Goal: Task Accomplishment & Management: Manage account settings

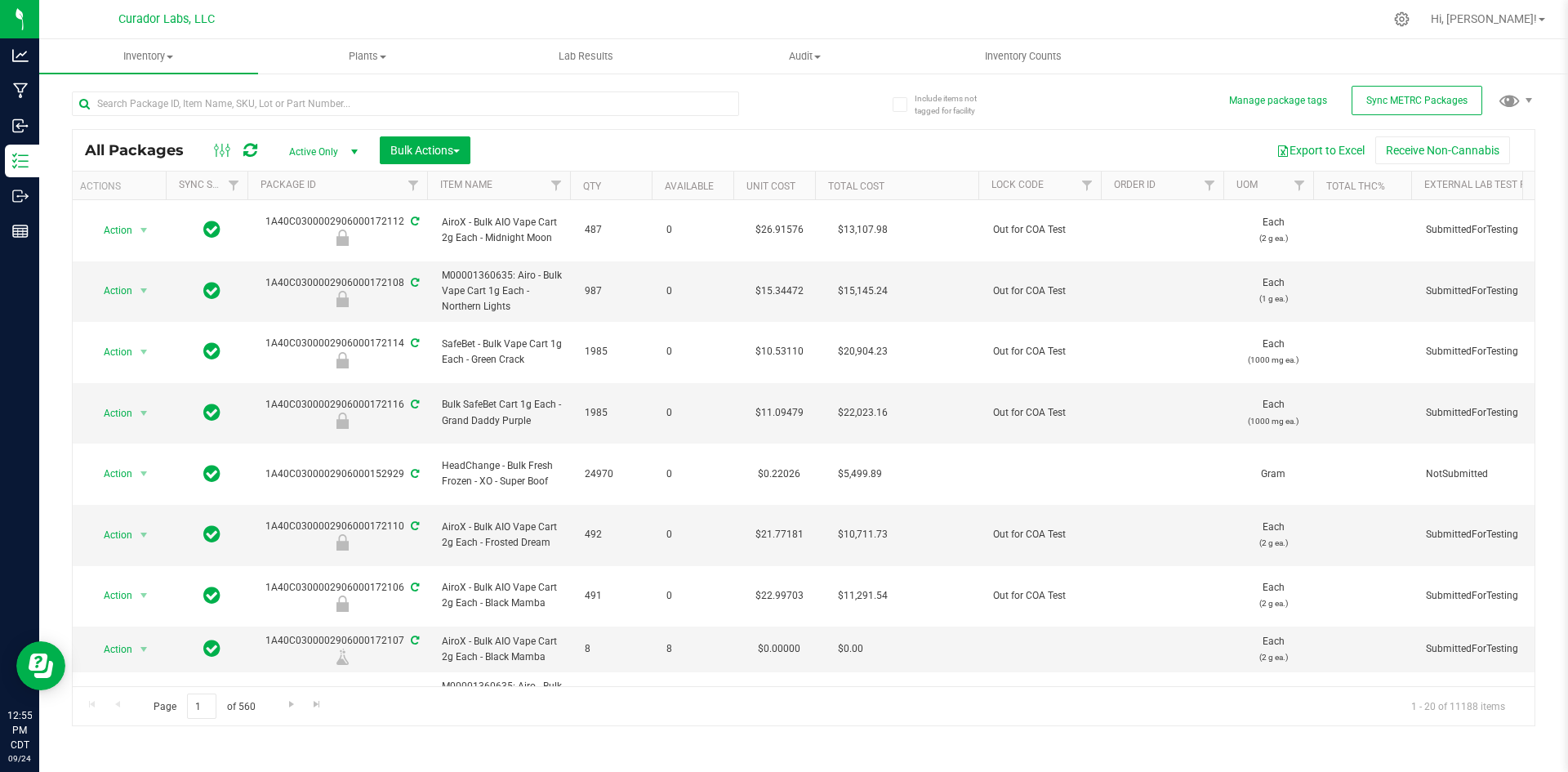
scroll to position [414, 5]
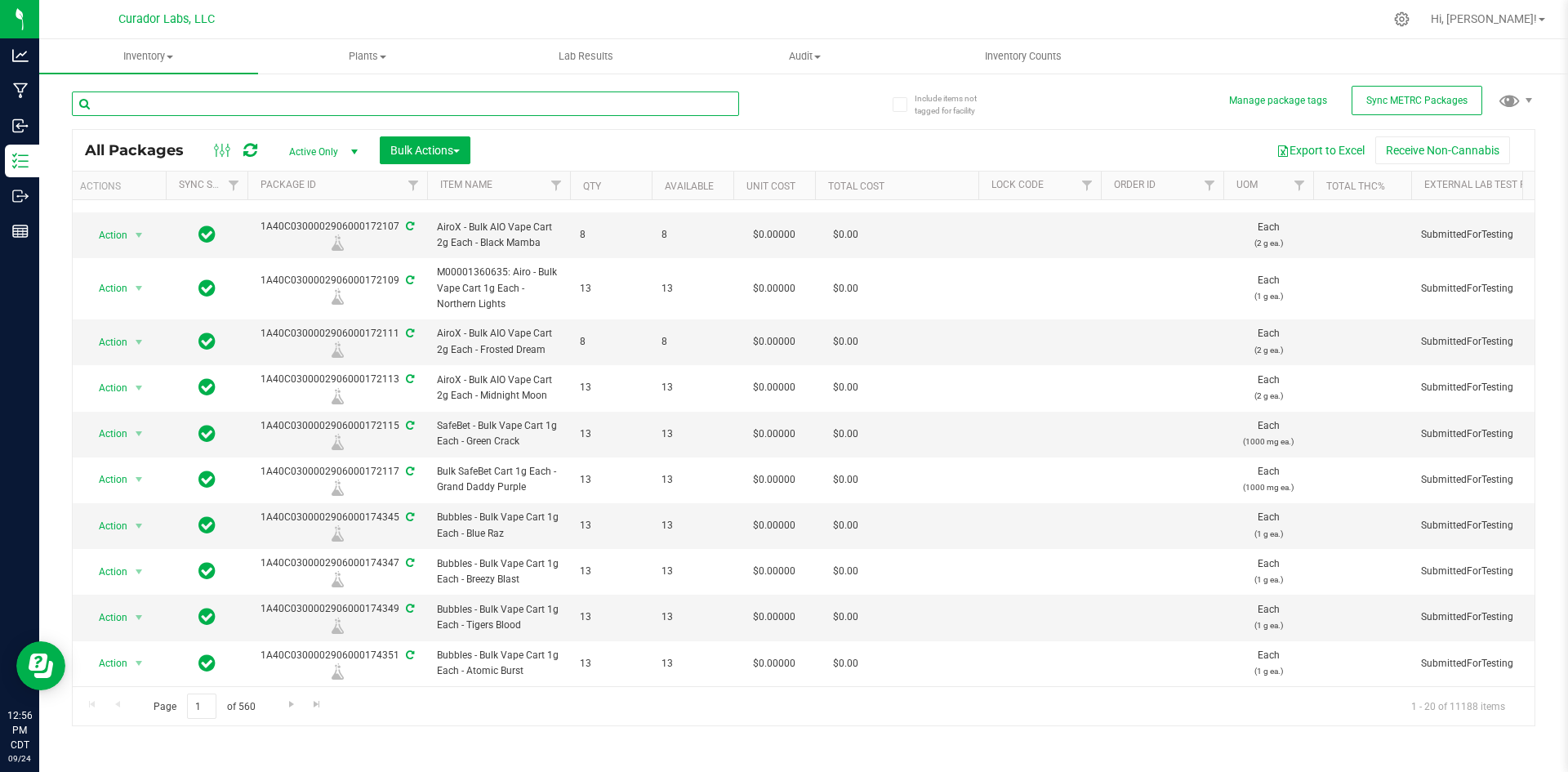
click at [617, 101] on input "text" at bounding box center [406, 103] width 668 height 24
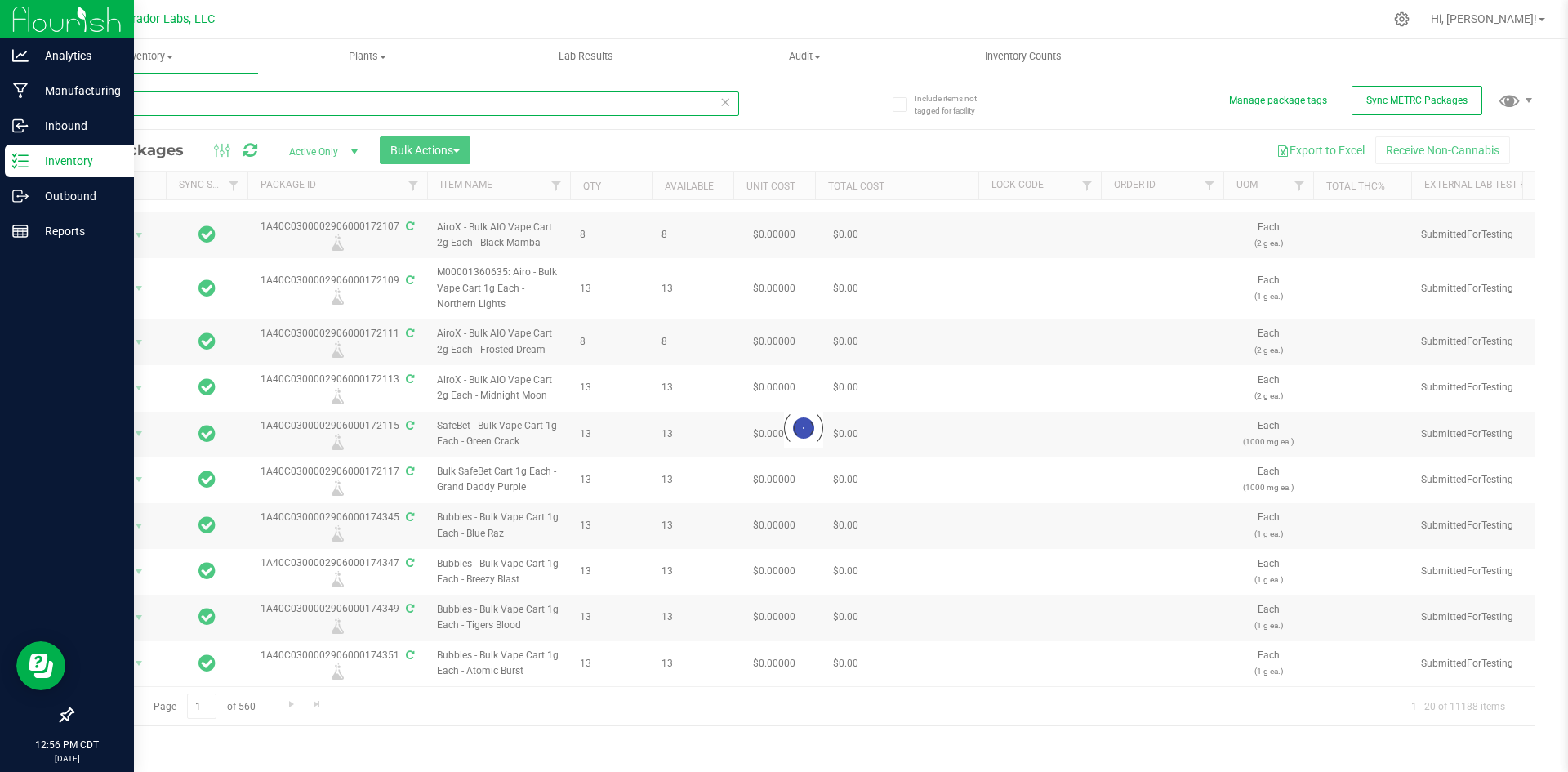
type input "151996"
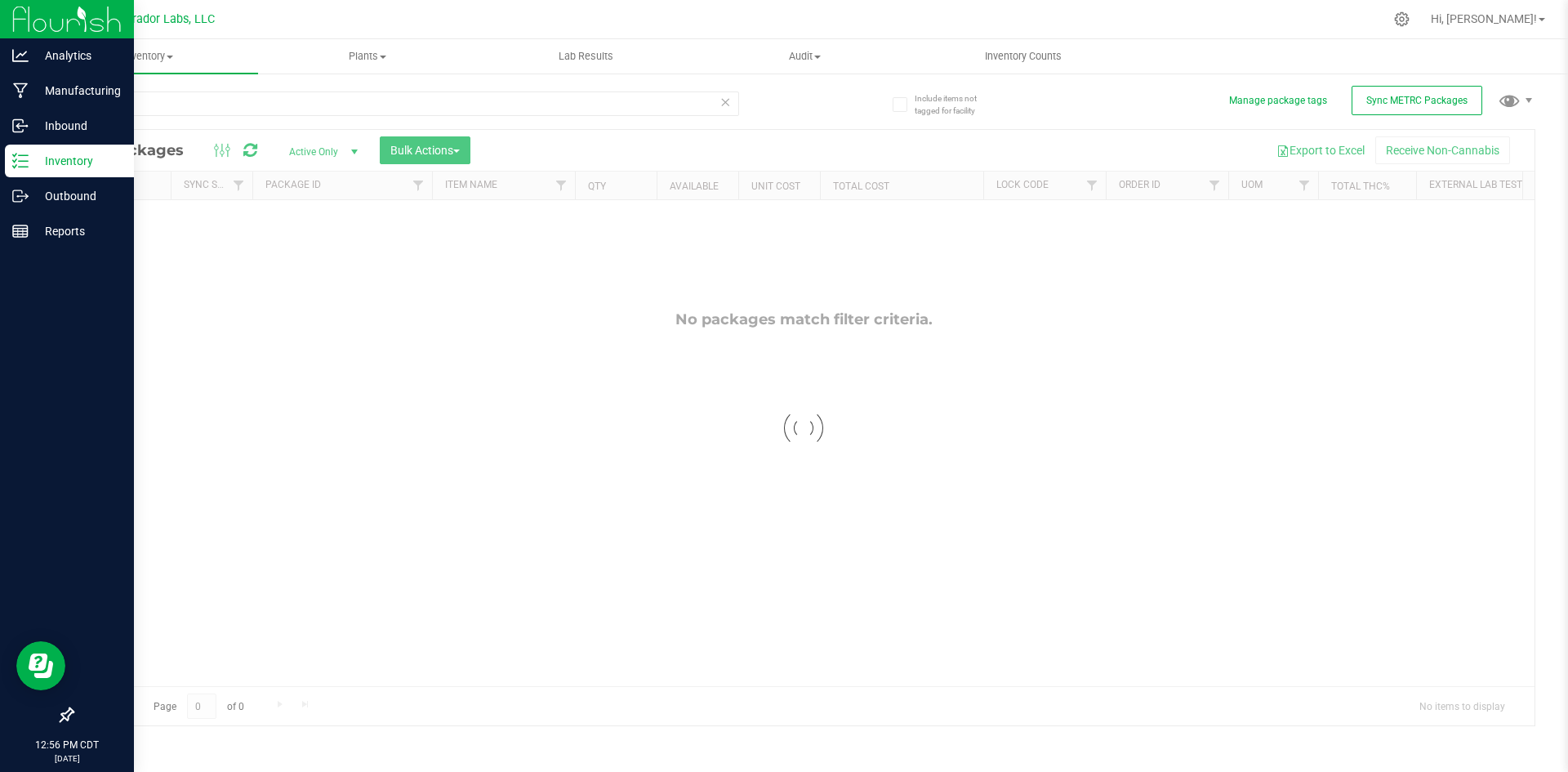
scroll to position [0, 1]
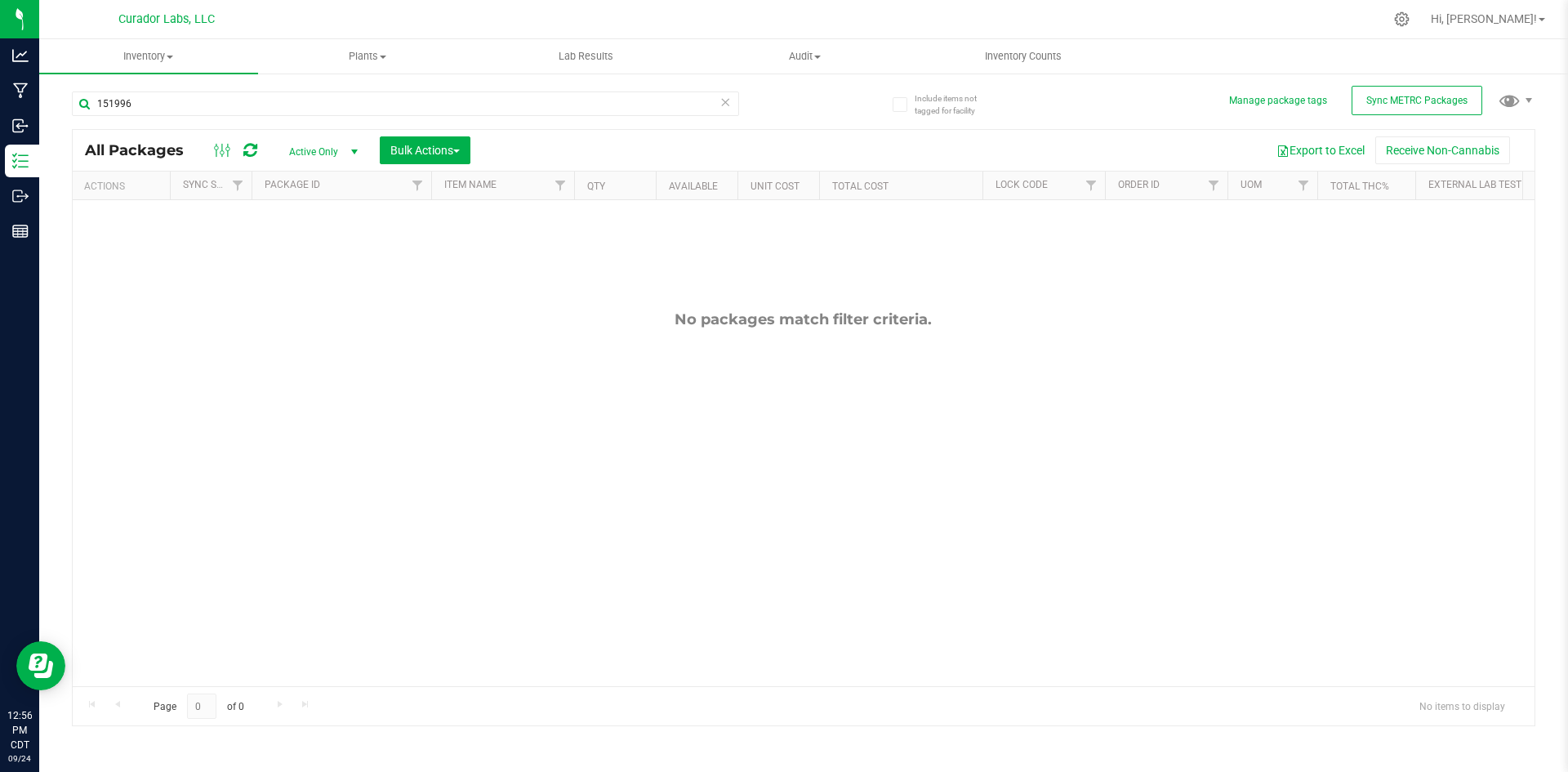
click at [352, 152] on span "select" at bounding box center [355, 152] width 14 height 14
click at [317, 252] on li "All" at bounding box center [318, 250] width 88 height 24
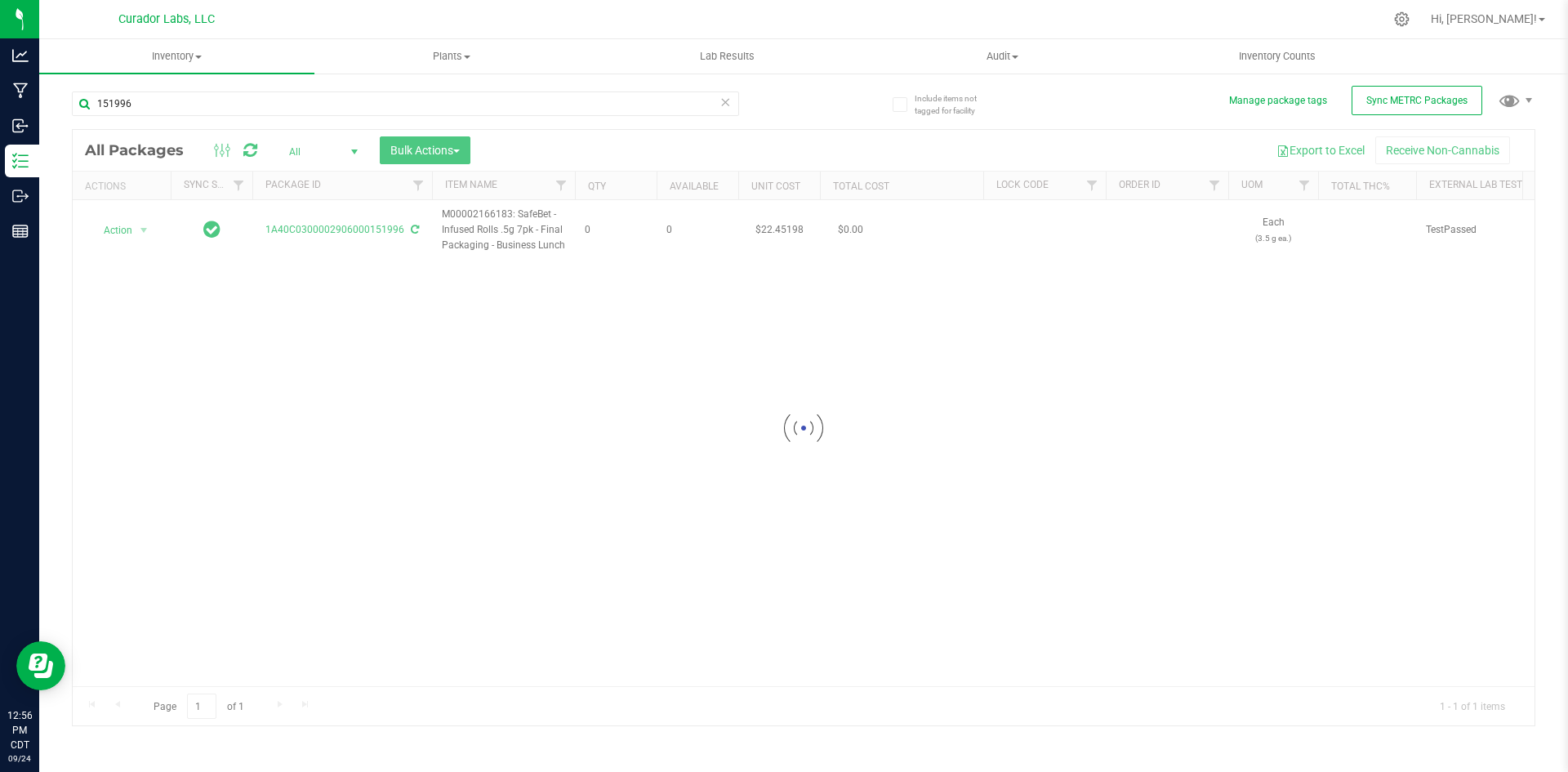
drag, startPoint x: 441, startPoint y: 679, endPoint x: 520, endPoint y: 674, distance: 79.2
click at [520, 674] on div at bounding box center [803, 427] width 1462 height 595
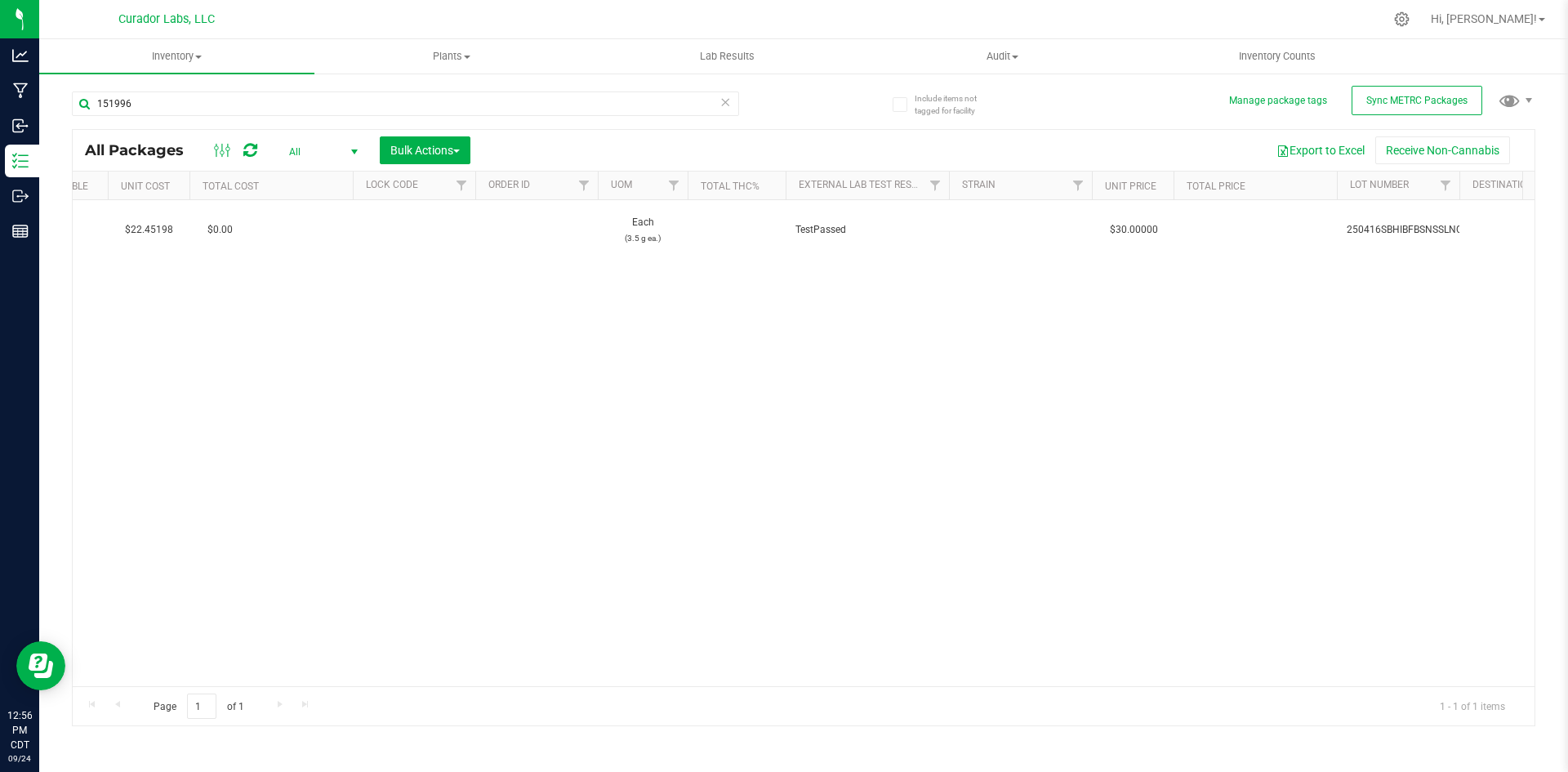
scroll to position [0, 654]
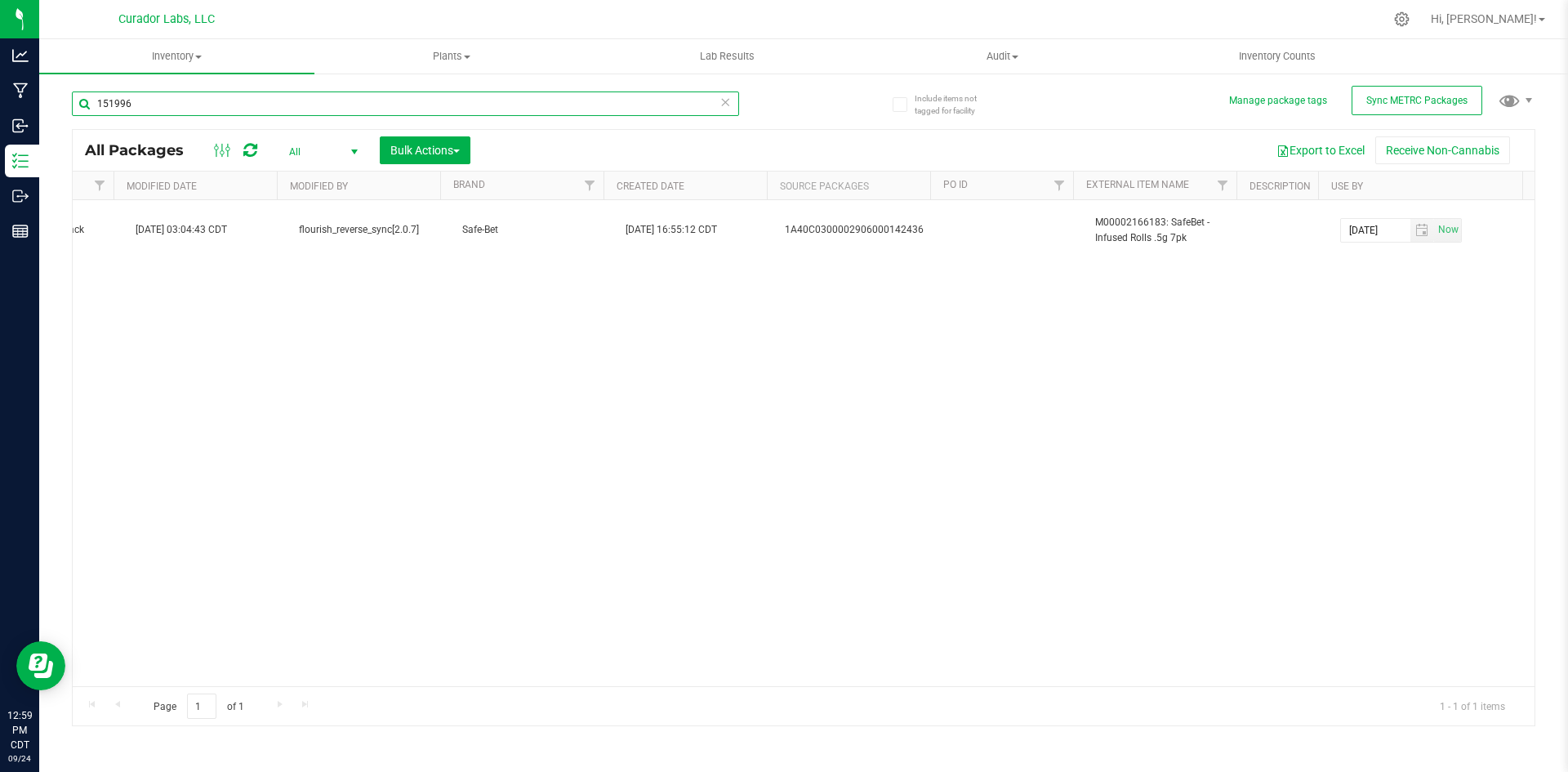
click at [191, 108] on input "151996" at bounding box center [406, 103] width 668 height 24
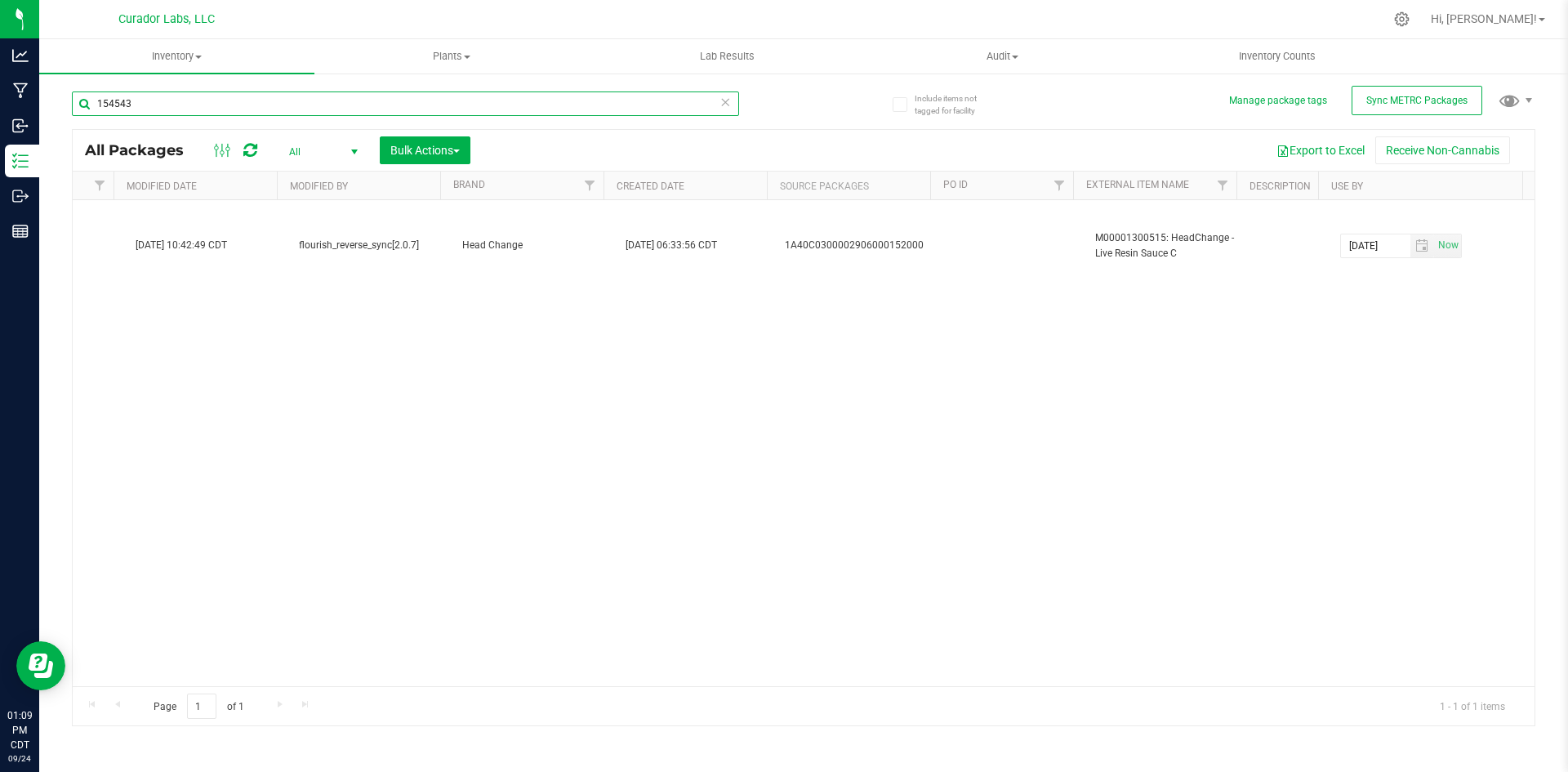
type input "154543"
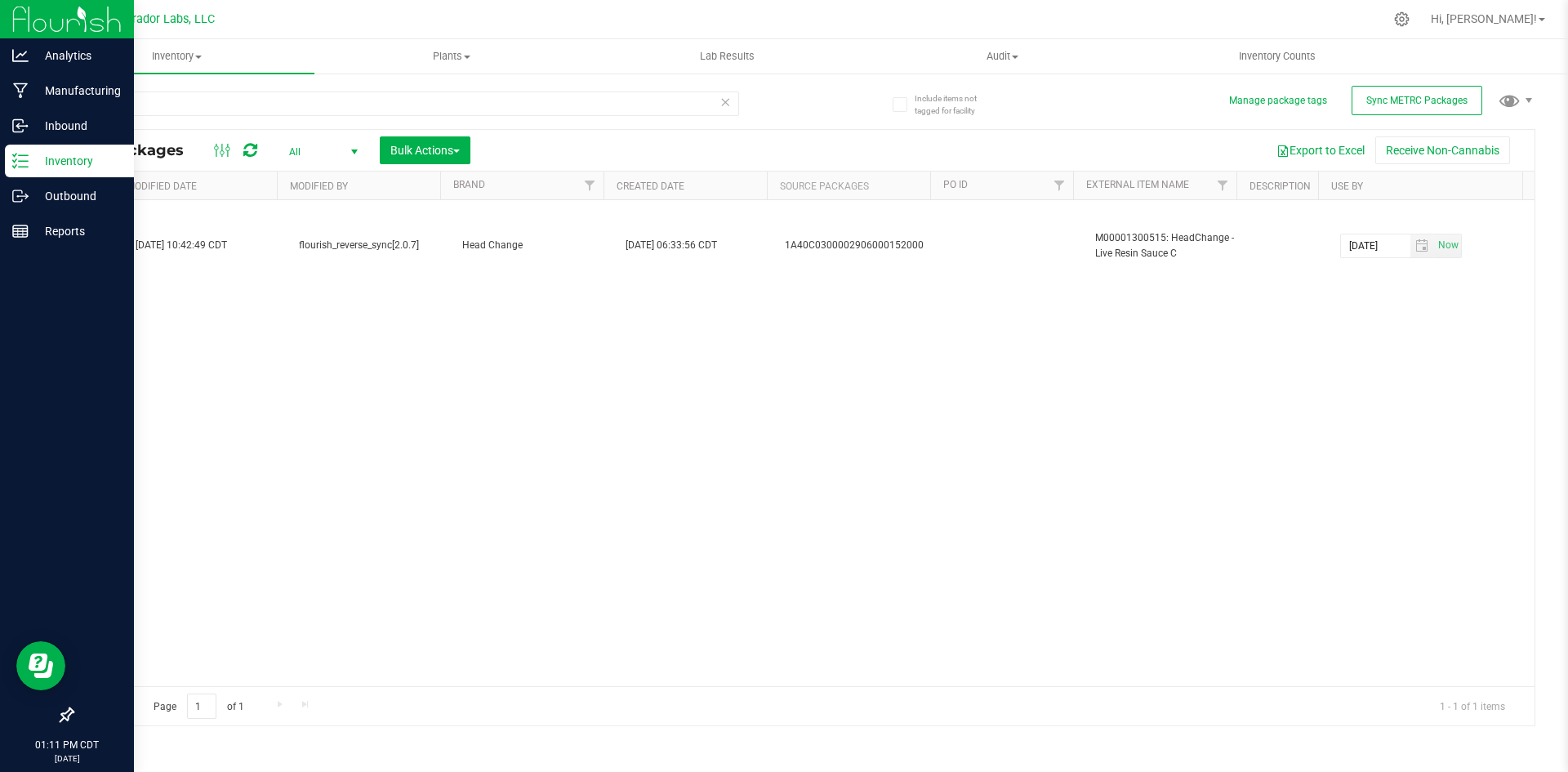
click at [58, 163] on p "Inventory" at bounding box center [78, 161] width 98 height 19
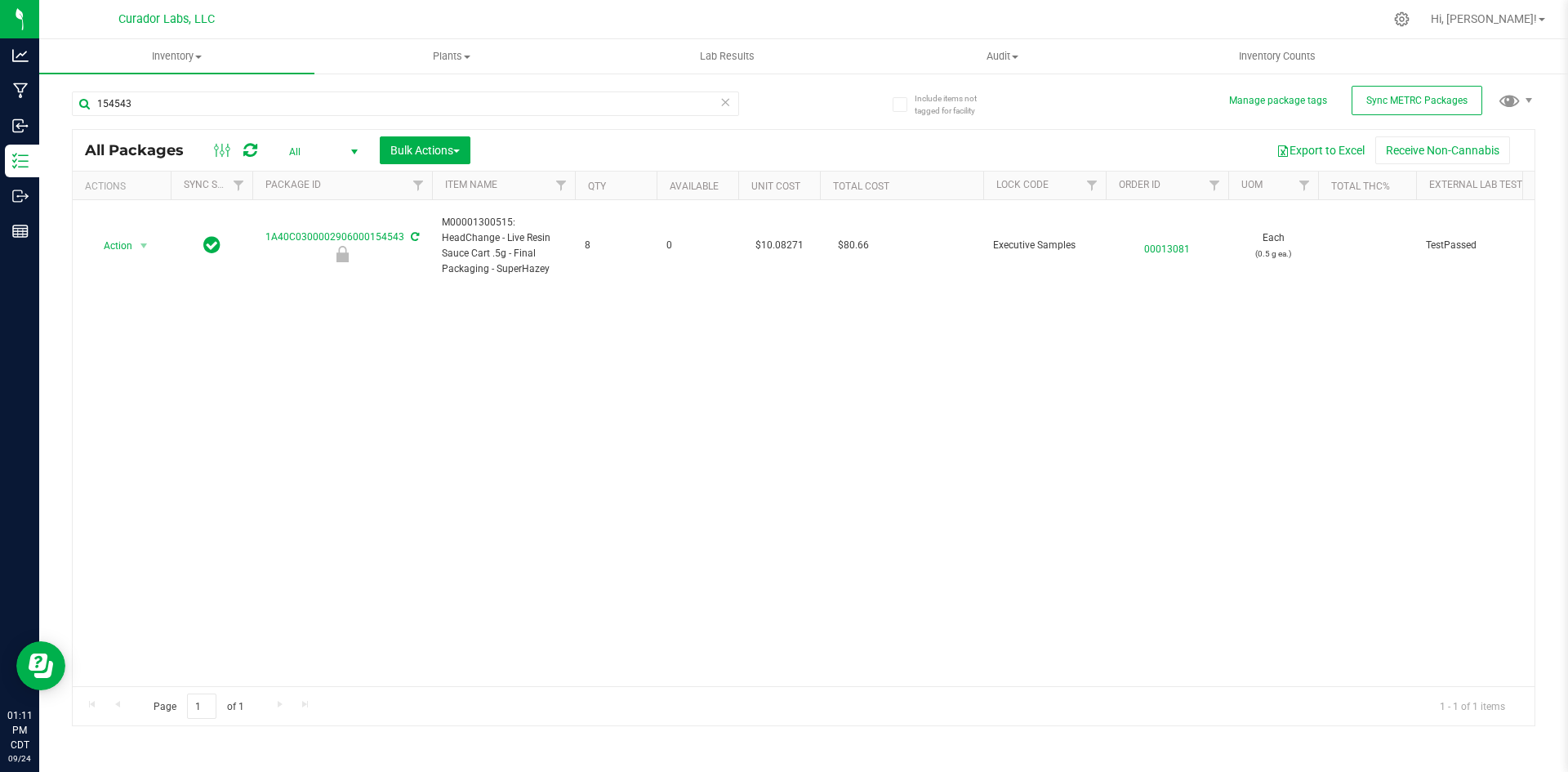
click at [353, 149] on span "select" at bounding box center [355, 152] width 14 height 14
click at [318, 177] on li "Active Only" at bounding box center [318, 178] width 88 height 24
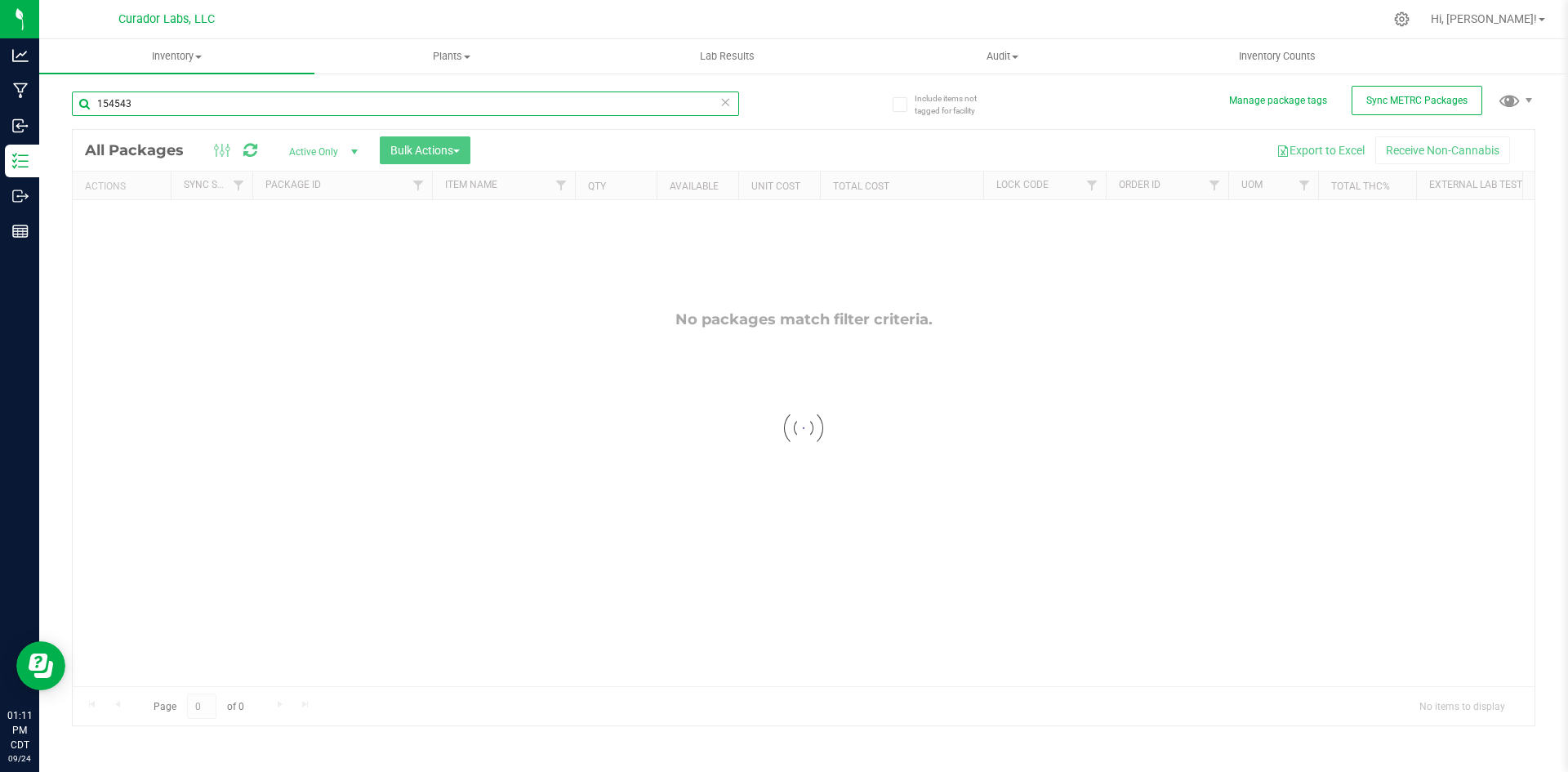
click at [163, 104] on input "154543" at bounding box center [406, 103] width 668 height 24
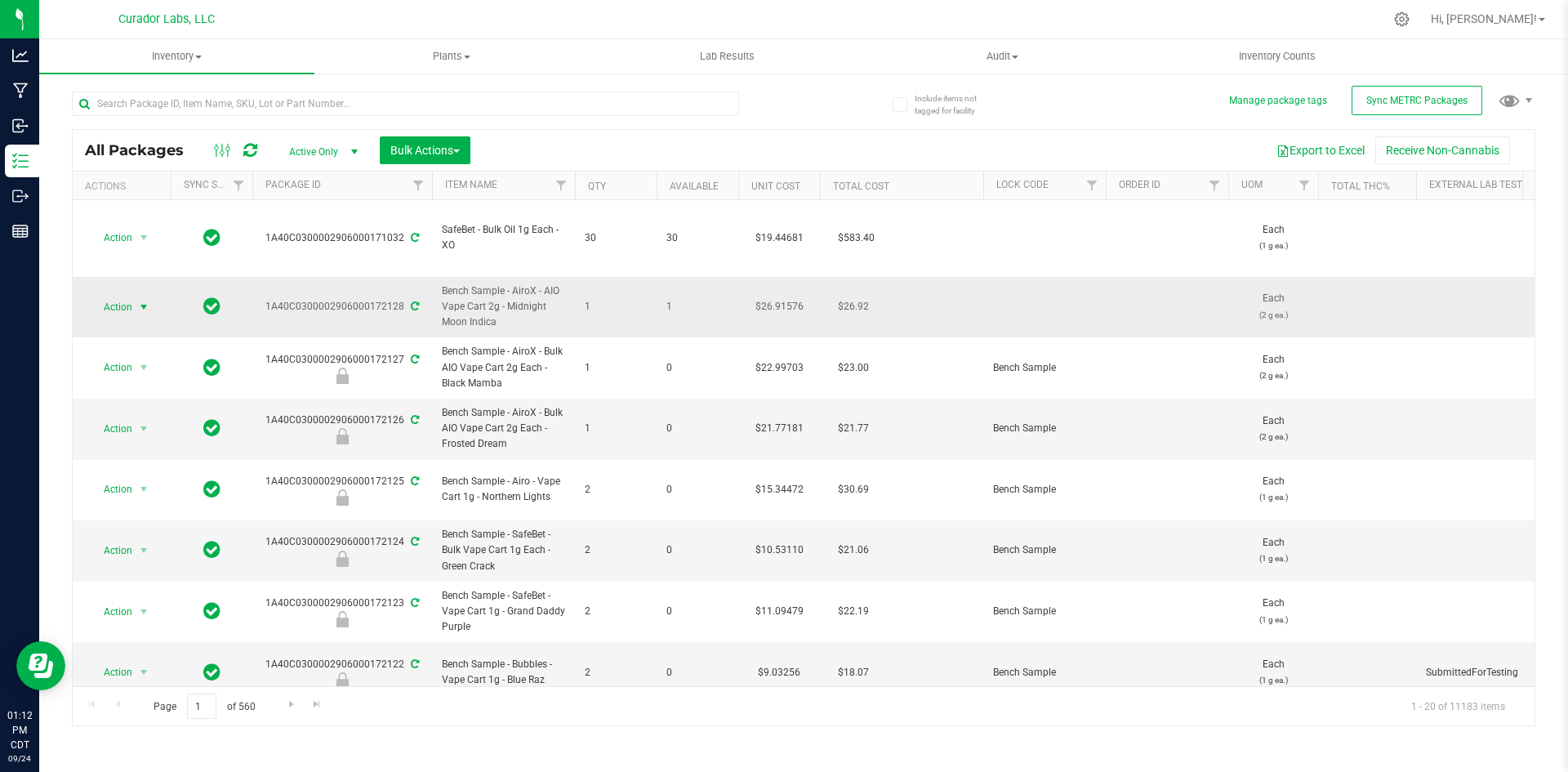
click at [141, 301] on span "select" at bounding box center [144, 308] width 14 height 14
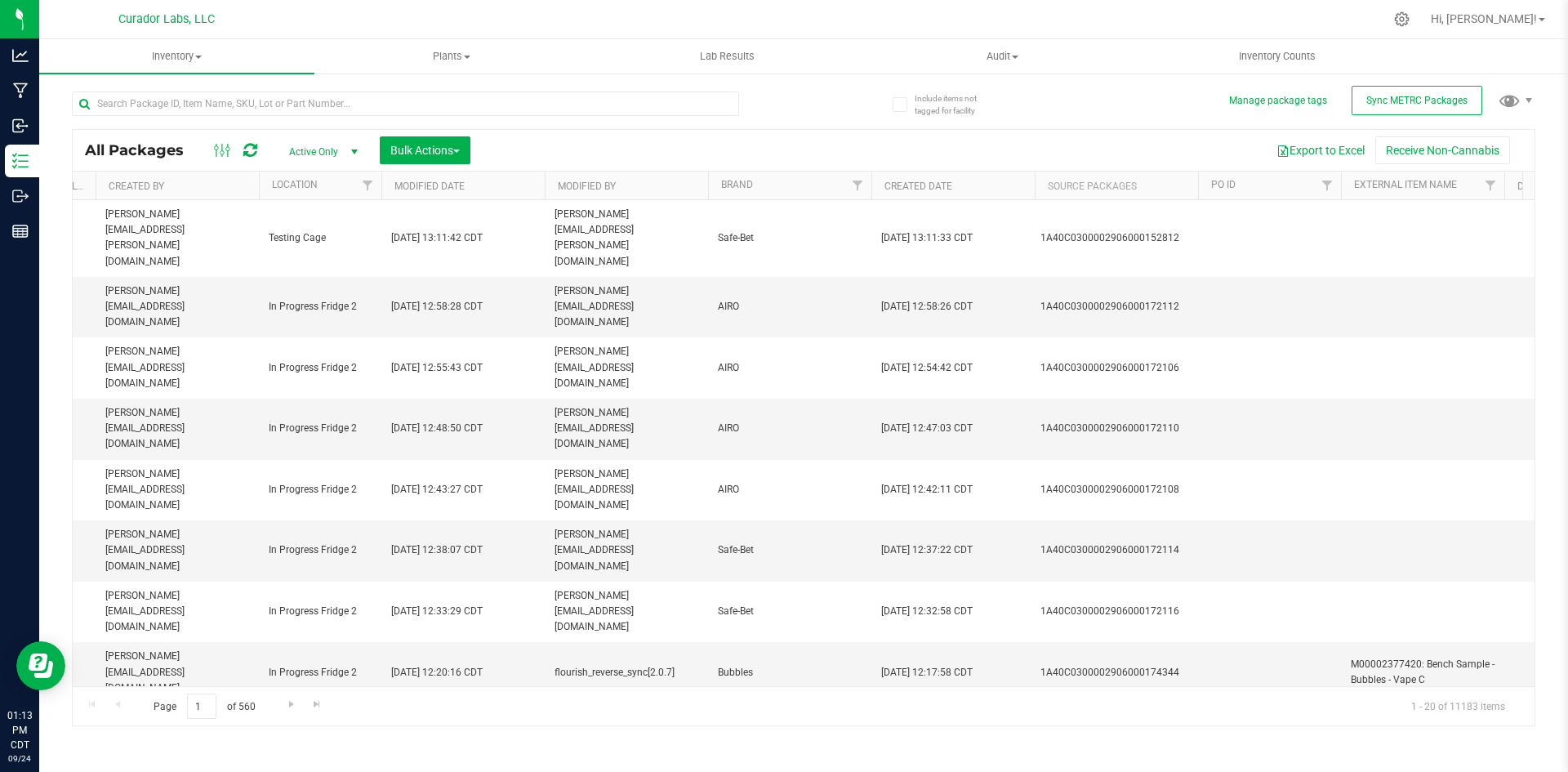
scroll to position [0, 3562]
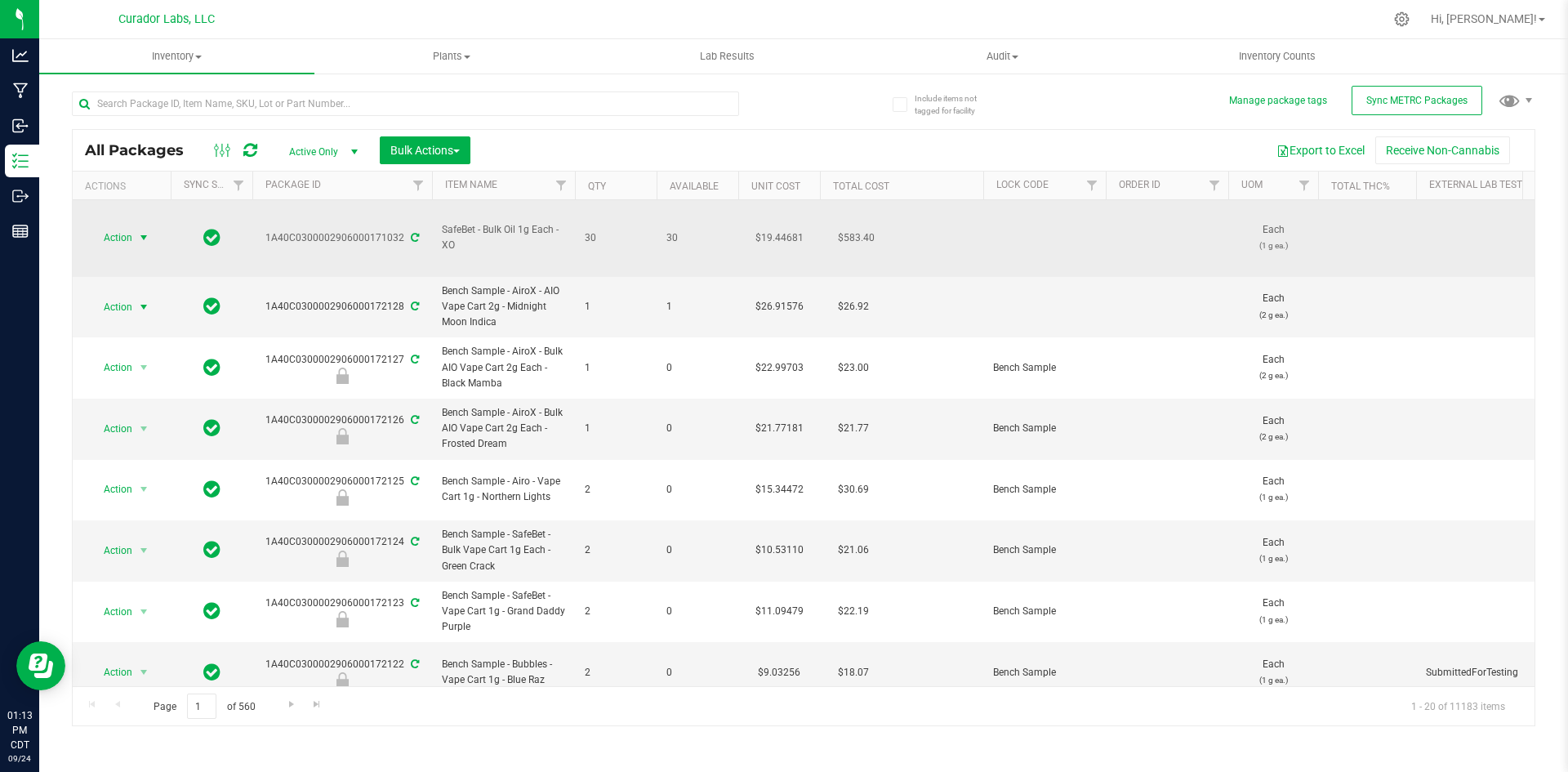
click at [144, 232] on span "select" at bounding box center [144, 238] width 14 height 14
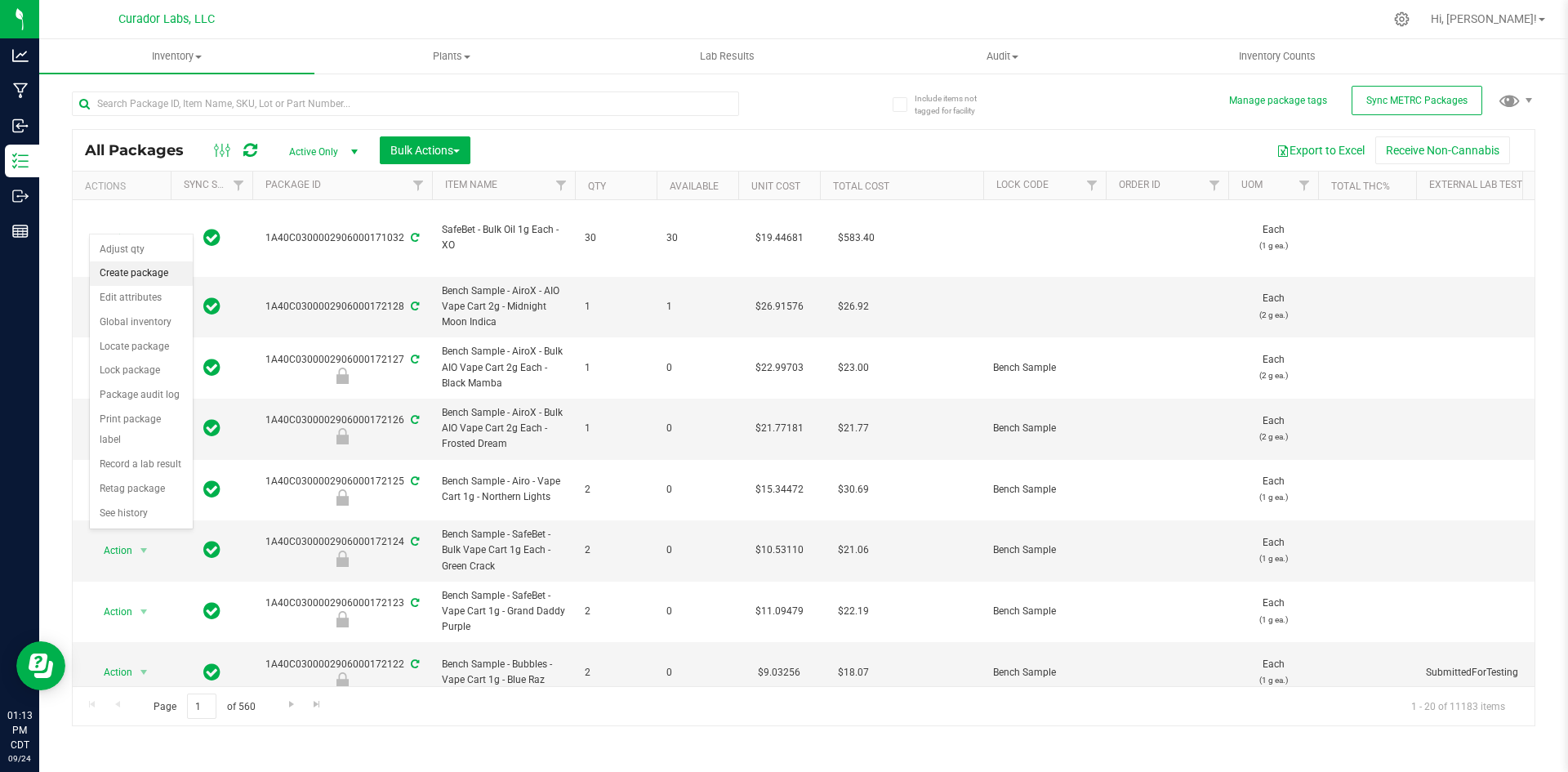
click at [152, 279] on li "Create package" at bounding box center [141, 273] width 103 height 24
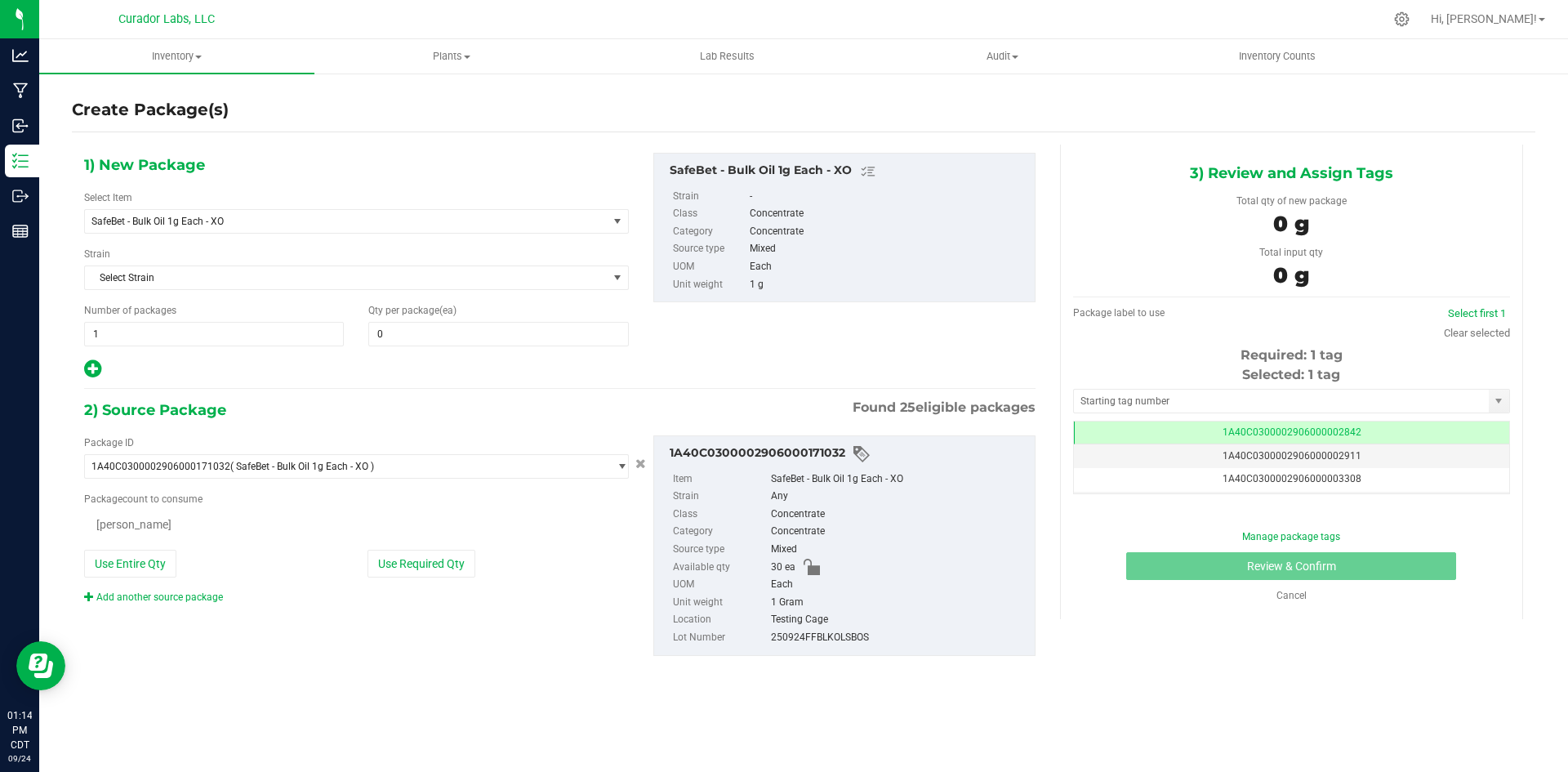
type input "0"
click at [409, 331] on span at bounding box center [498, 334] width 260 height 24
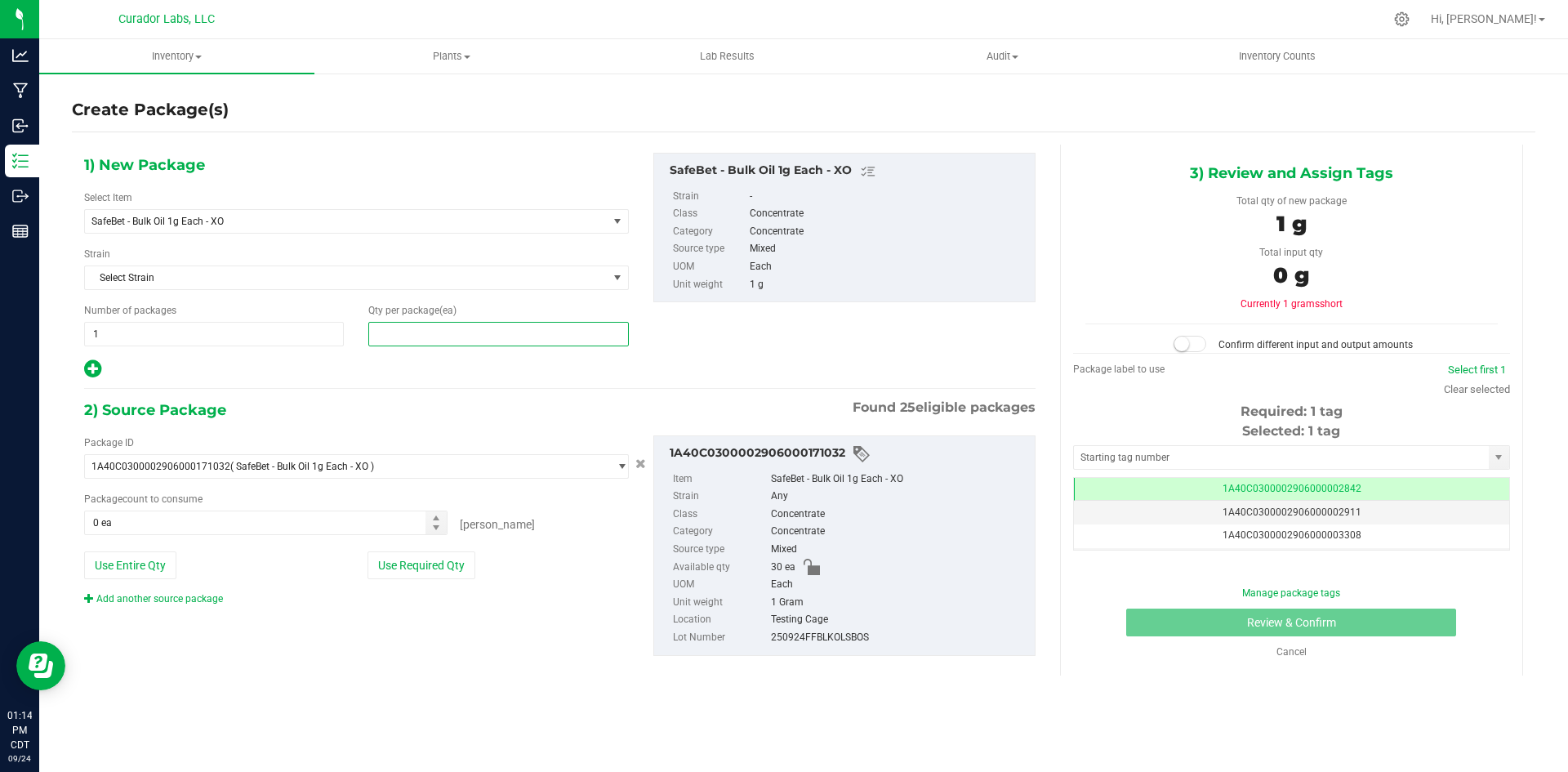
type input "1"
click at [157, 529] on span at bounding box center [265, 522] width 364 height 24
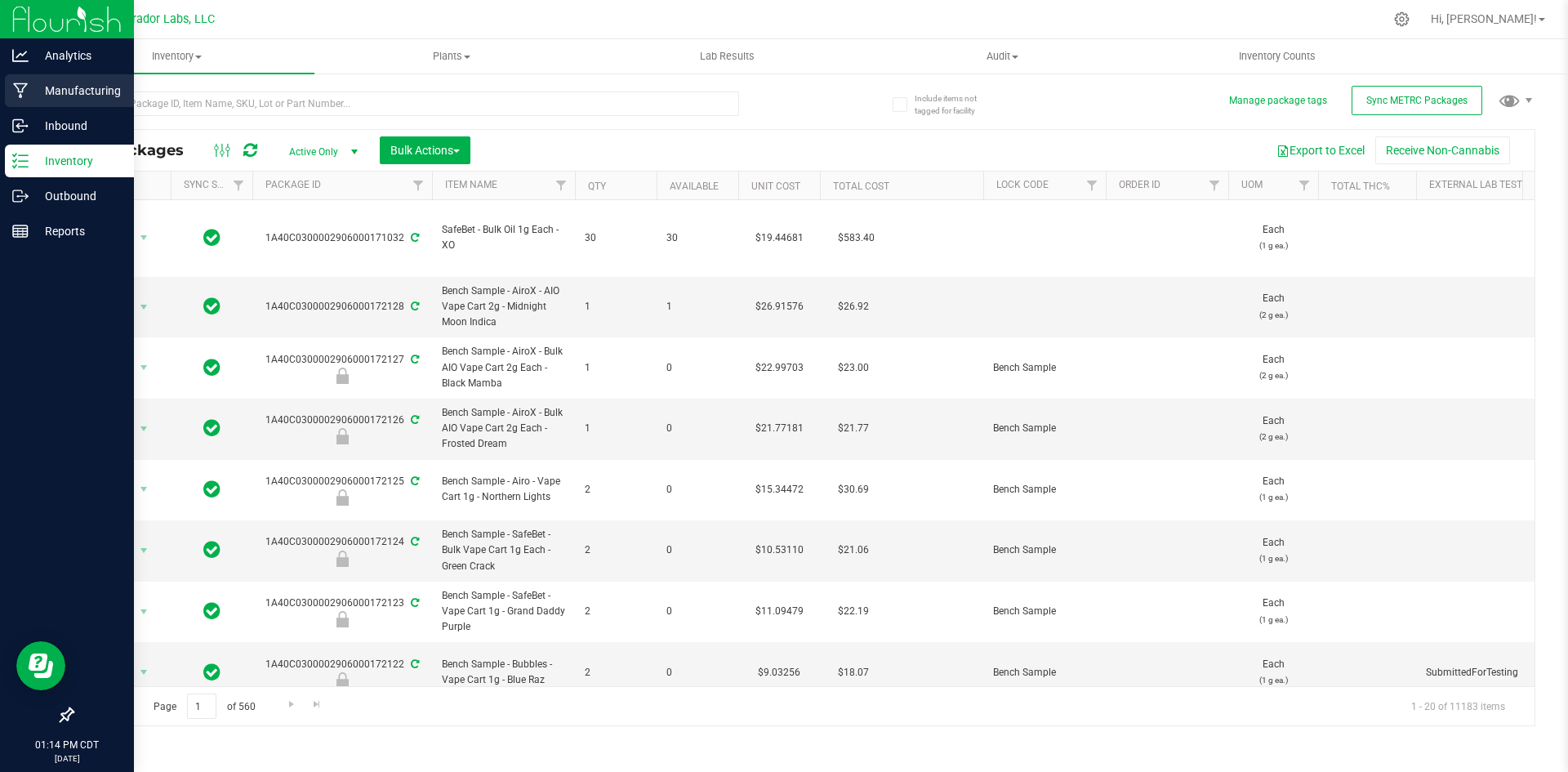
click at [78, 92] on p "Manufacturing" at bounding box center [78, 91] width 98 height 19
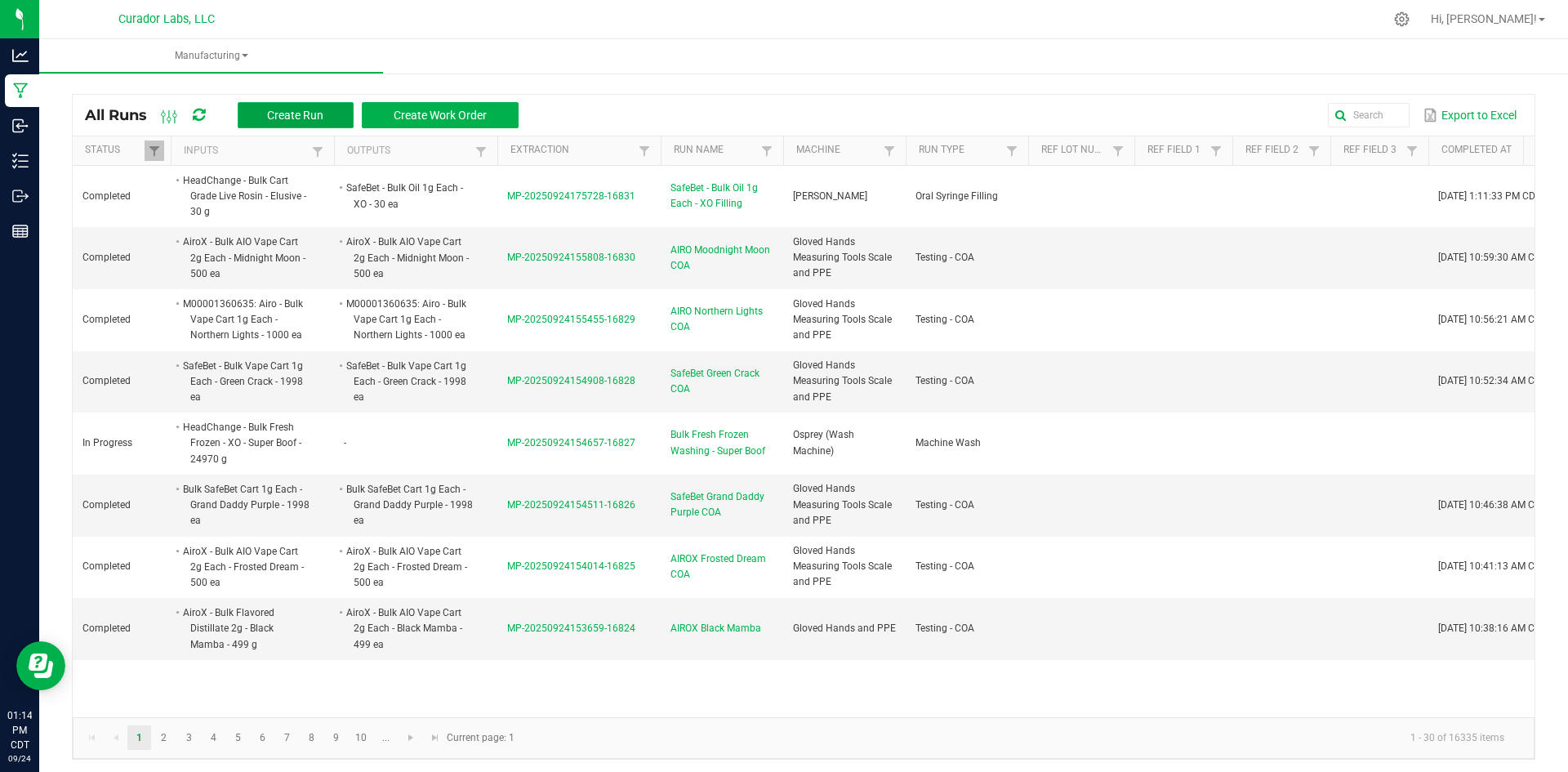
click at [295, 109] on span "Create Run" at bounding box center [295, 116] width 56 height 14
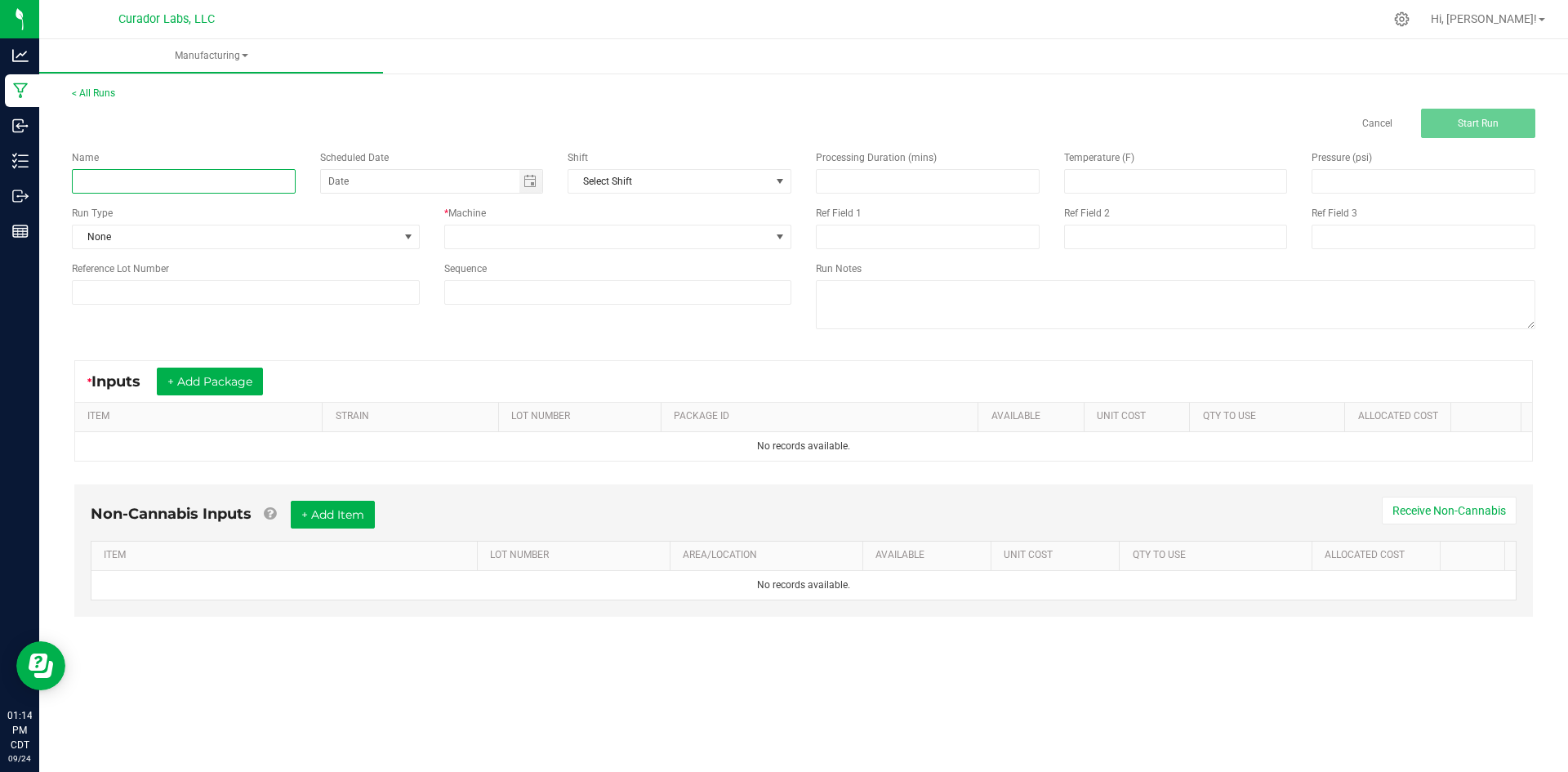
click at [144, 172] on input at bounding box center [184, 180] width 224 height 24
type input "test"
click at [386, 233] on span "None" at bounding box center [235, 237] width 326 height 23
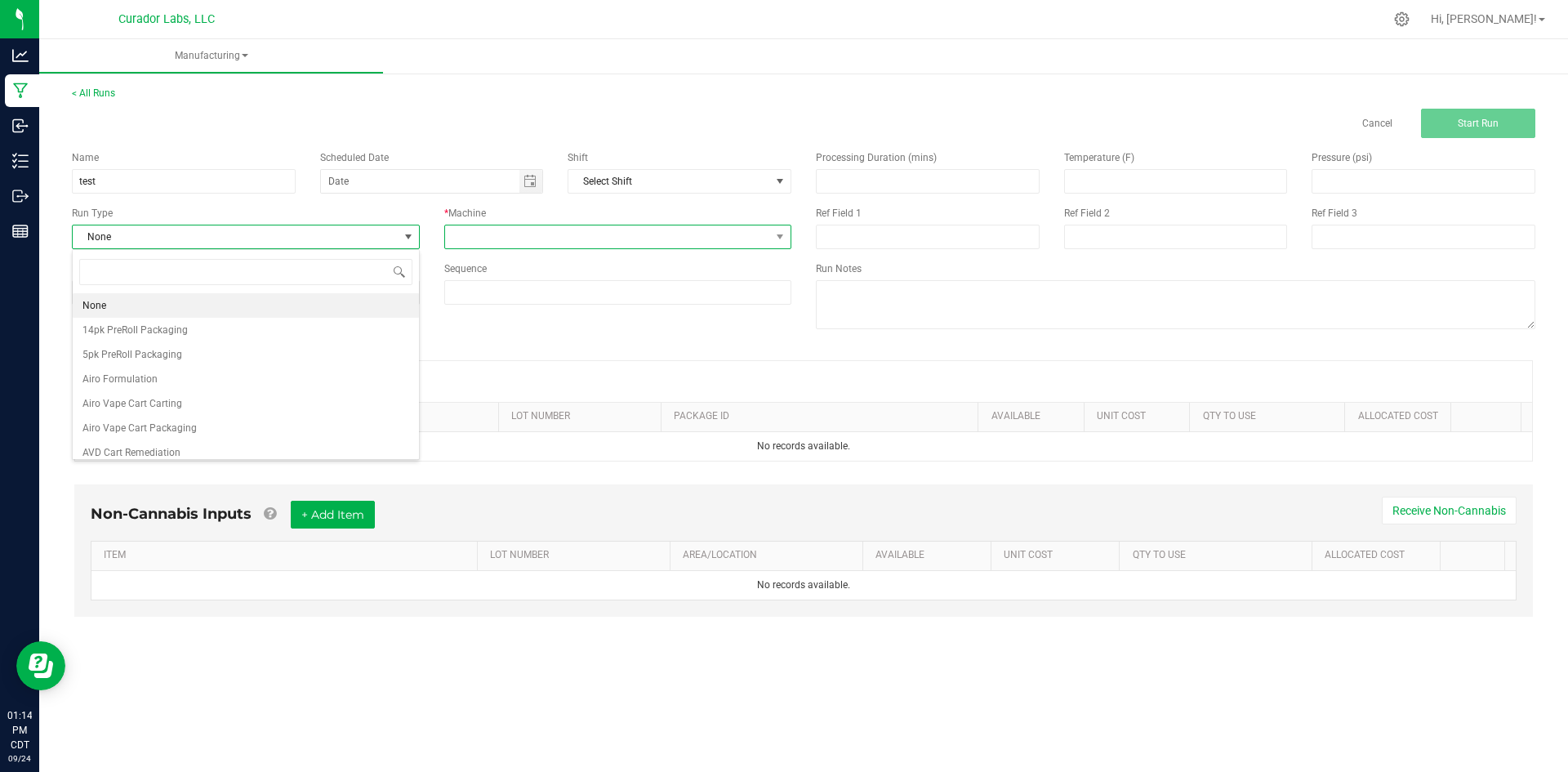
click at [647, 239] on span at bounding box center [608, 237] width 326 height 23
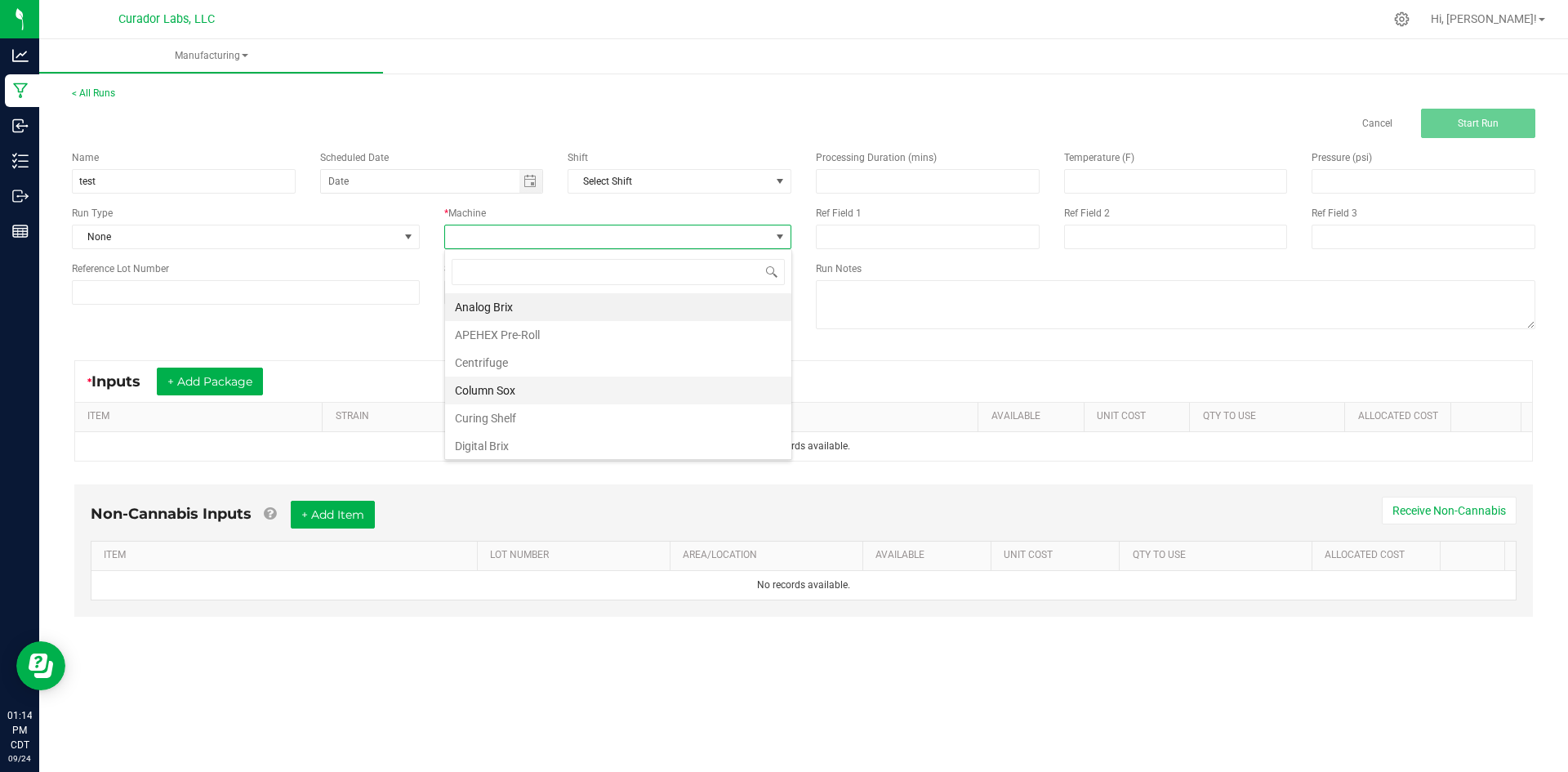
click at [564, 395] on li "Column Sox" at bounding box center [618, 390] width 346 height 28
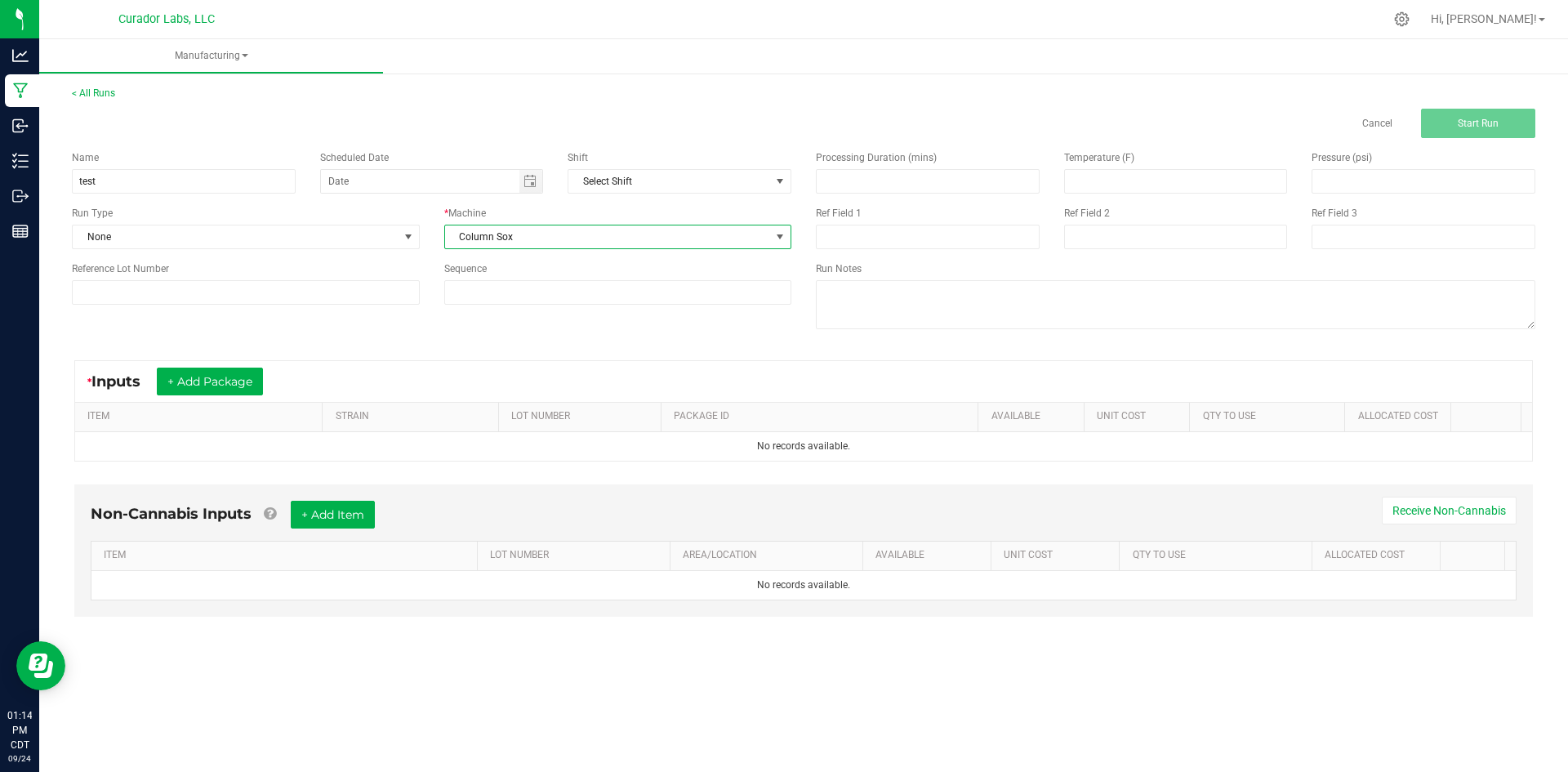
click at [204, 397] on div "* Inputs + Add Package" at bounding box center [804, 381] width 1457 height 41
click at [209, 389] on button "+ Add Package" at bounding box center [210, 381] width 106 height 28
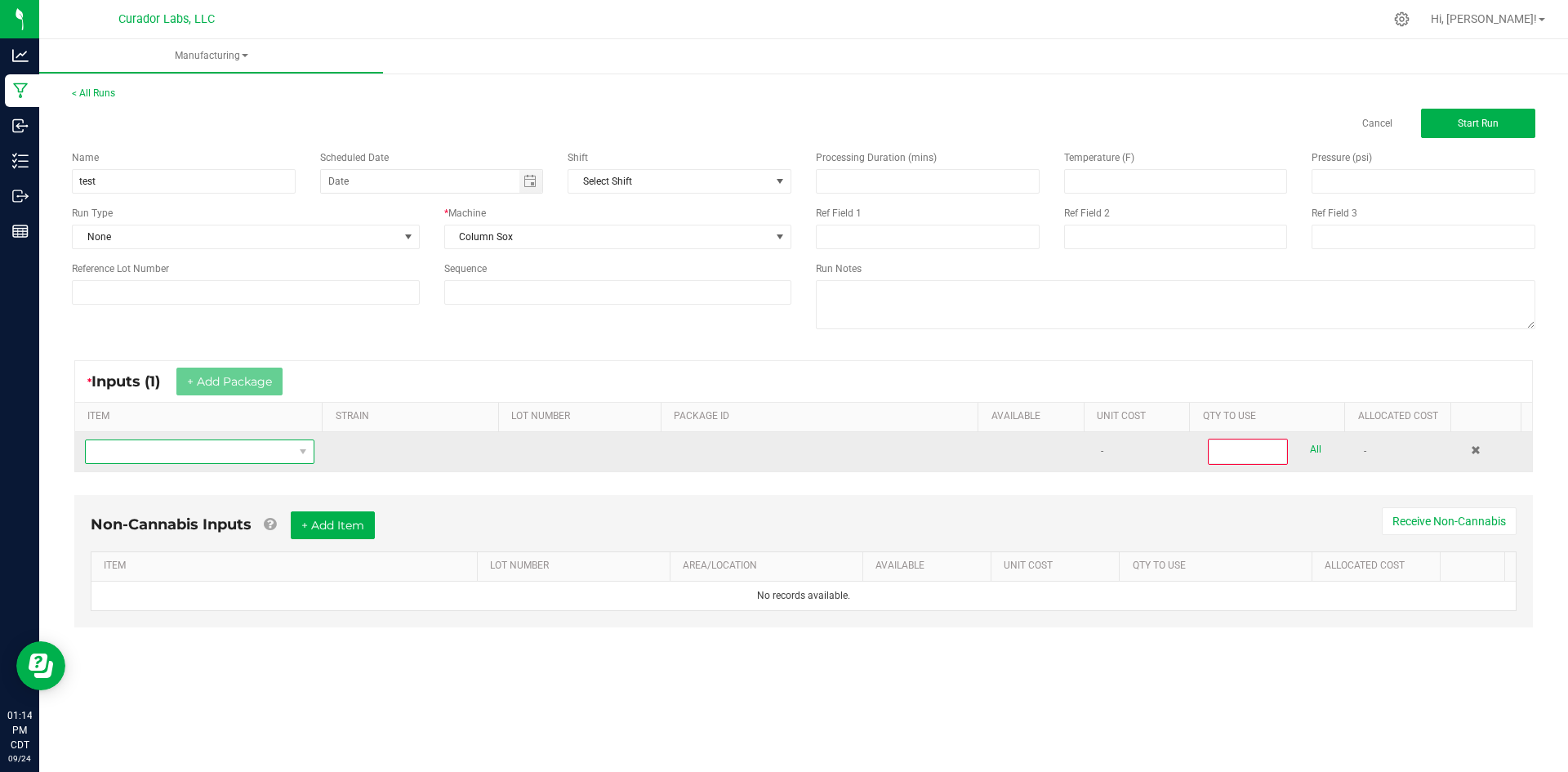
click at [179, 462] on span "NO DATA FOUND" at bounding box center [189, 452] width 207 height 23
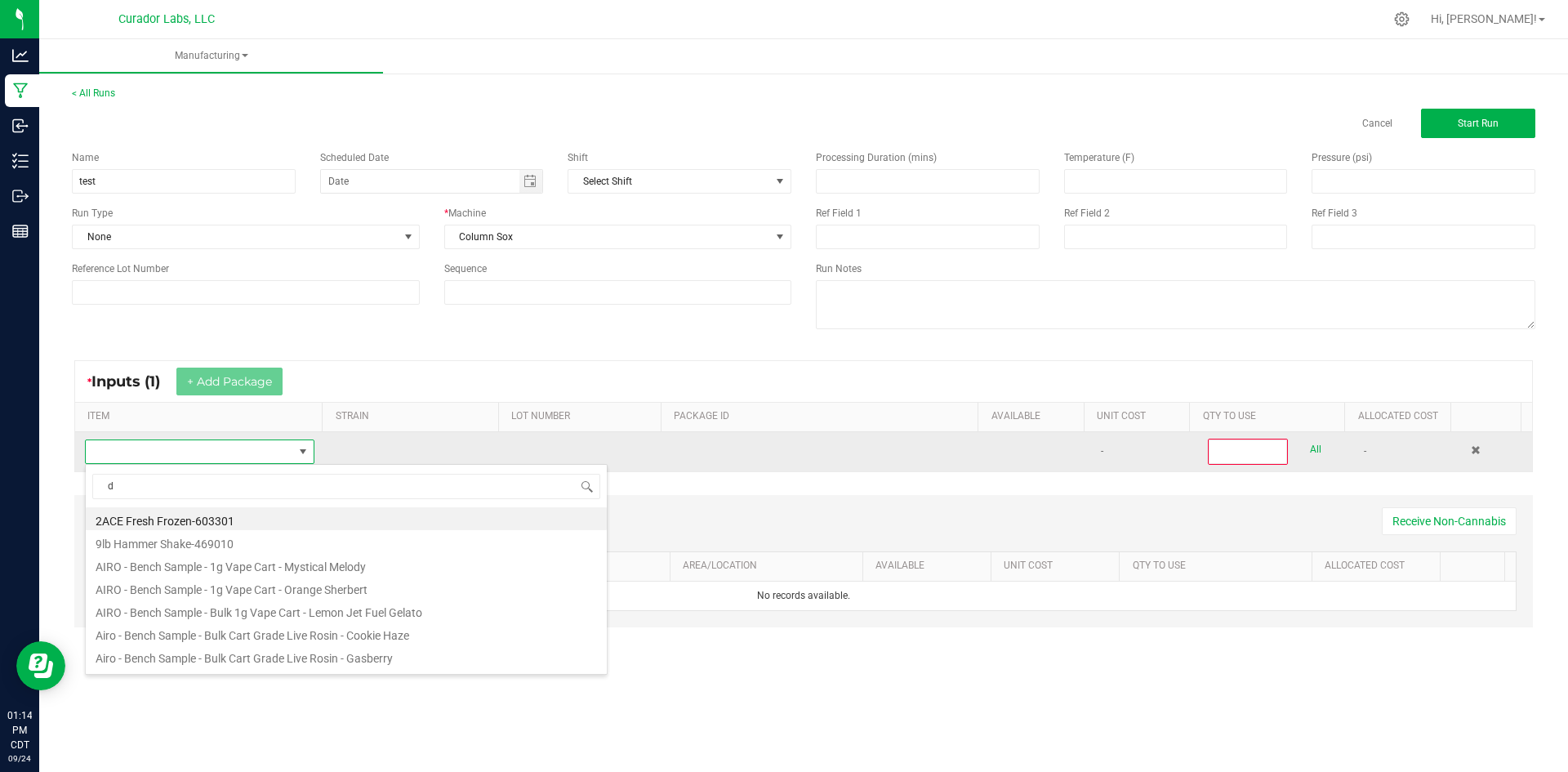
type input "di"
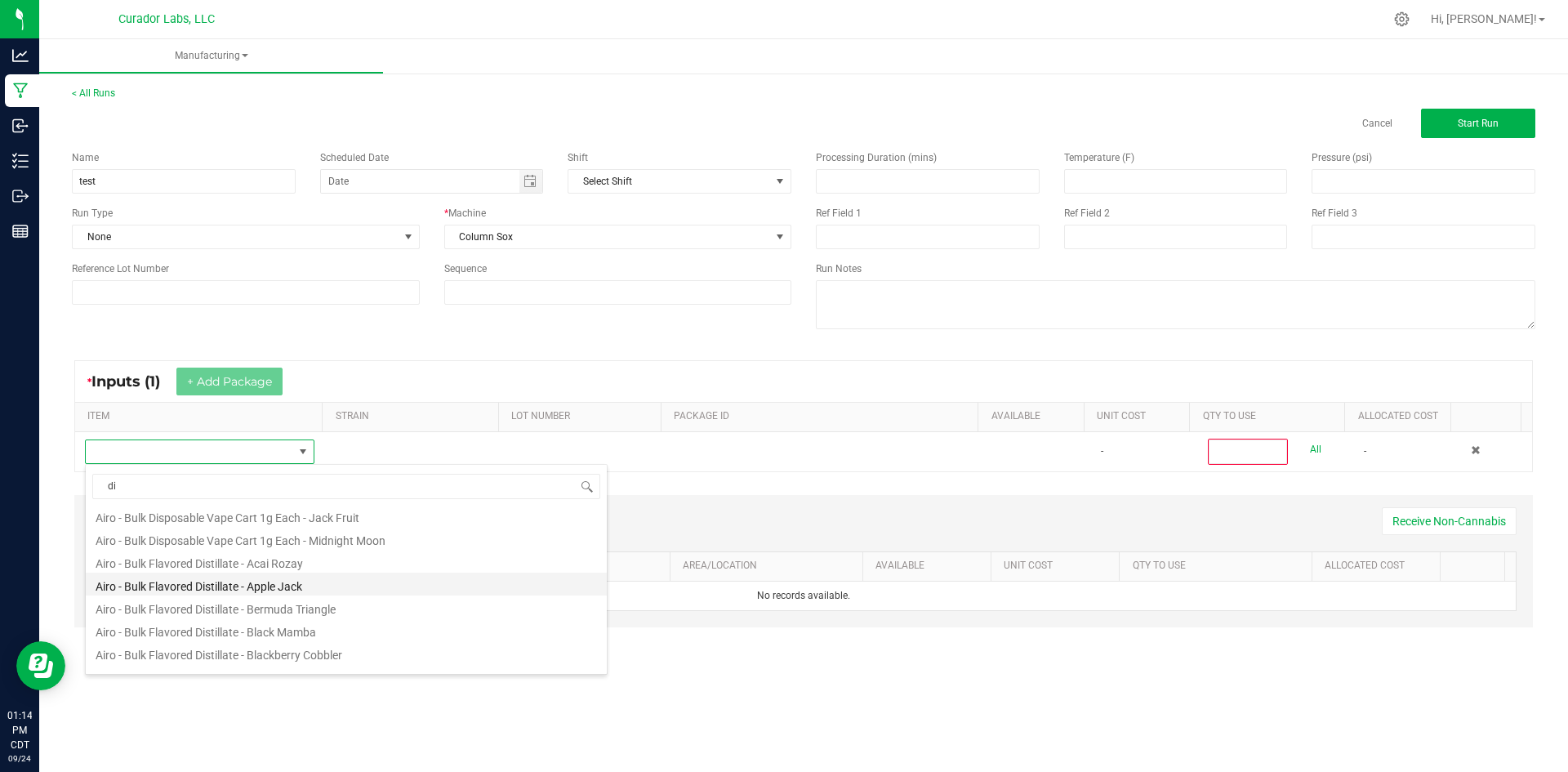
click at [228, 585] on li "Airo - Bulk Flavored Distillate - Apple Jack" at bounding box center [346, 584] width 521 height 23
type input "0"
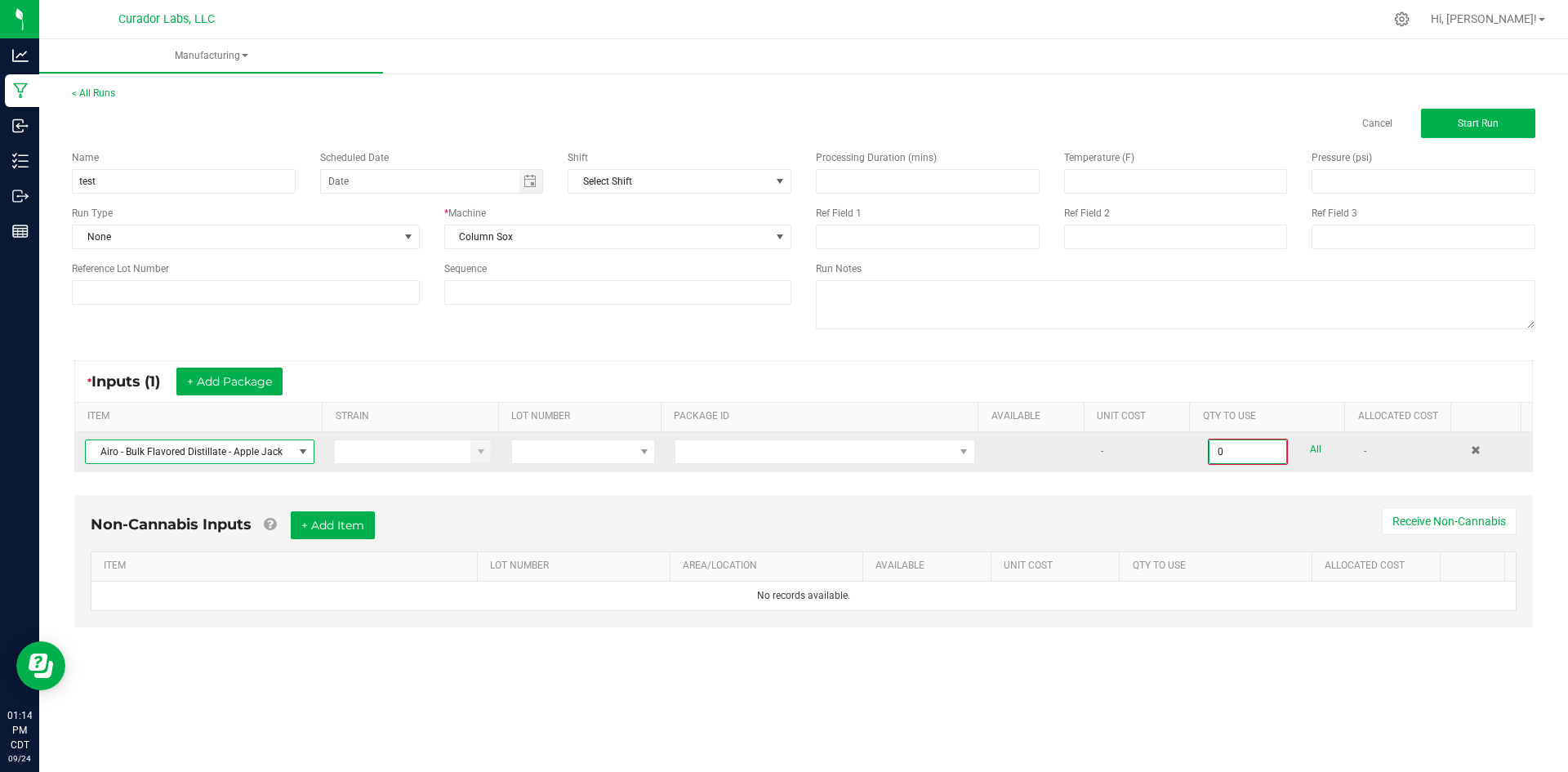
click at [1255, 450] on input "0" at bounding box center [1249, 452] width 77 height 23
click at [892, 460] on span "NO DATA FOUND" at bounding box center [814, 452] width 279 height 23
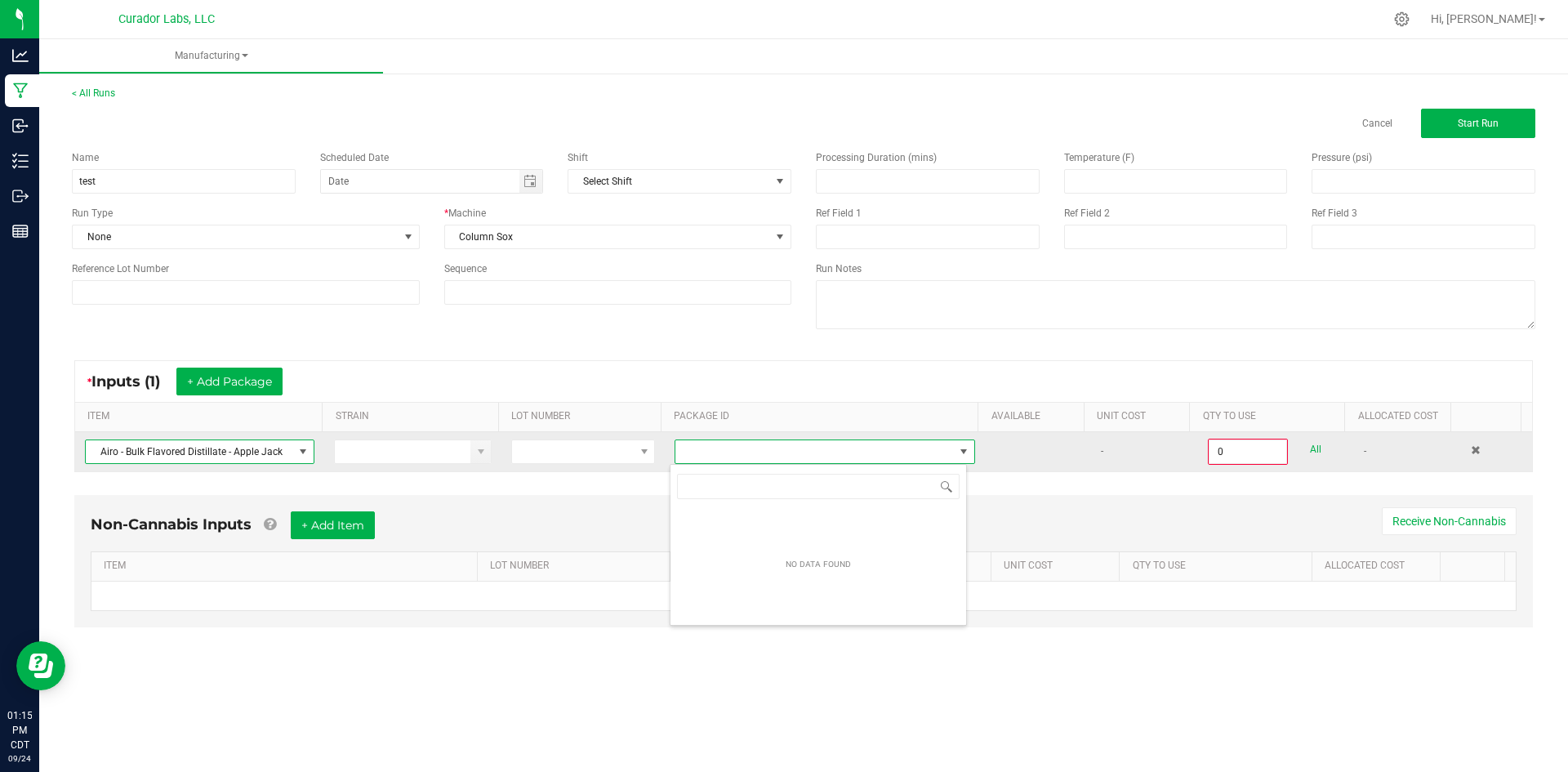
click at [299, 454] on span at bounding box center [303, 452] width 14 height 14
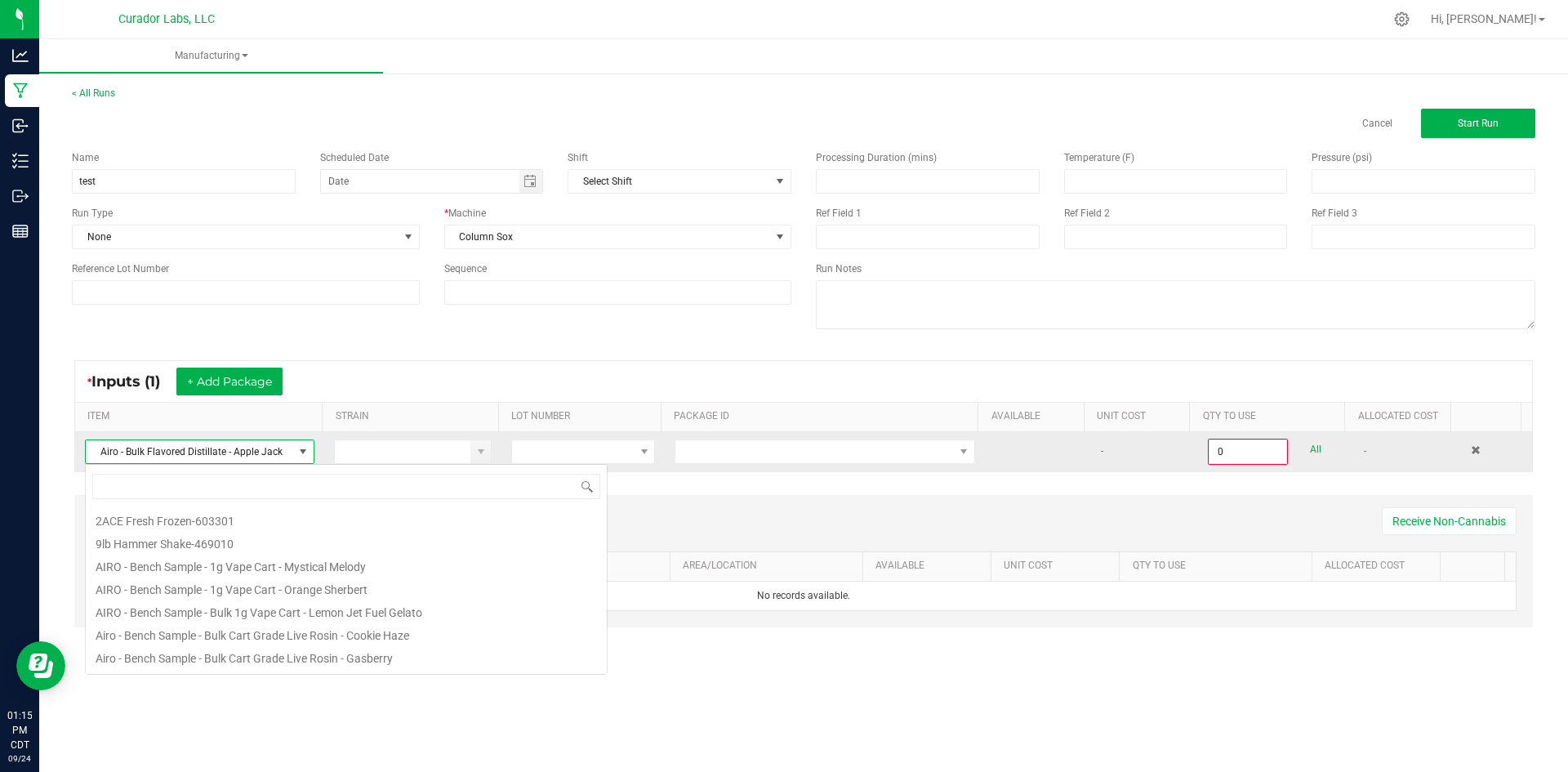
scroll to position [24, 227]
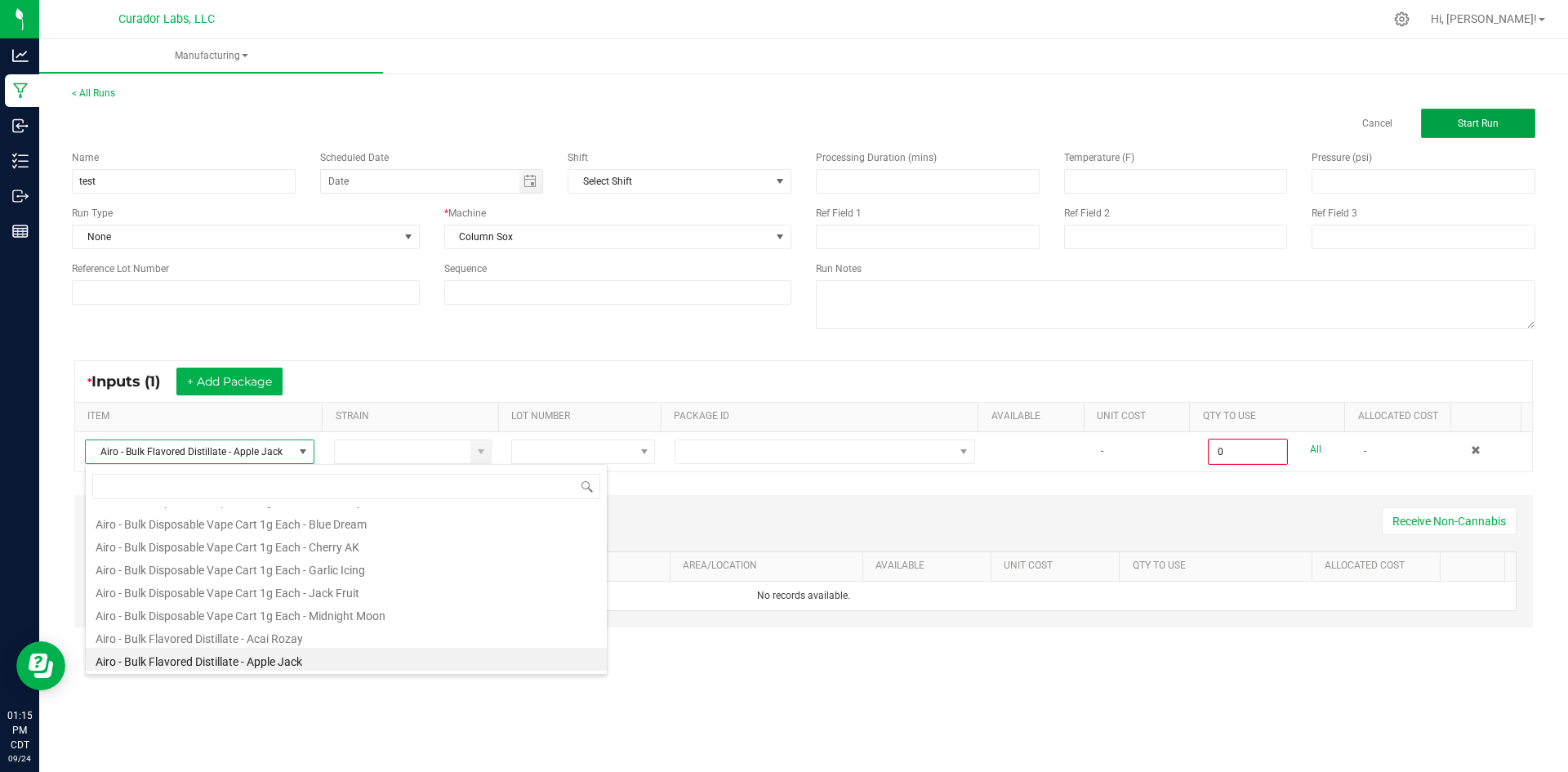
click at [1500, 115] on button "Start Run" at bounding box center [1478, 124] width 115 height 29
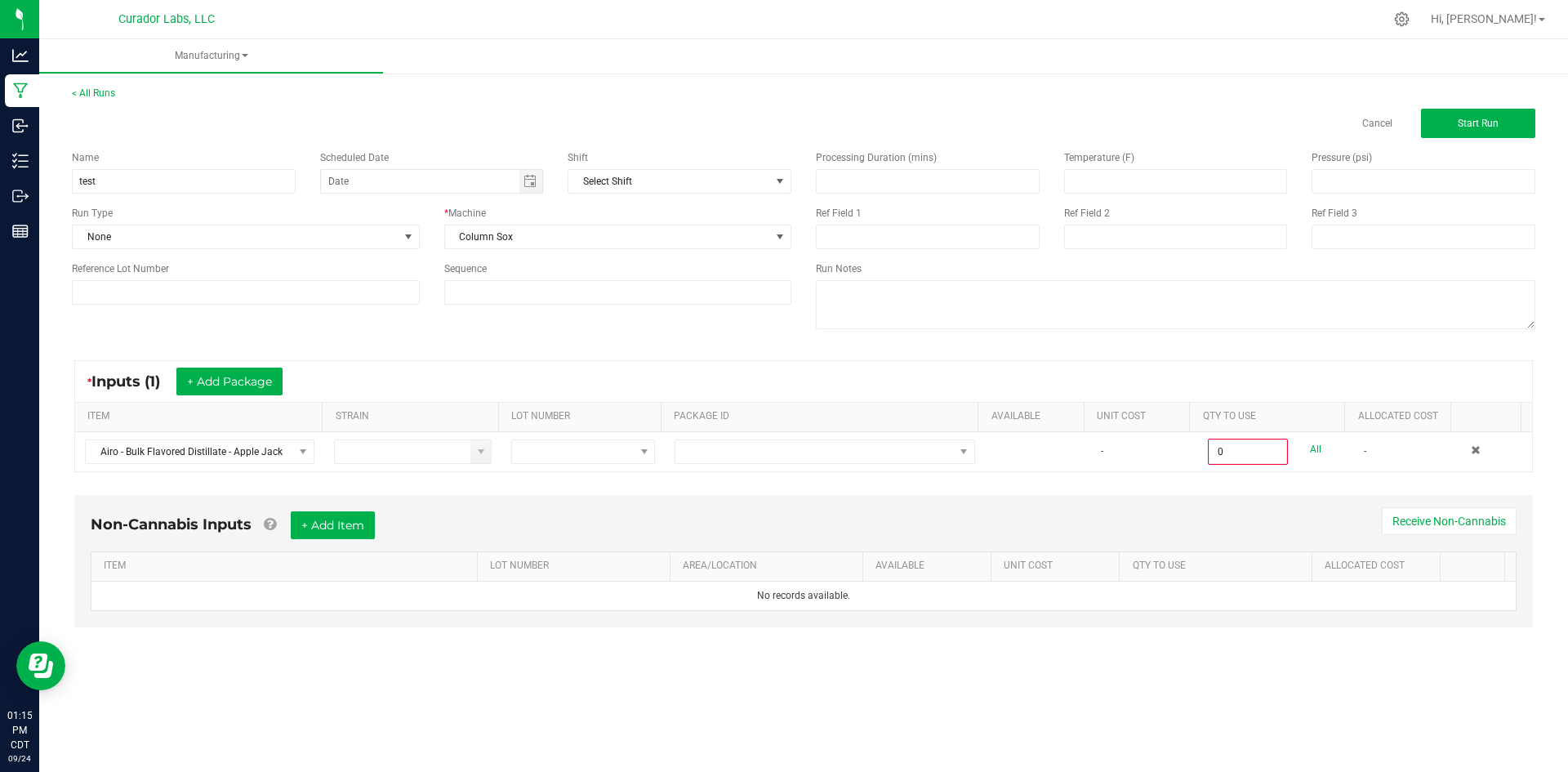
click at [401, 346] on div "* Inputs (1) + Add Package ITEM STRAIN LOT NUMBER PACKAGE ID AVAILABLE Unit Cos…" at bounding box center [804, 416] width 1489 height 141
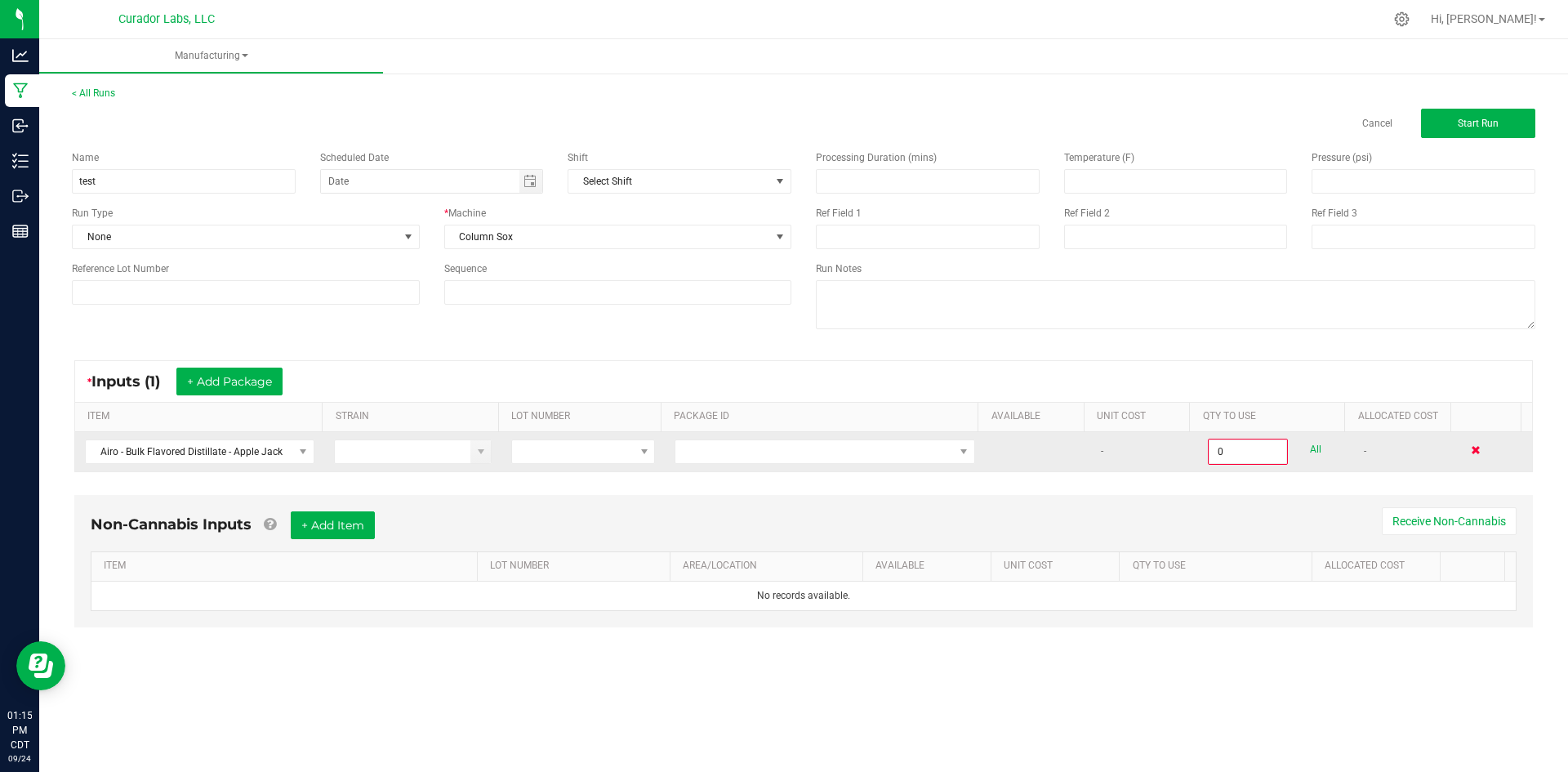
click at [1472, 448] on span at bounding box center [1476, 450] width 10 height 10
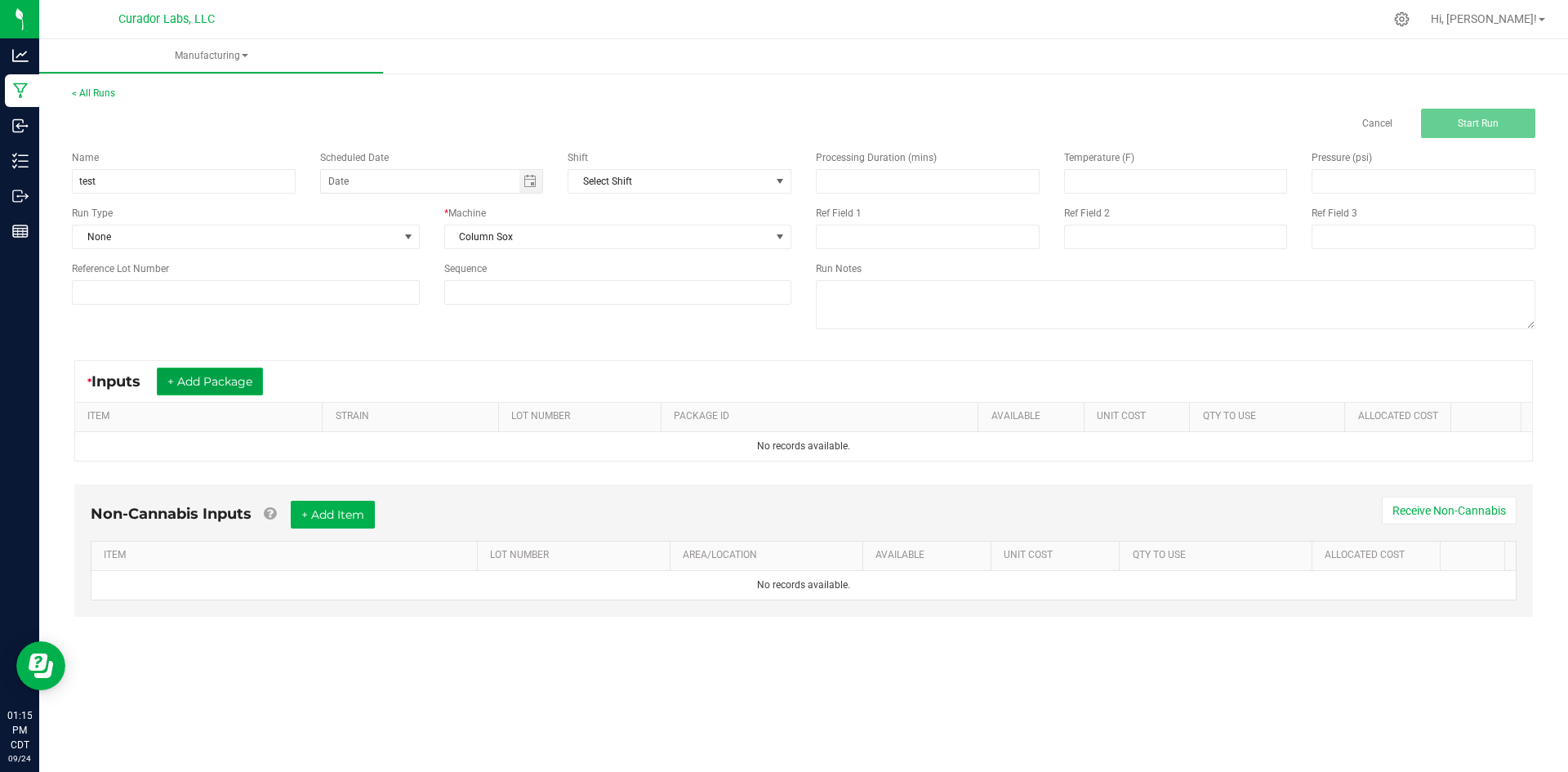
click at [227, 382] on button "+ Add Package" at bounding box center [210, 381] width 106 height 28
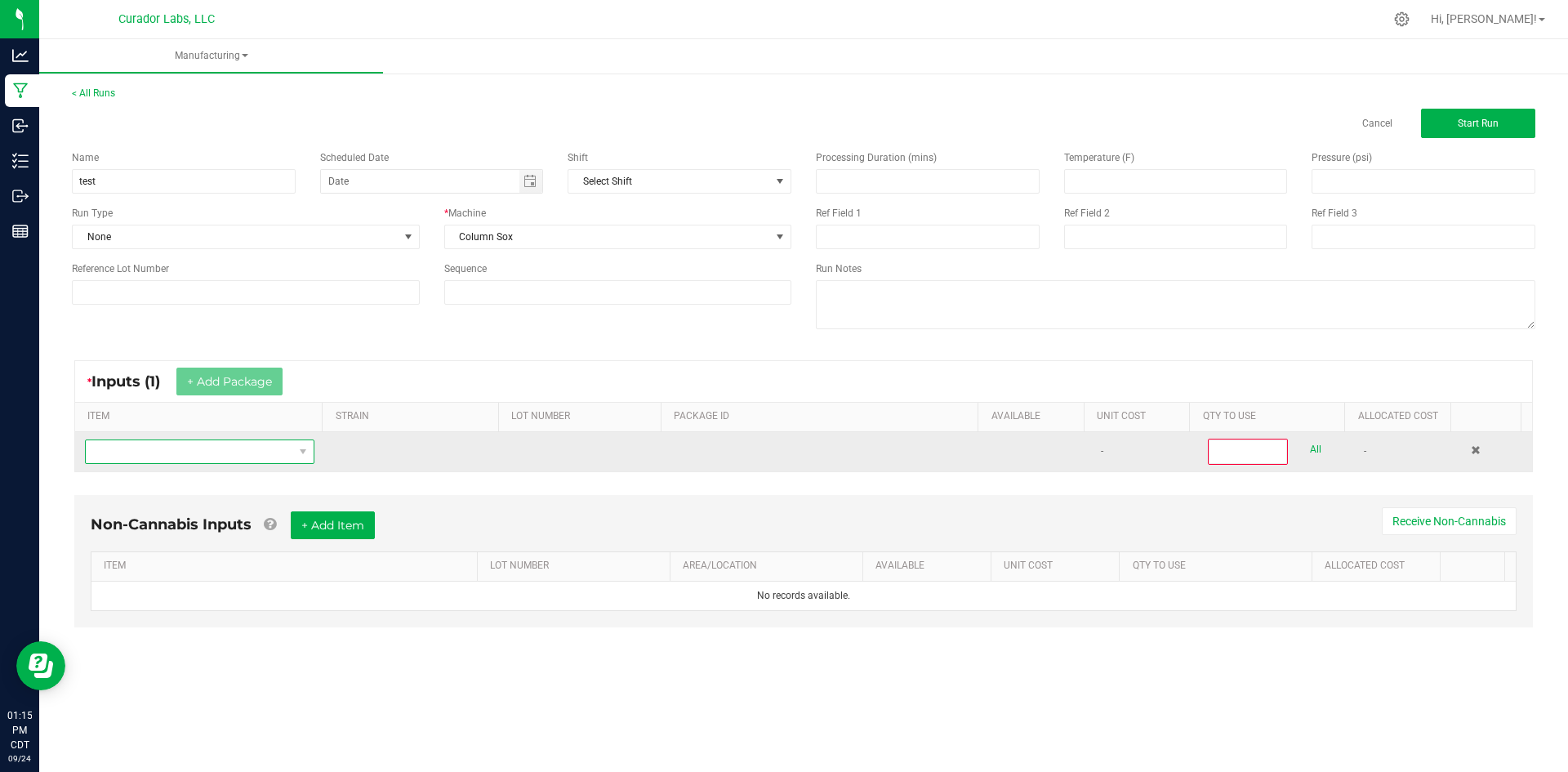
click at [275, 451] on span "NO DATA FOUND" at bounding box center [189, 452] width 207 height 23
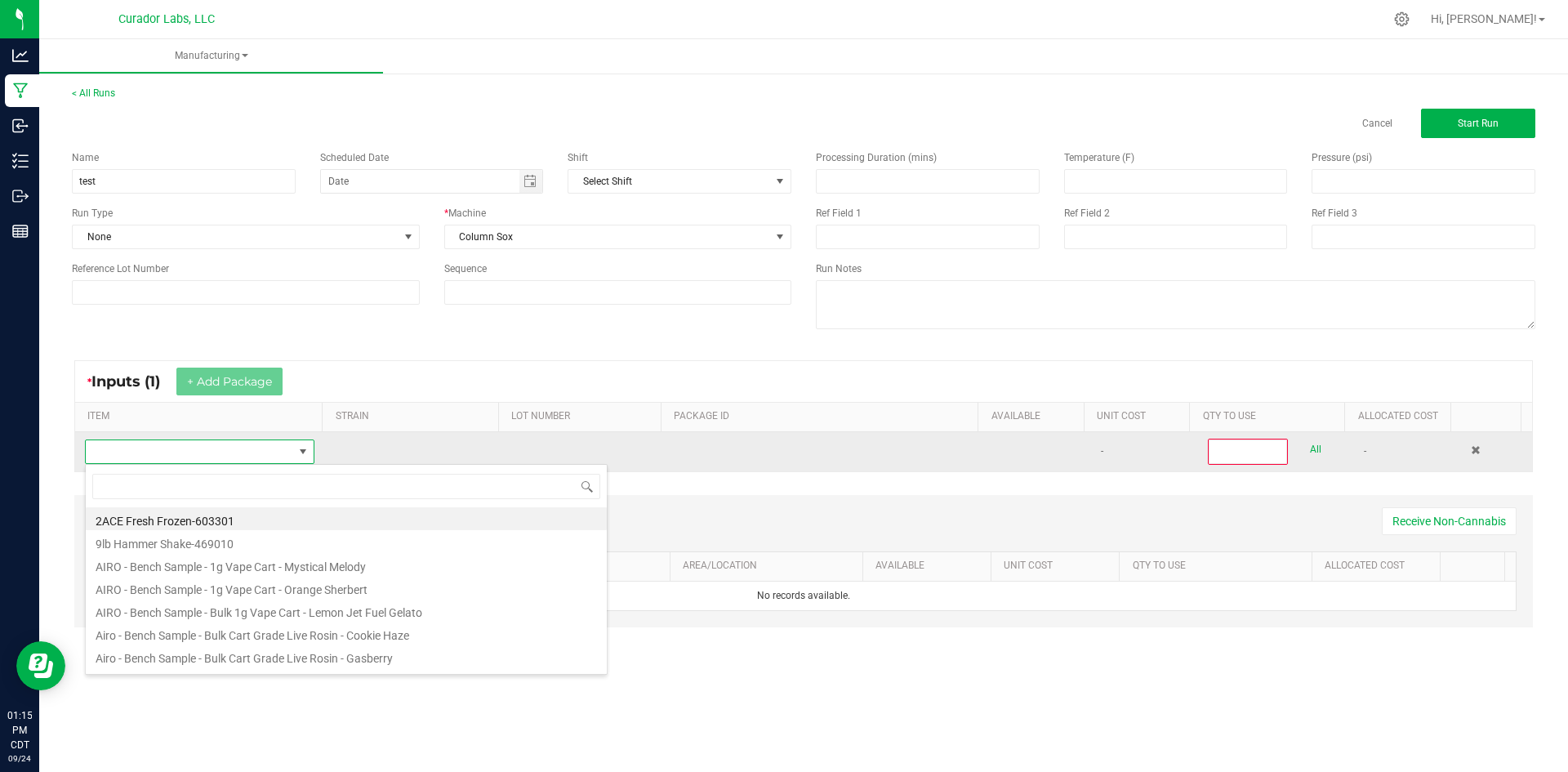
scroll to position [24, 226]
type input "bulk oil"
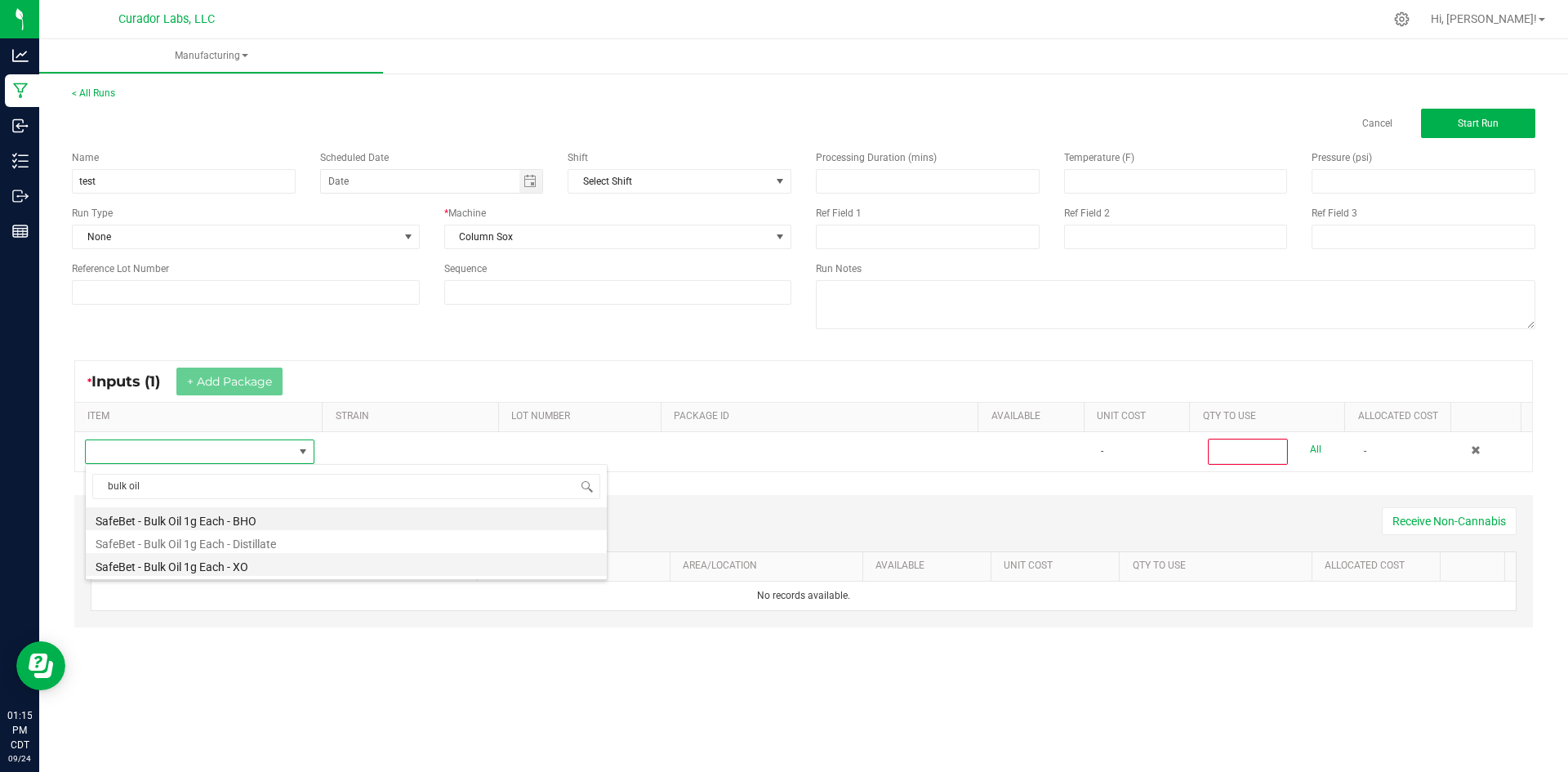
click at [263, 562] on li "SafeBet - Bulk Oil 1g Each - XO" at bounding box center [346, 565] width 521 height 23
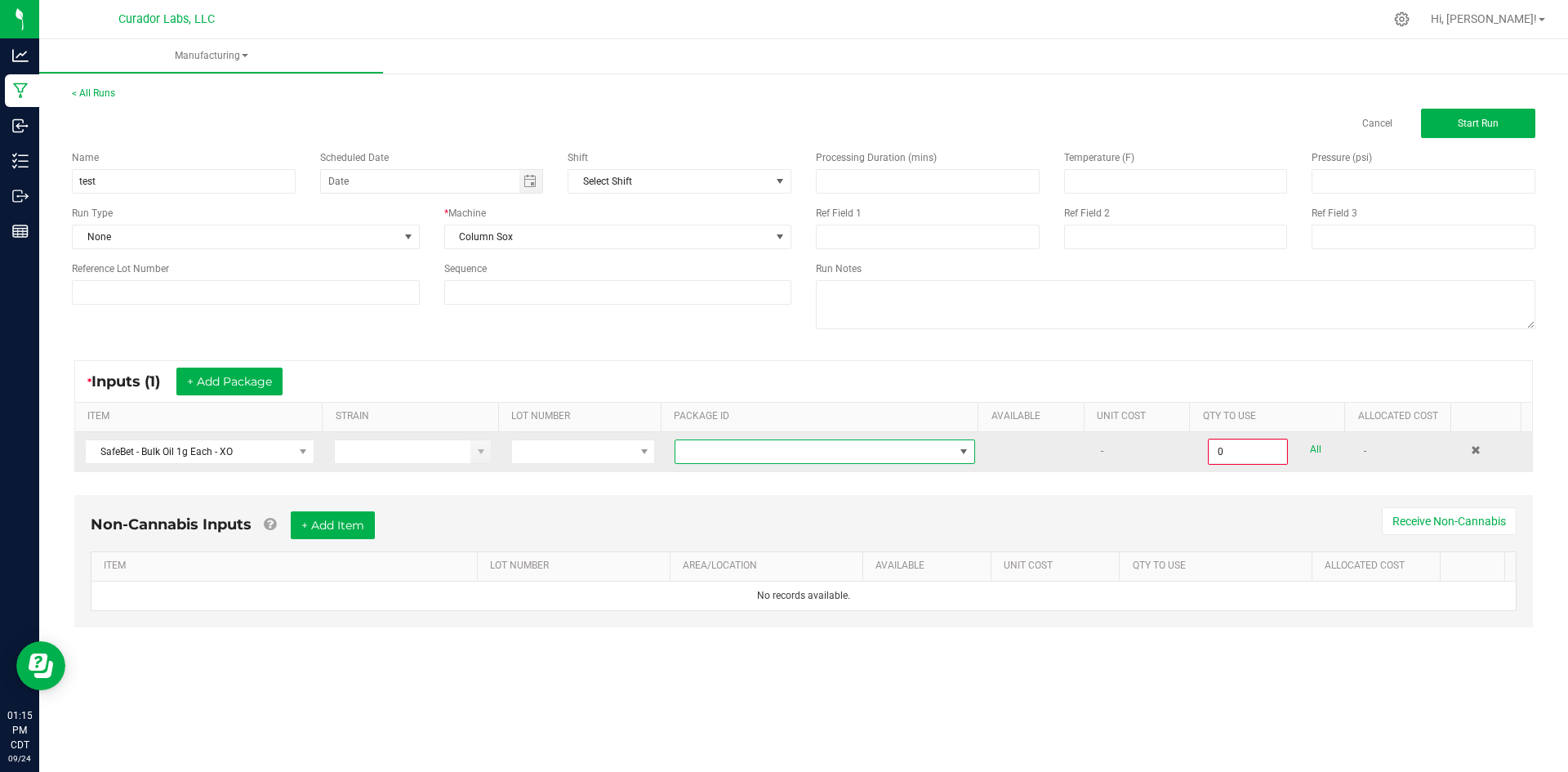
click at [961, 451] on span at bounding box center [964, 452] width 14 height 14
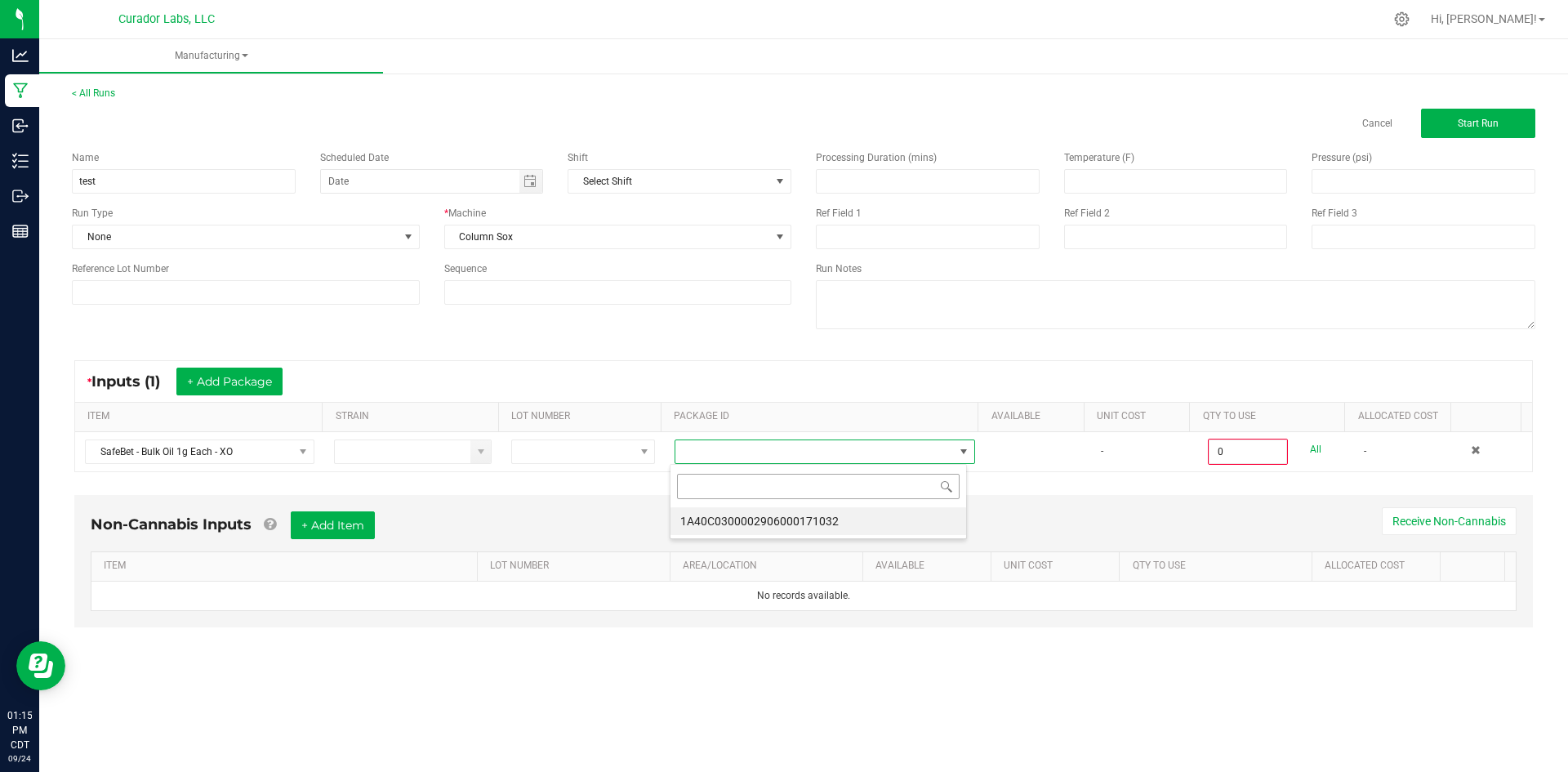
scroll to position [24, 298]
click at [874, 519] on li "1A40C0300002906000171032" at bounding box center [818, 521] width 295 height 28
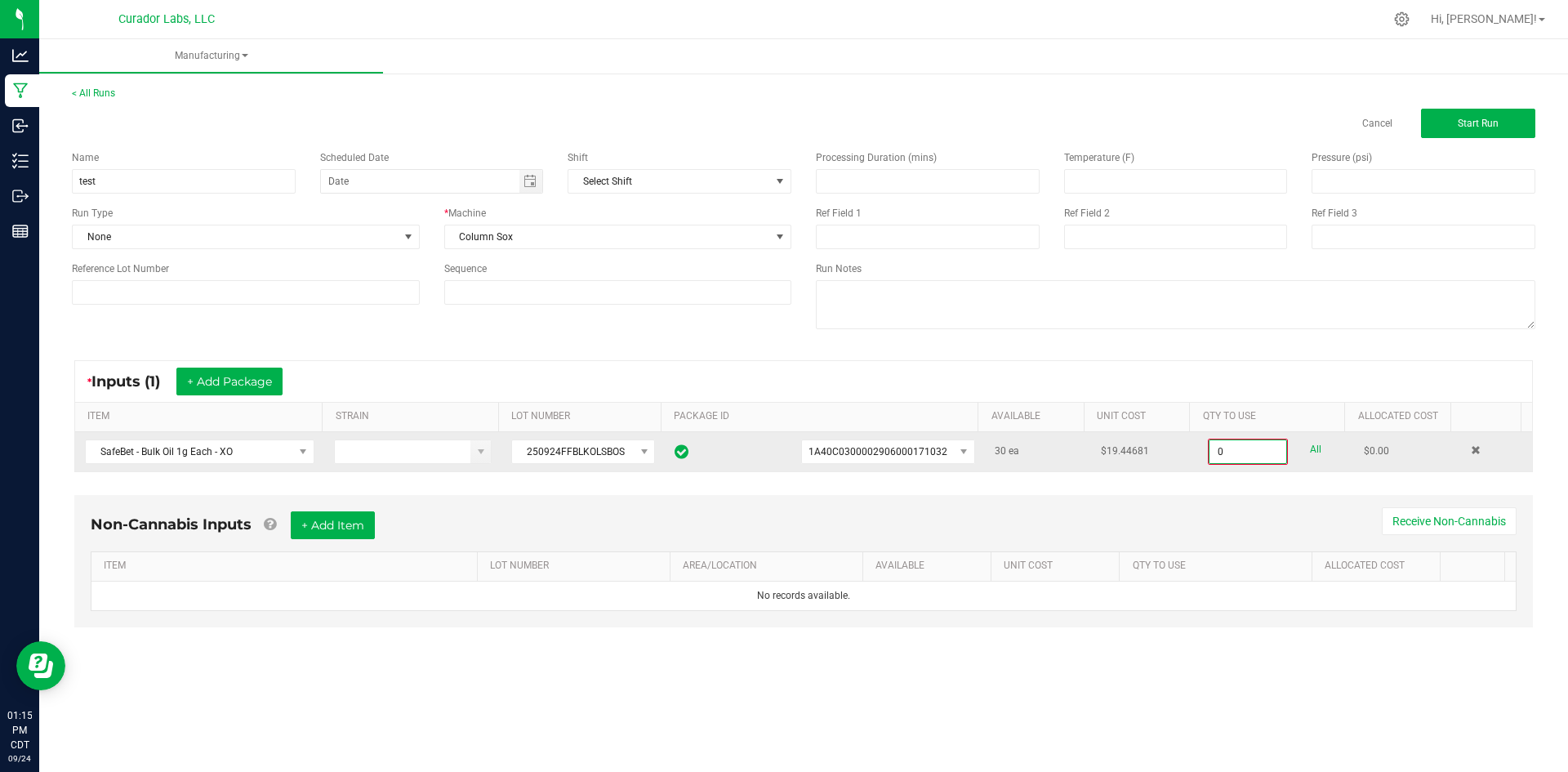
click at [1213, 450] on input "0" at bounding box center [1249, 452] width 77 height 23
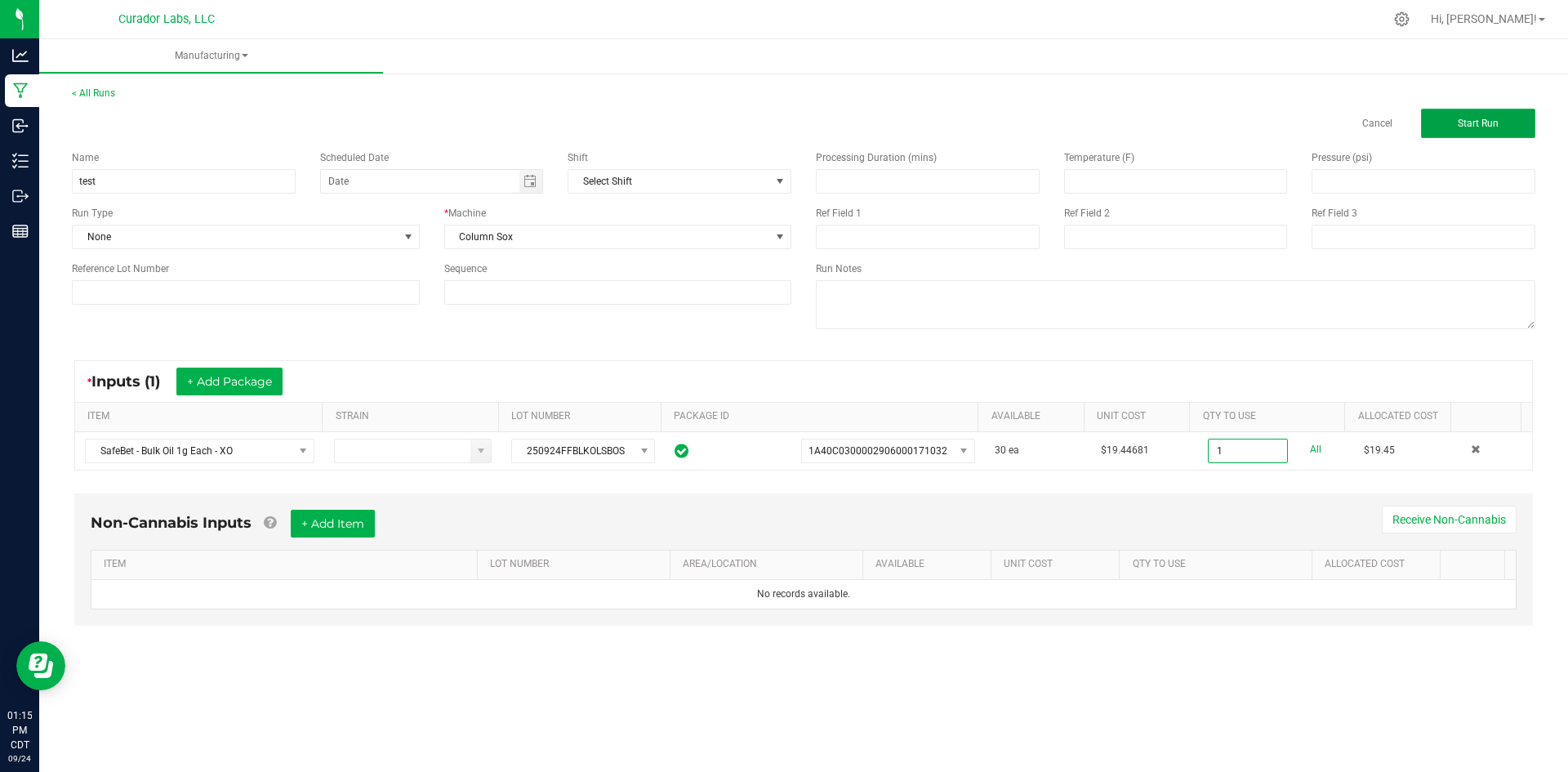
type input "1 ea"
click at [1506, 124] on button "Start Run" at bounding box center [1478, 124] width 115 height 29
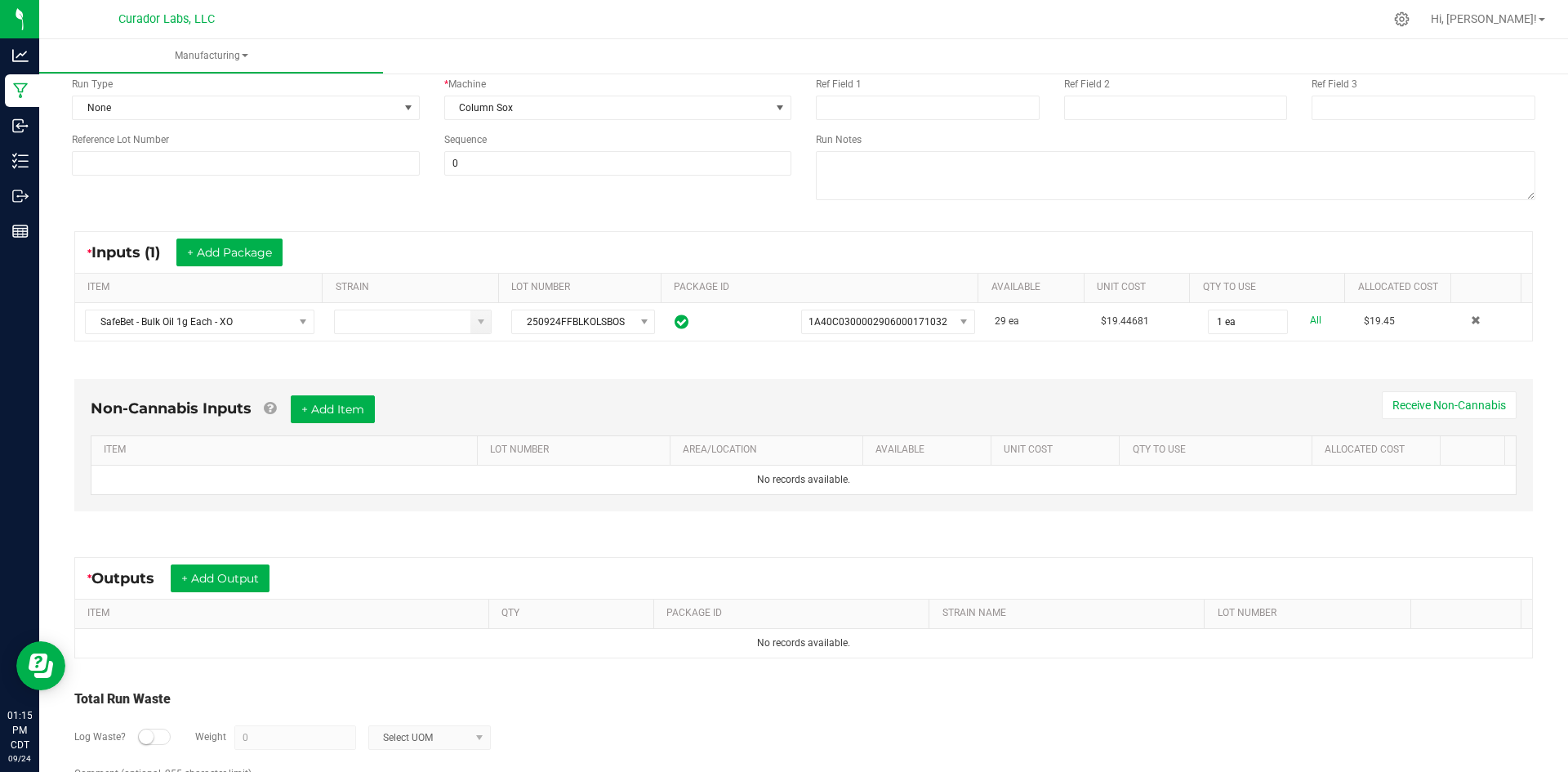
scroll to position [163, 0]
click at [246, 578] on button "+ Add Output" at bounding box center [220, 577] width 98 height 28
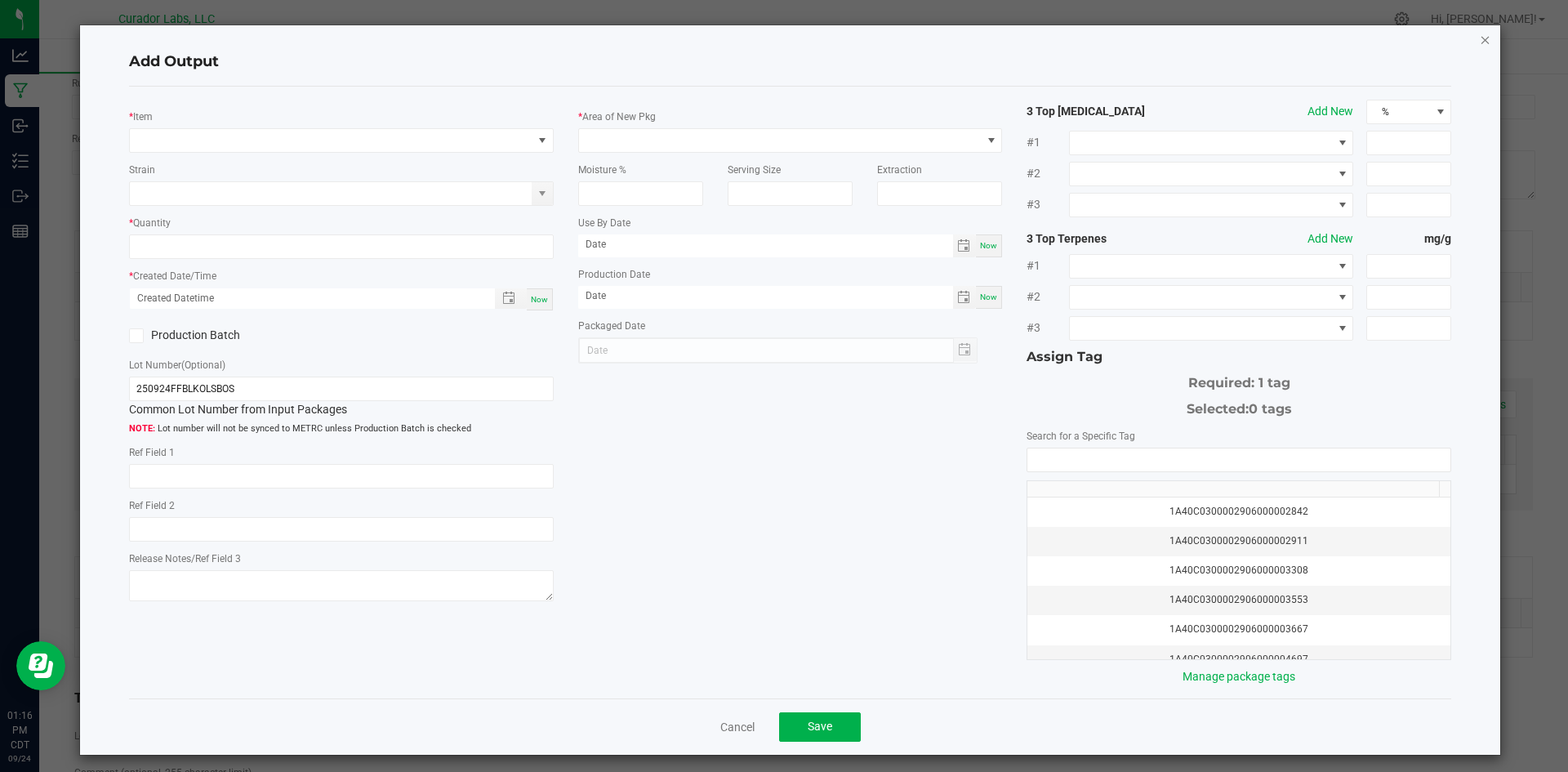
click at [1480, 40] on icon "button" at bounding box center [1486, 39] width 12 height 19
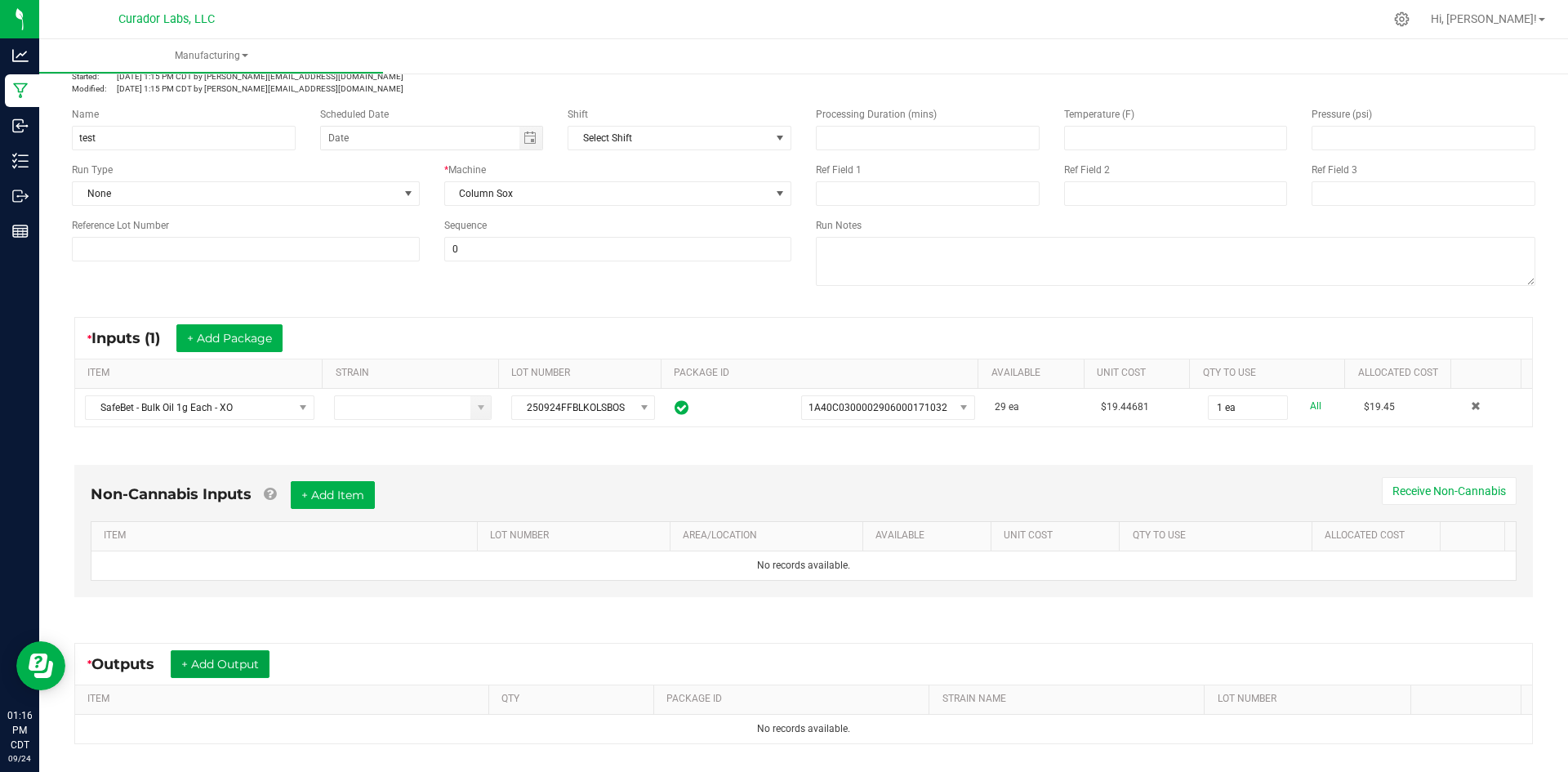
scroll to position [0, 0]
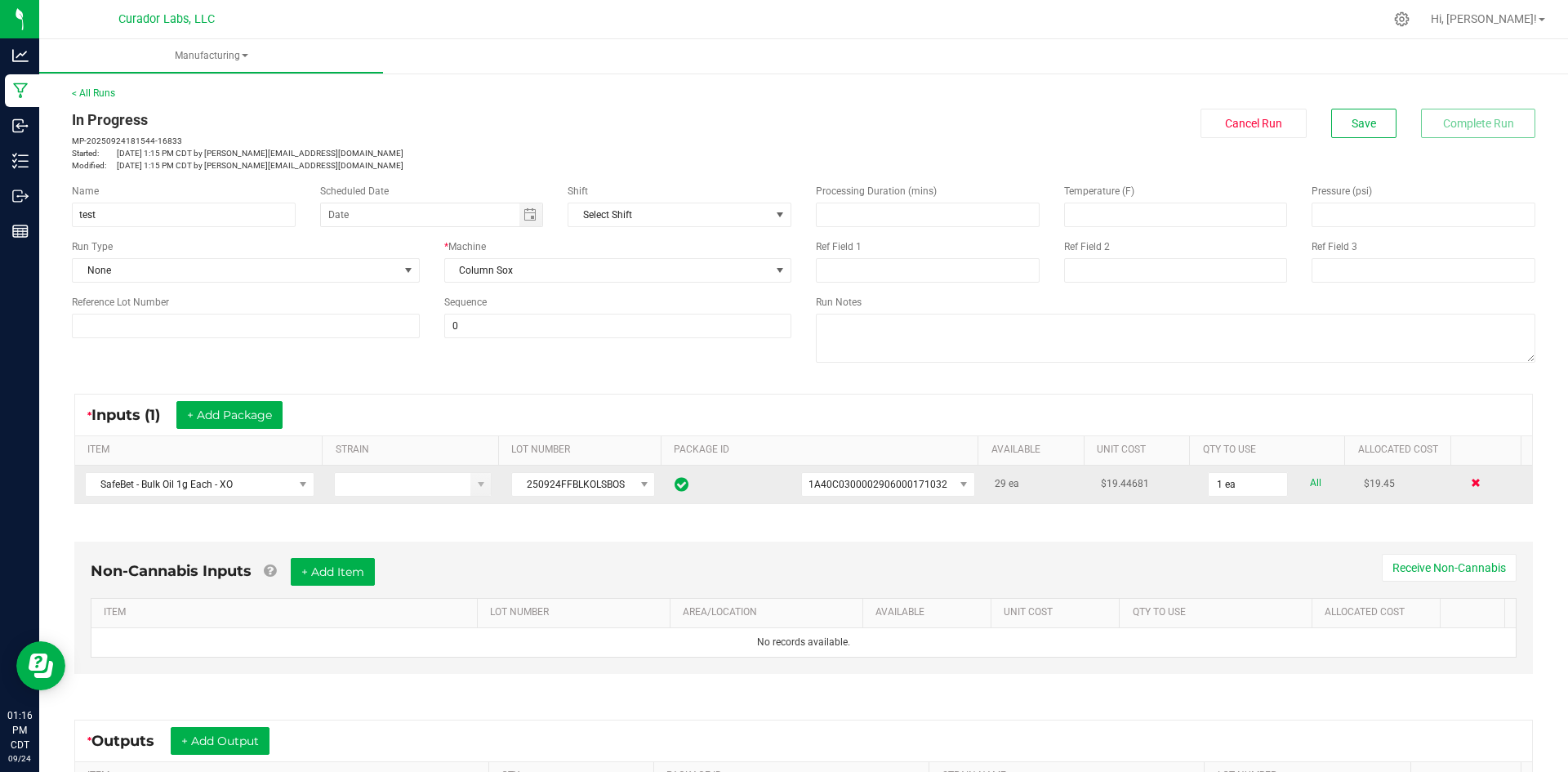
click at [1472, 482] on span at bounding box center [1476, 482] width 10 height 10
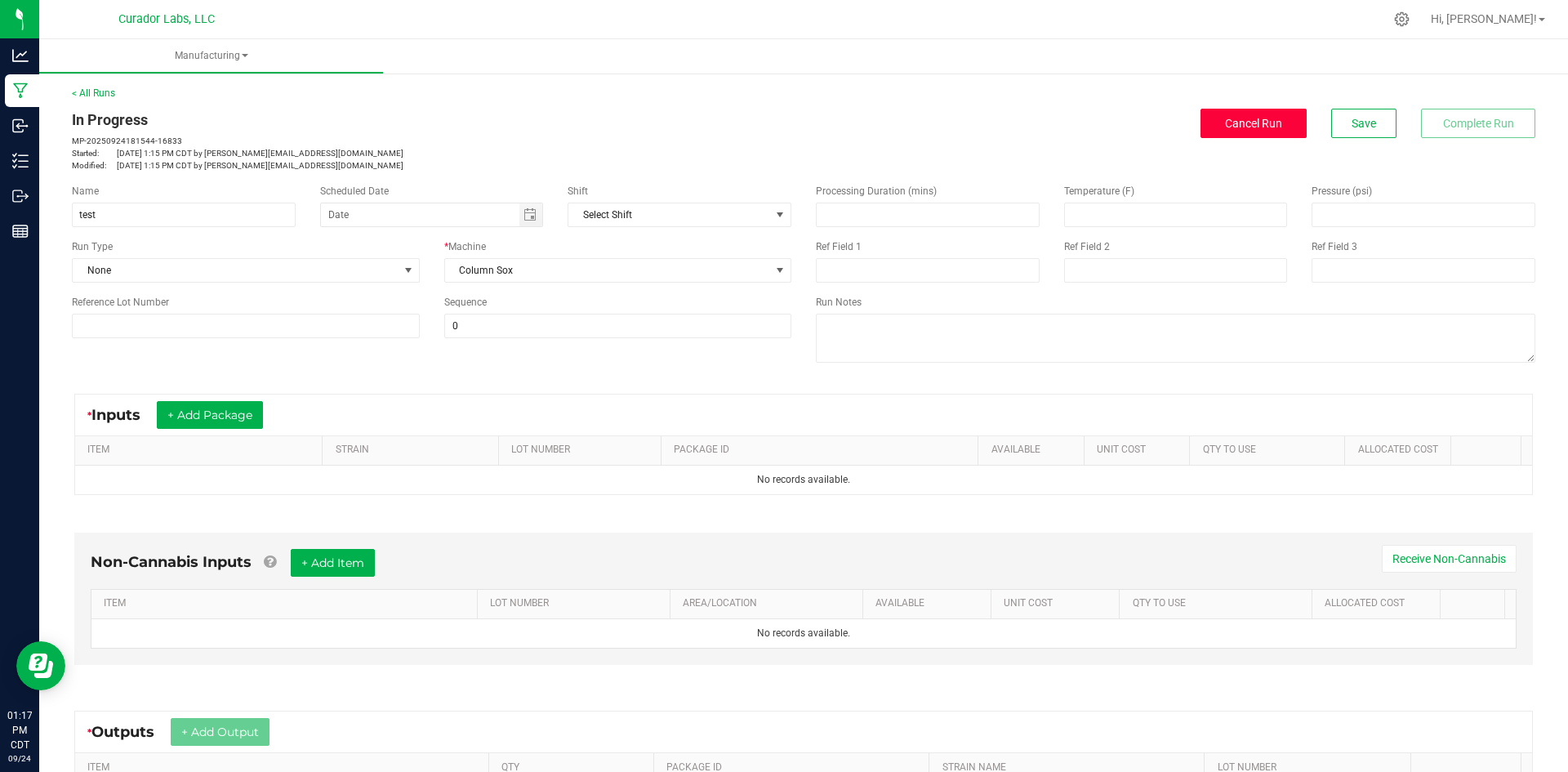
click at [1249, 122] on span "Cancel Run" at bounding box center [1253, 124] width 57 height 14
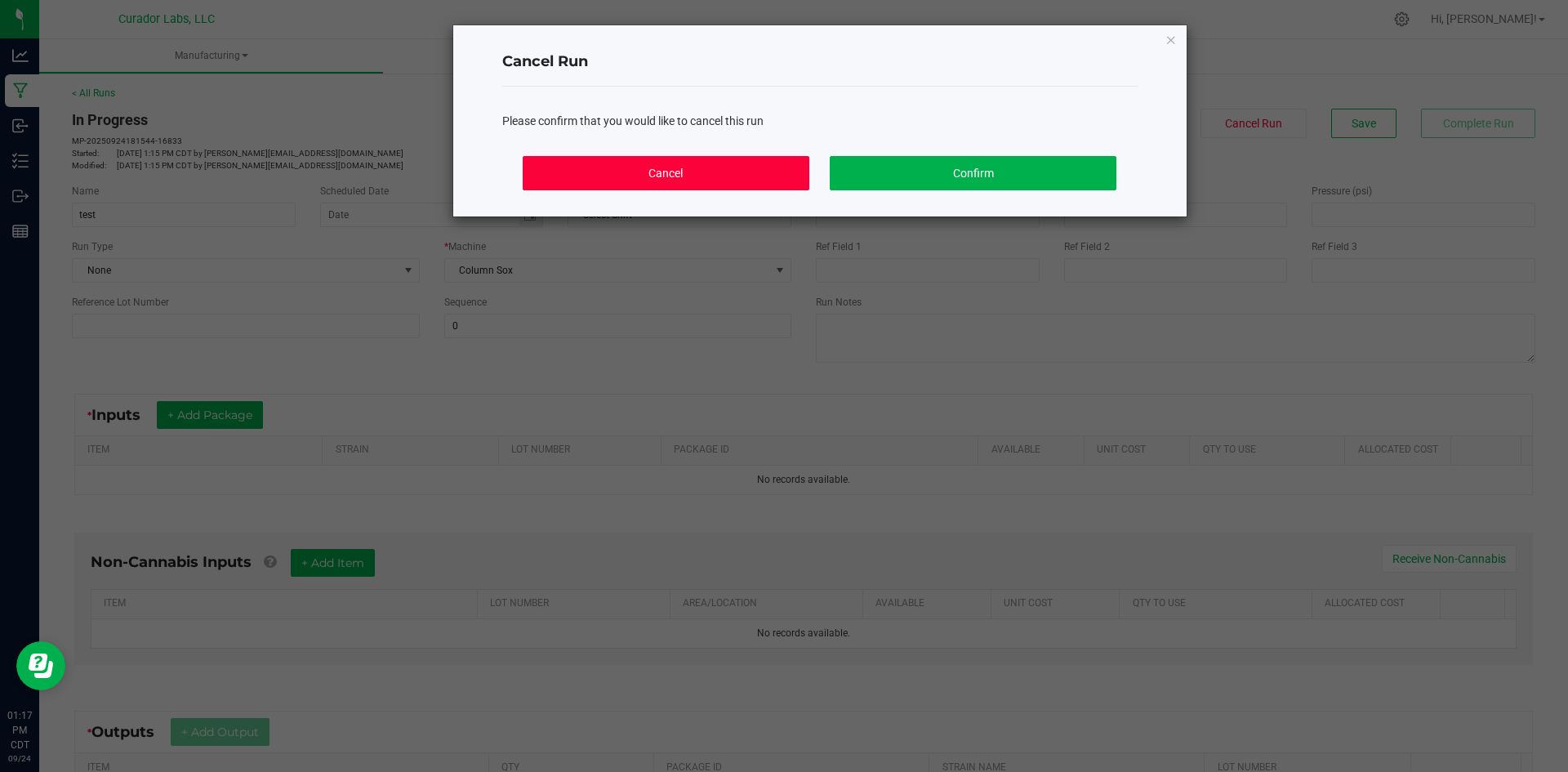
click at [774, 179] on button "Cancel" at bounding box center [666, 174] width 286 height 35
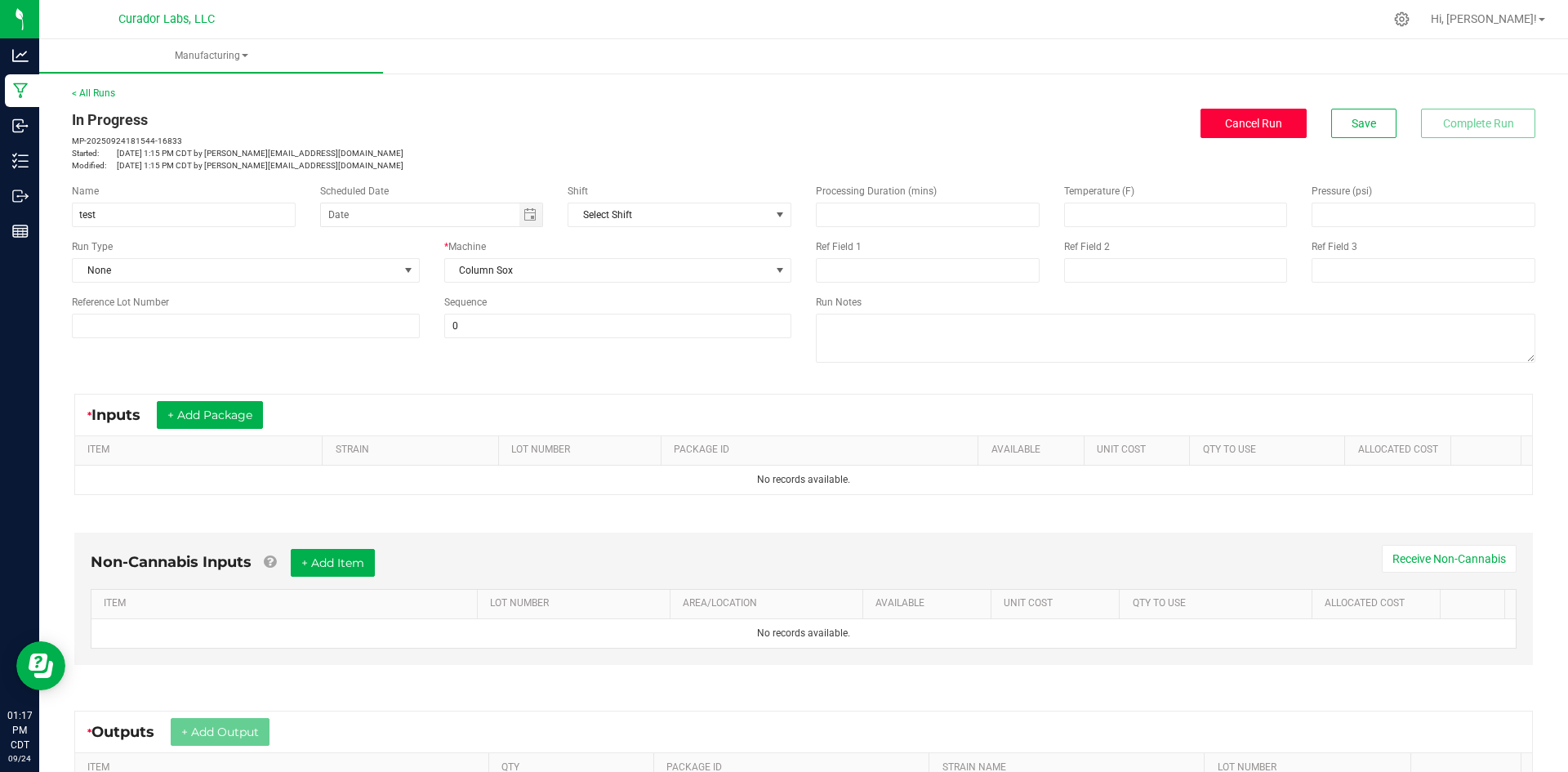
click at [1233, 126] on span "Cancel Run" at bounding box center [1253, 124] width 57 height 14
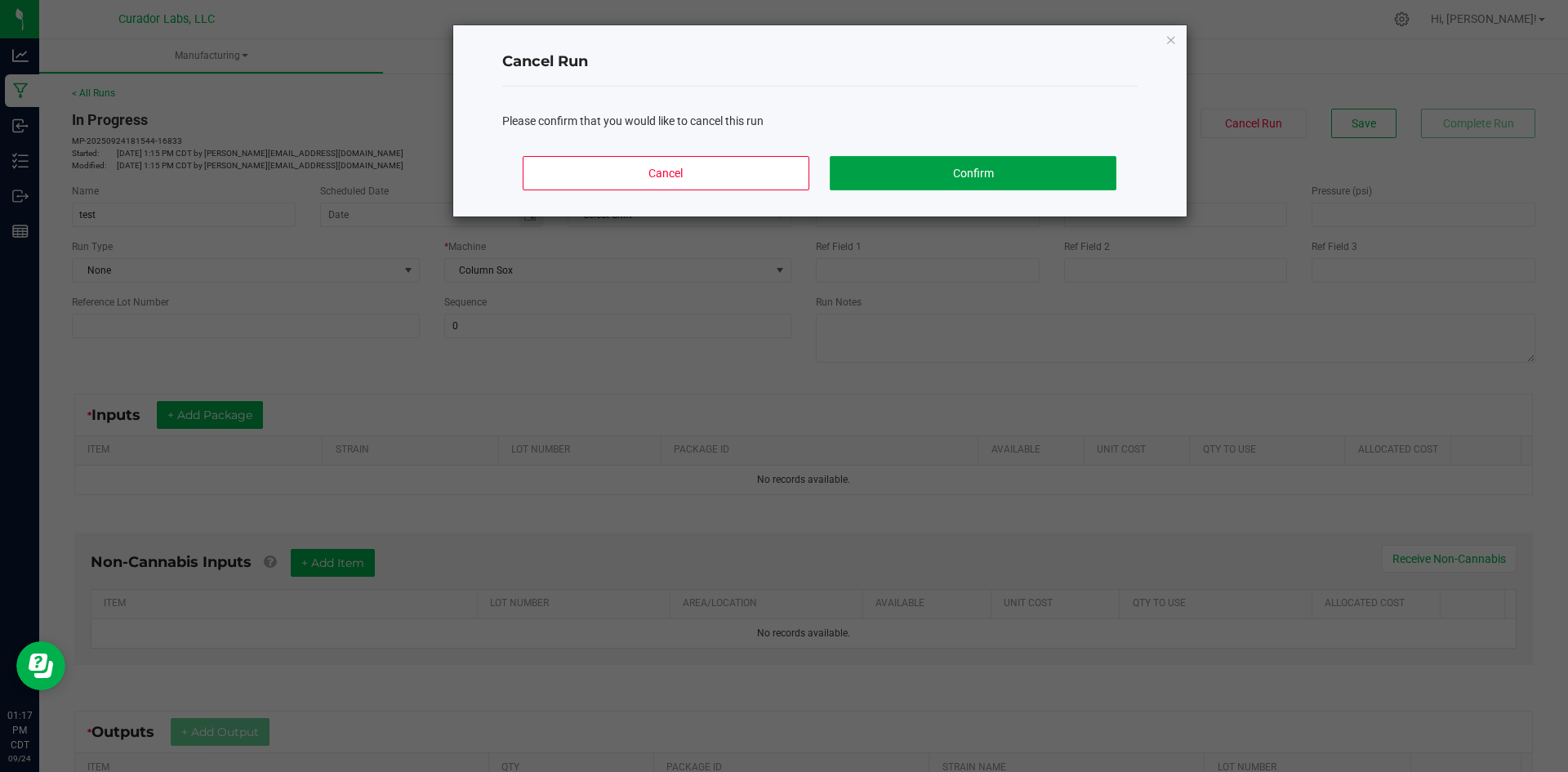
click at [949, 174] on button "Confirm" at bounding box center [973, 174] width 286 height 35
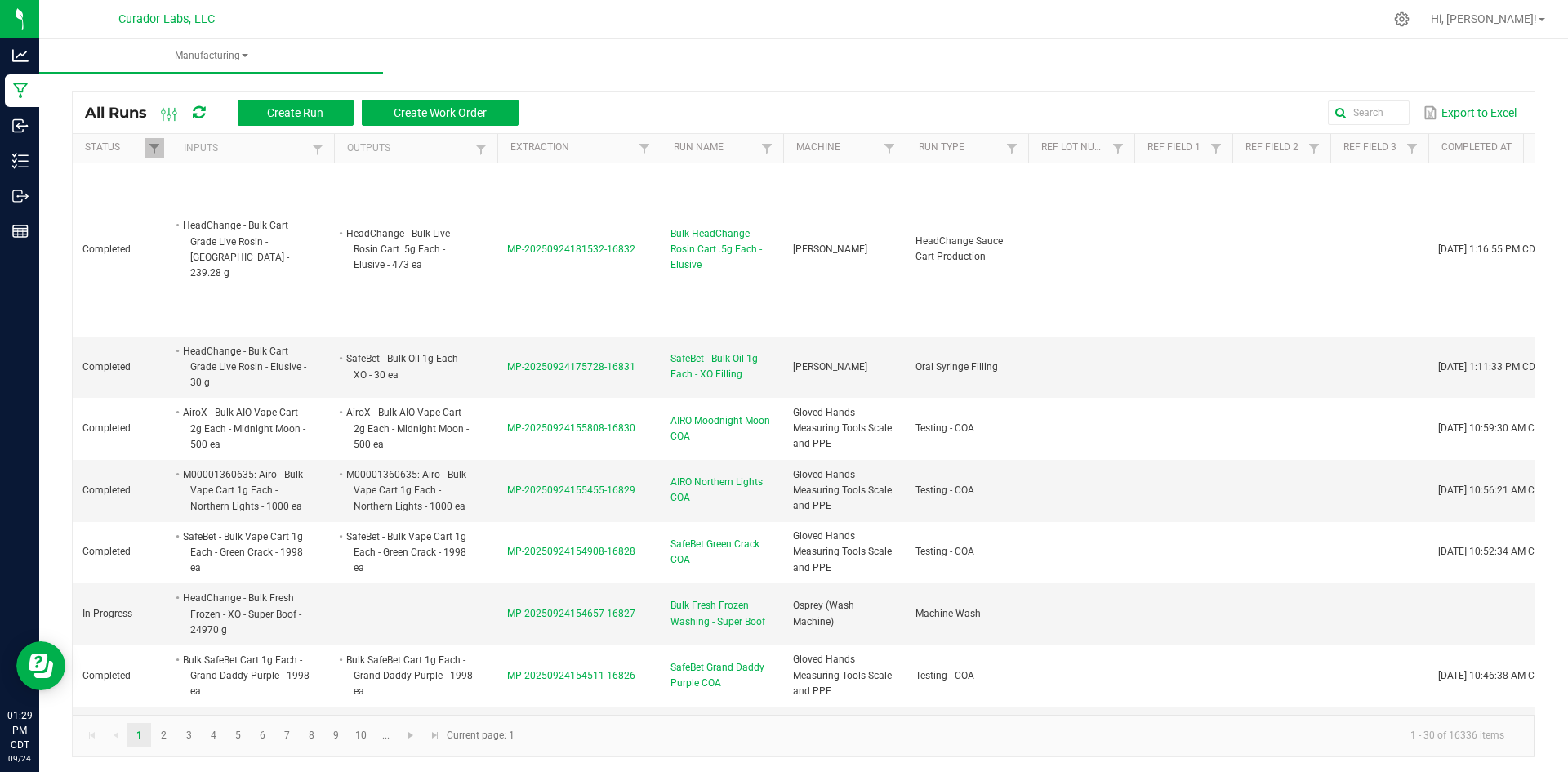
scroll to position [4, 0]
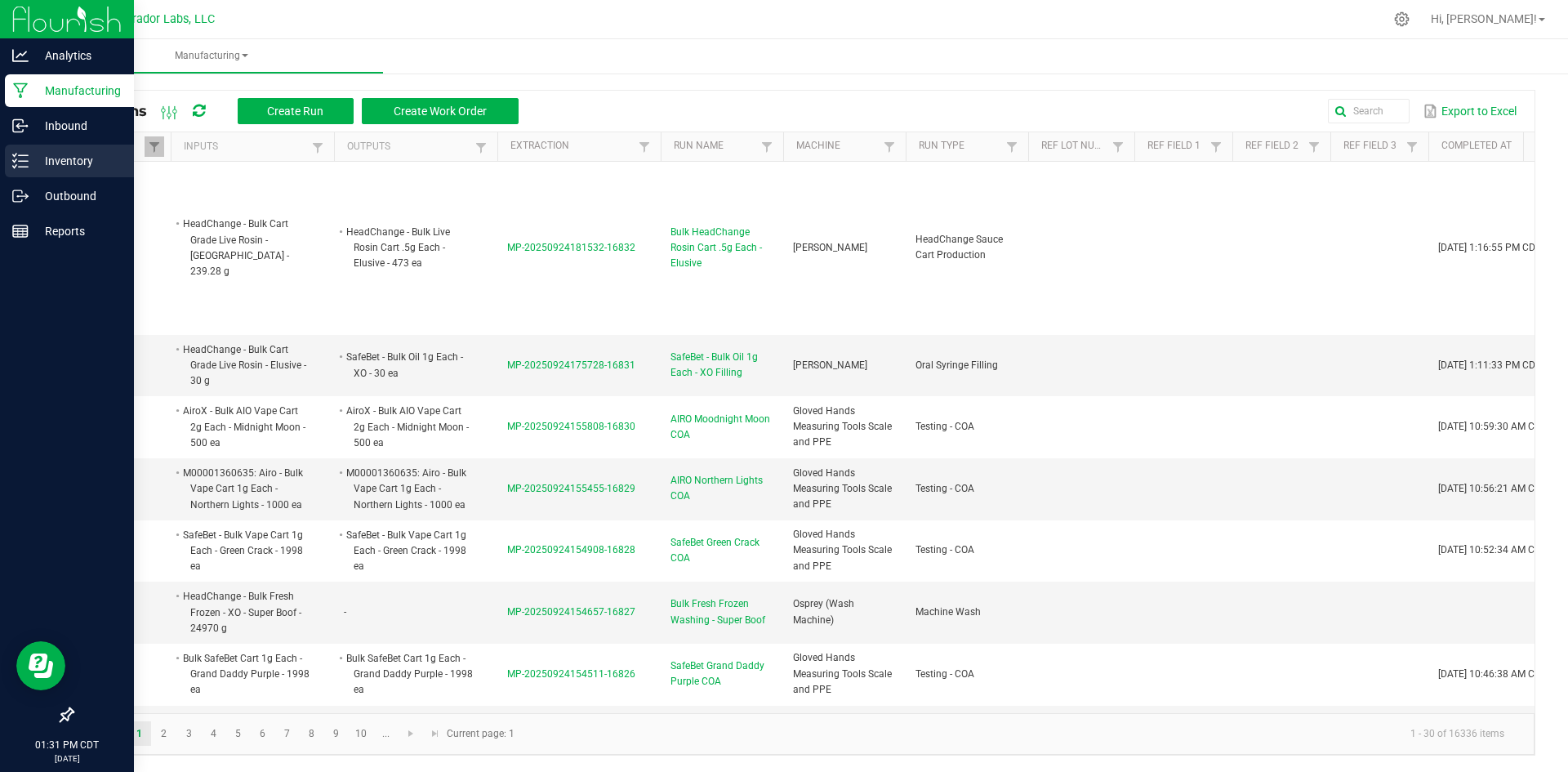
click at [70, 160] on p "Inventory" at bounding box center [78, 161] width 98 height 19
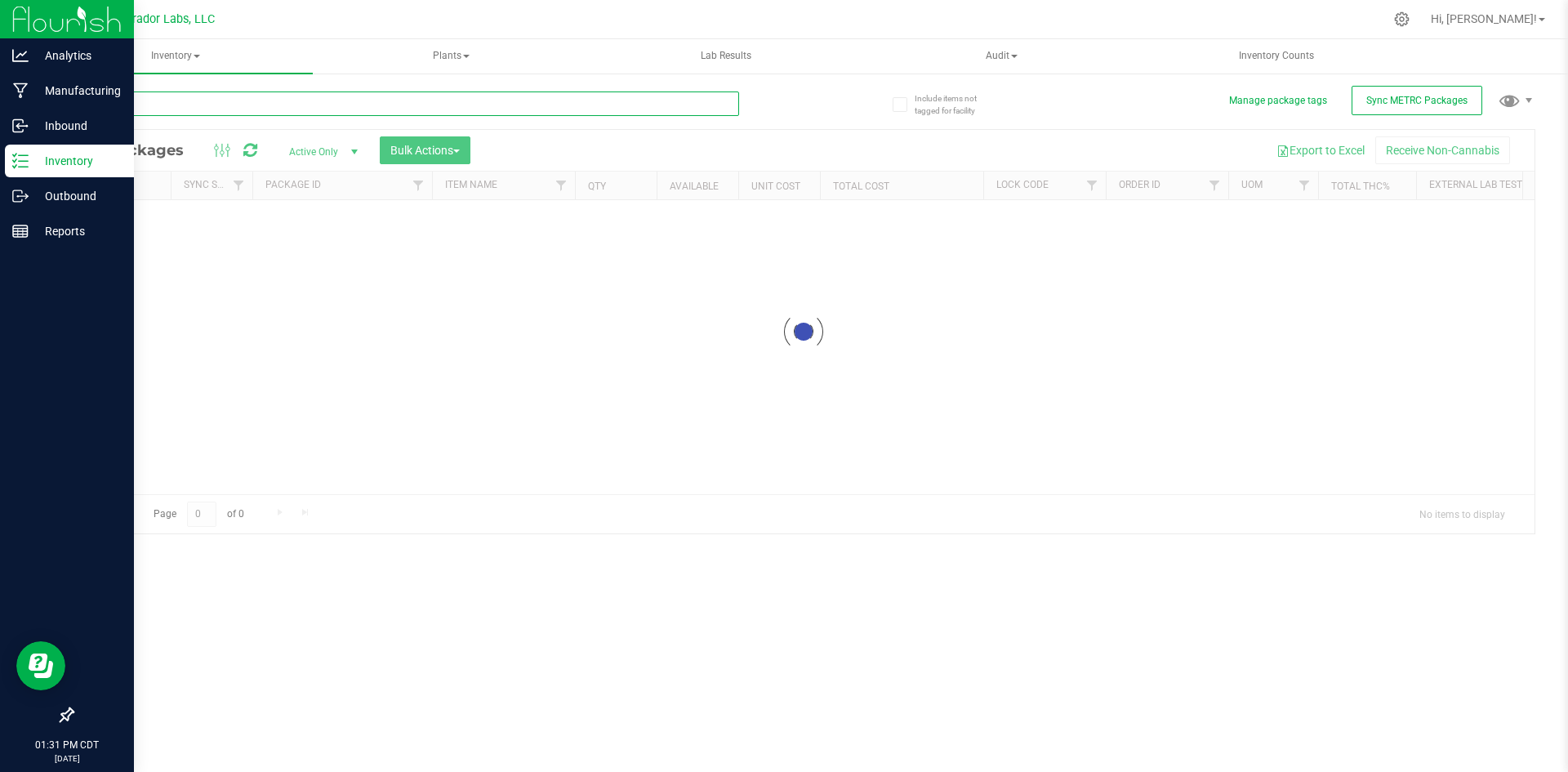
click at [459, 104] on input "text" at bounding box center [406, 103] width 668 height 24
type input "dancin"
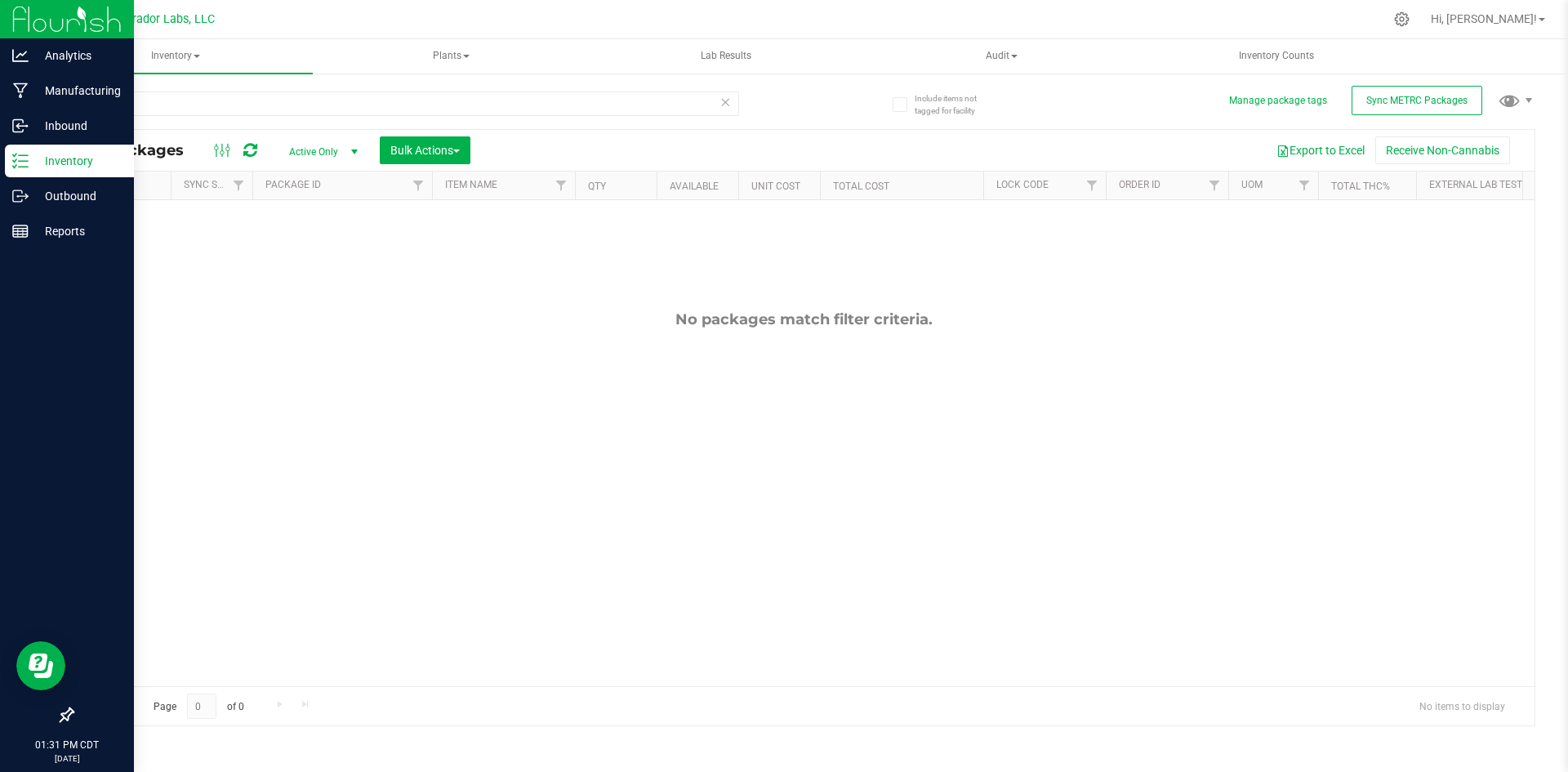
click at [350, 152] on span "select" at bounding box center [355, 152] width 14 height 14
click at [318, 246] on li "All" at bounding box center [318, 250] width 88 height 24
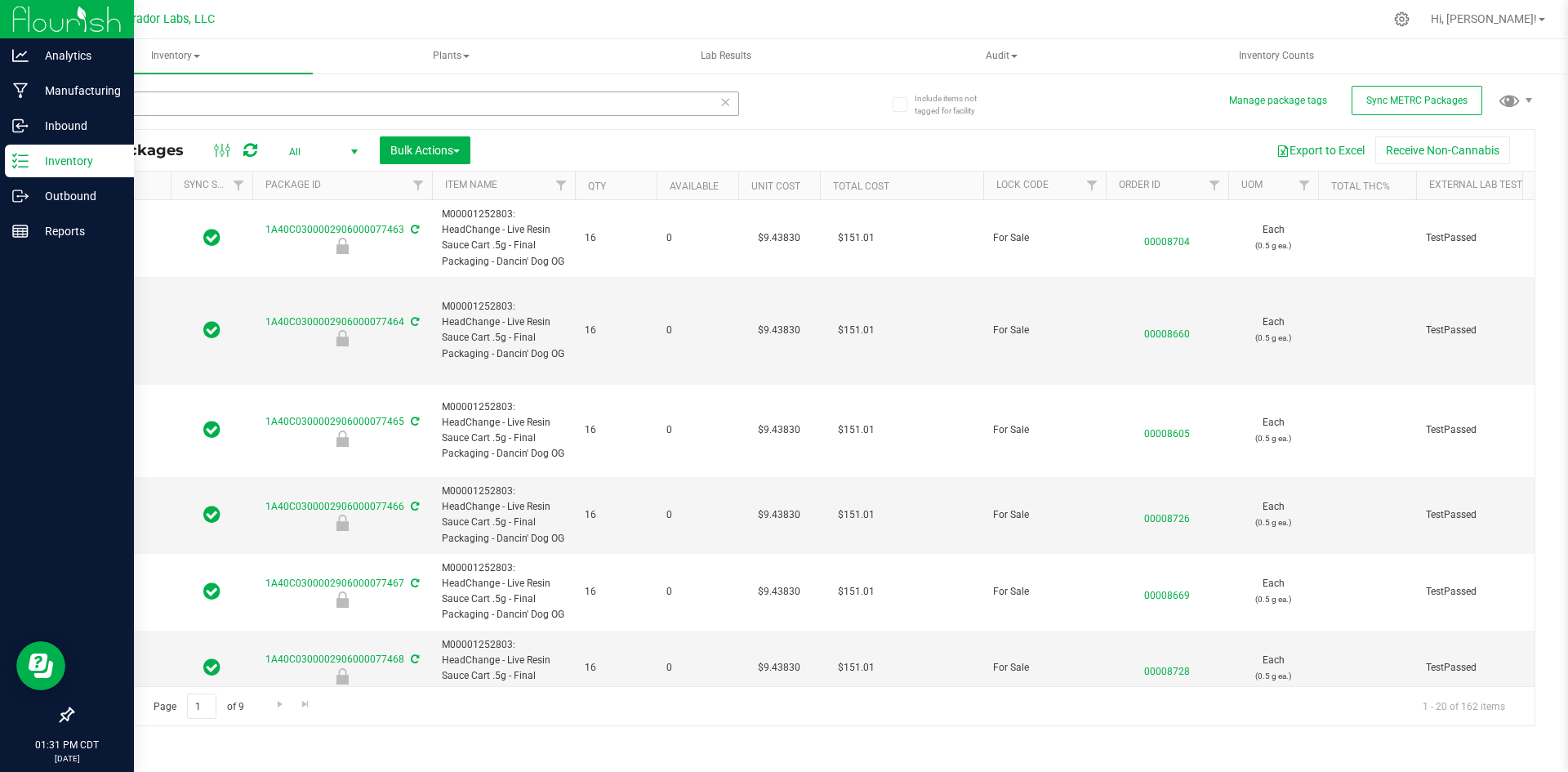
type input "[DATE]"
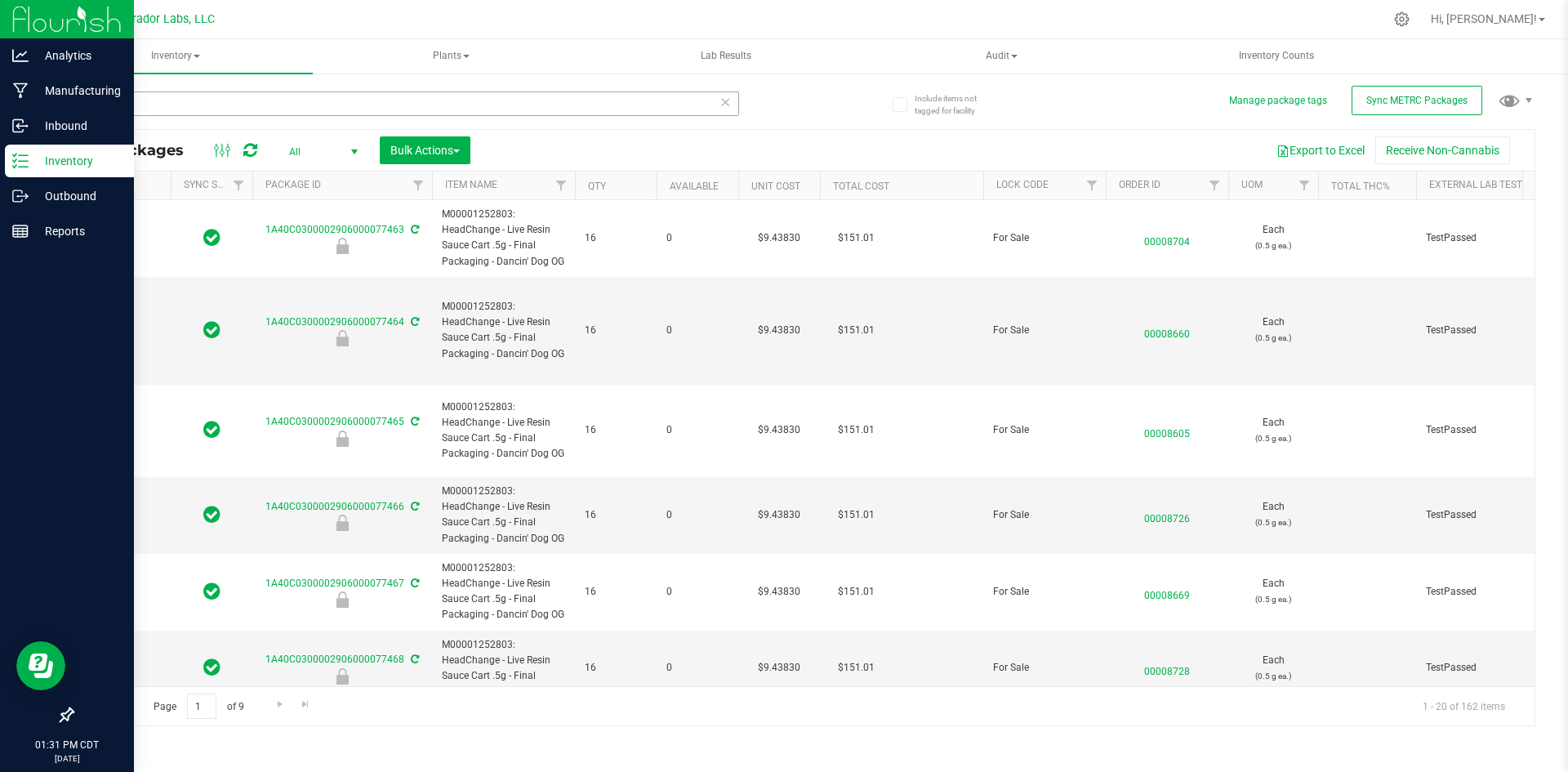
type input "[DATE]"
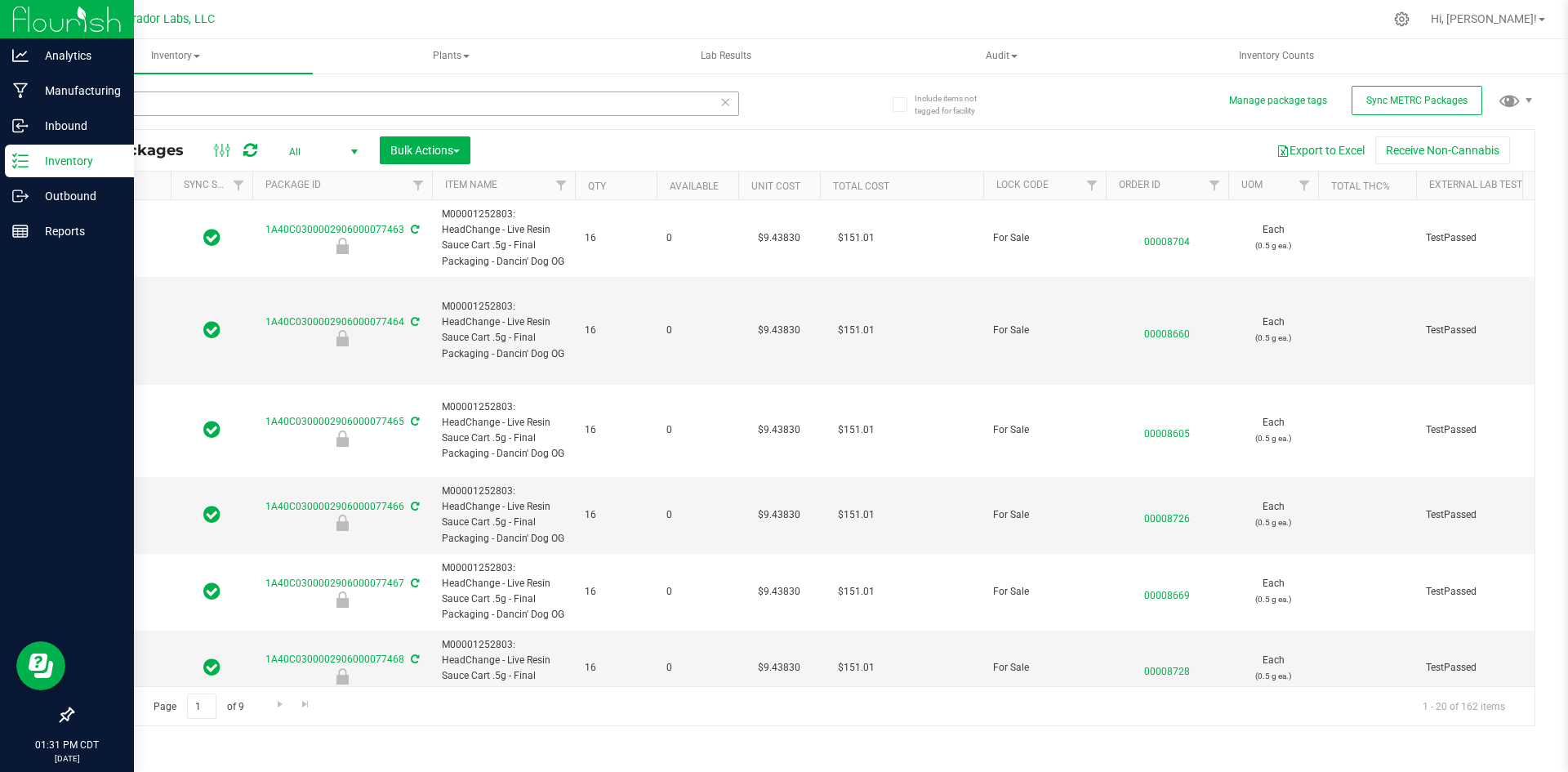
type input "[DATE]"
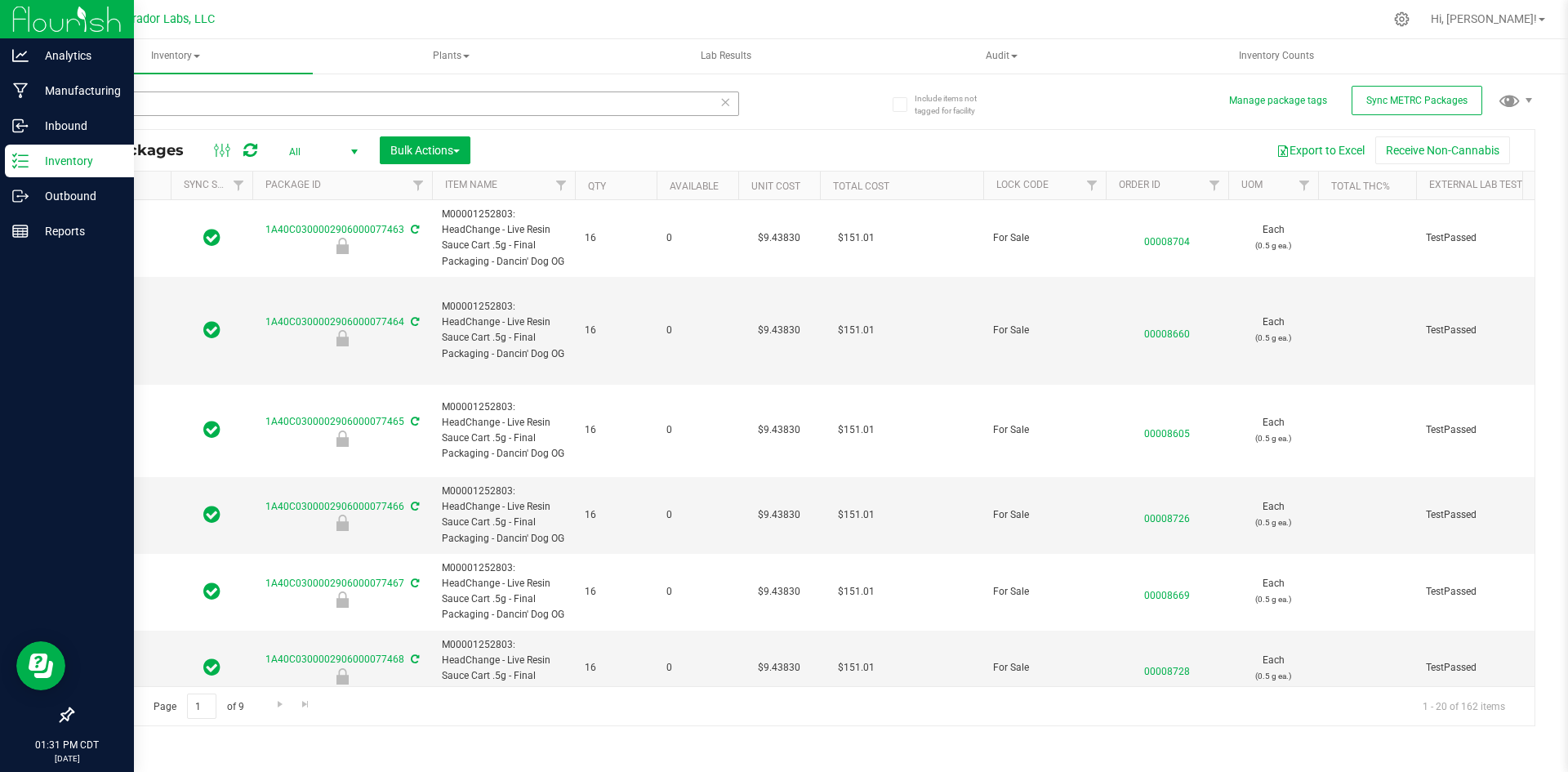
type input "[DATE]"
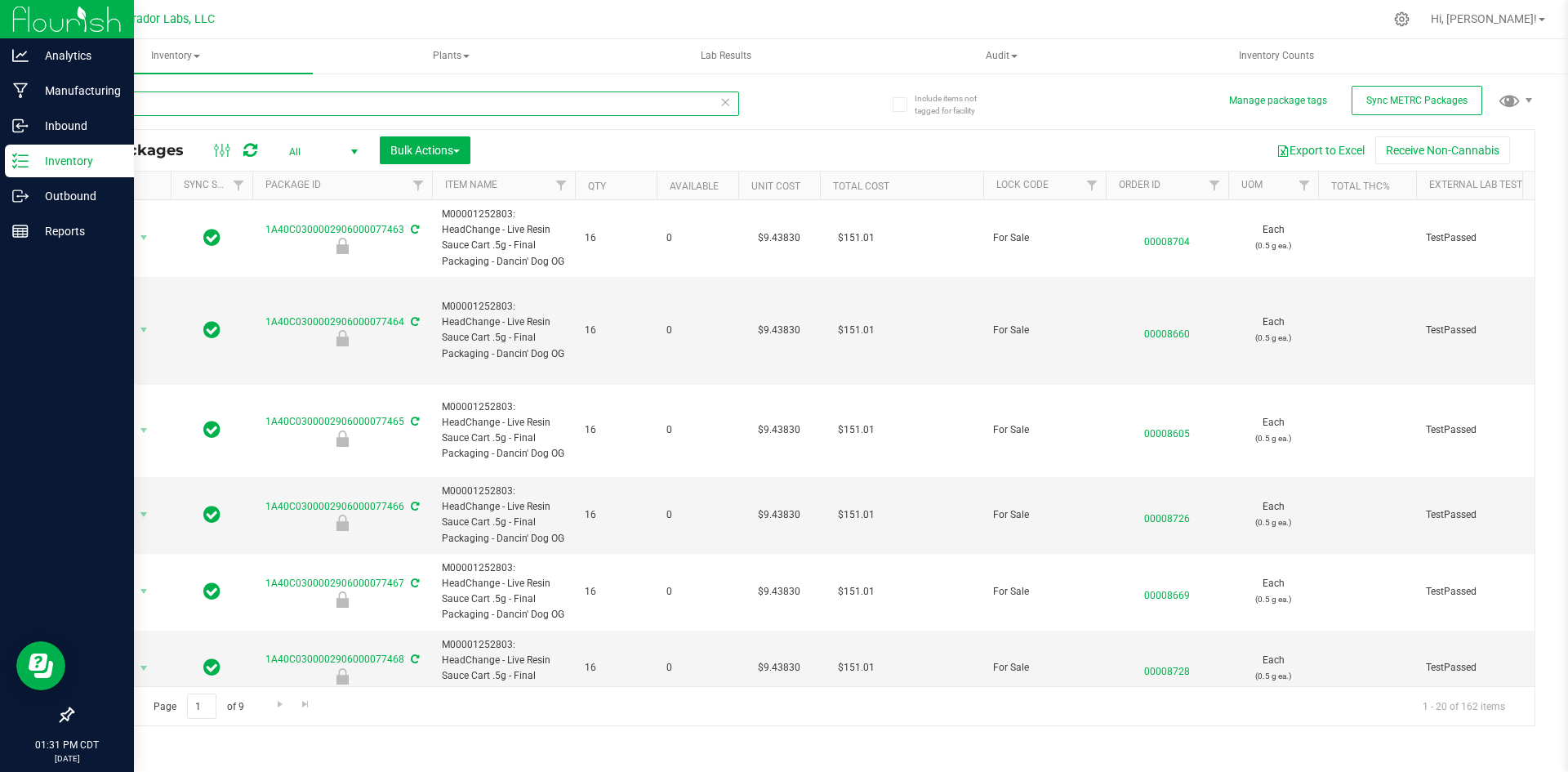
click at [97, 106] on input "dancin" at bounding box center [406, 103] width 668 height 24
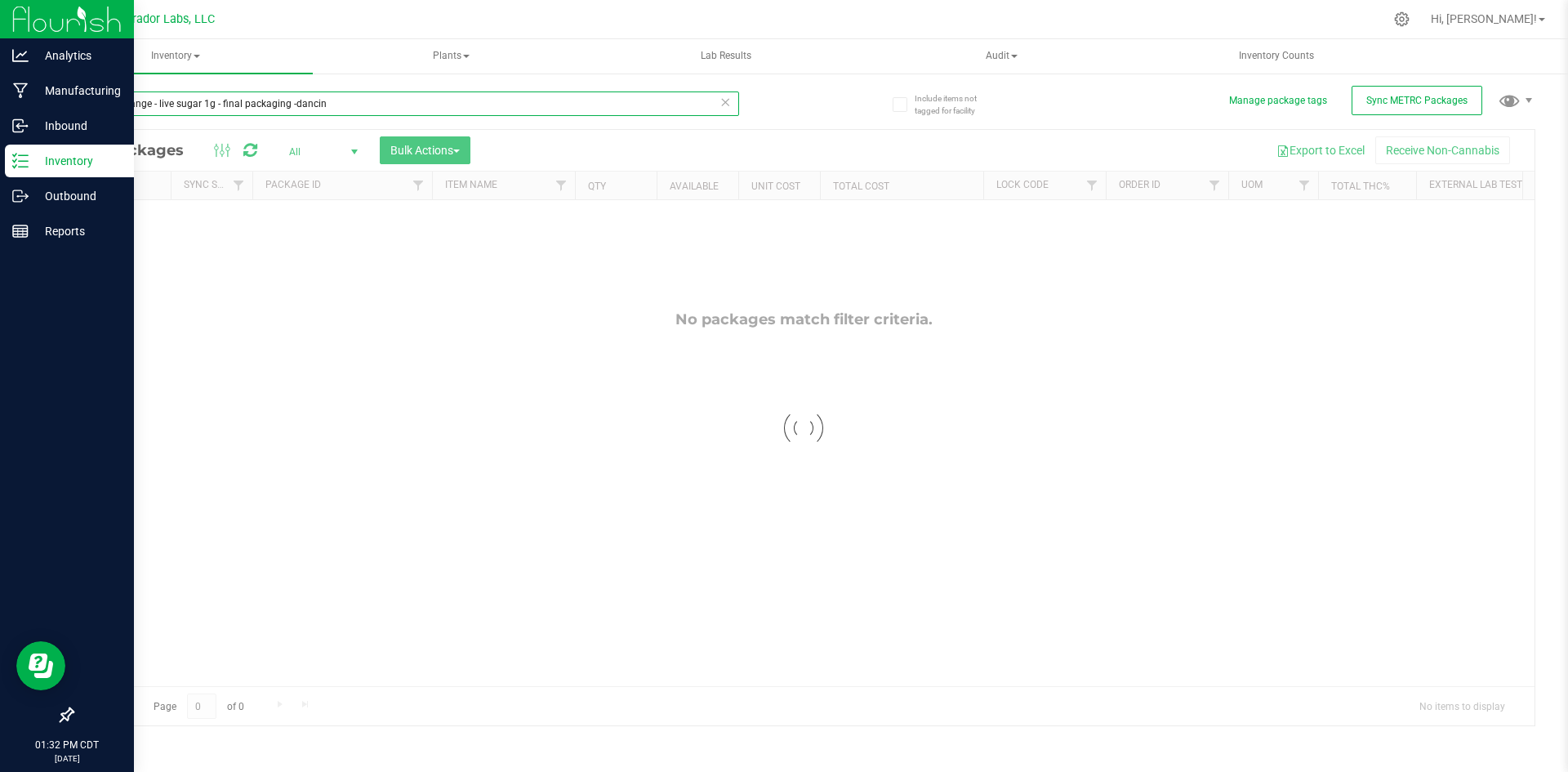
type input "headchange - live sugar 1g - final packaging - dancin"
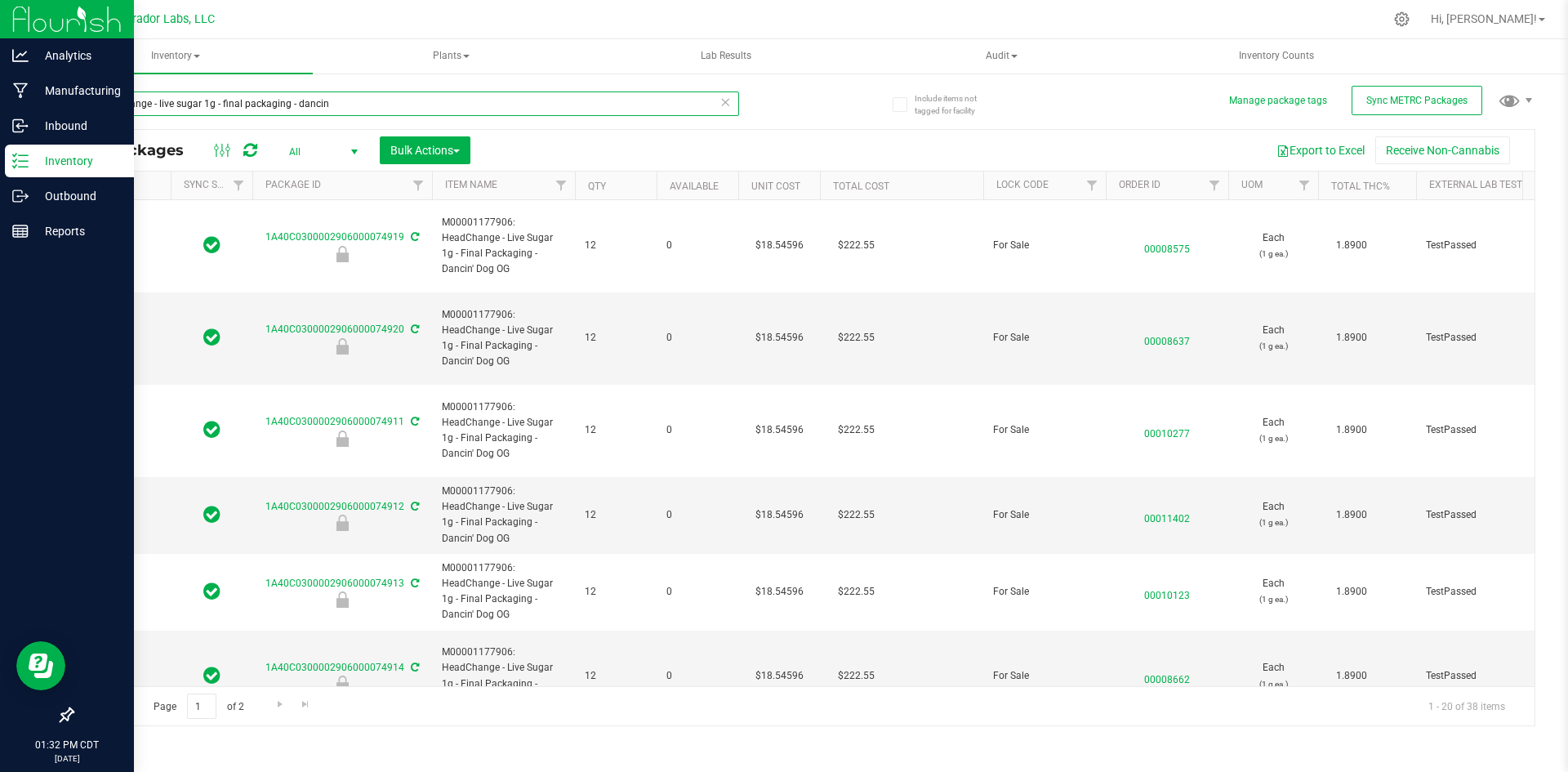
type input "[DATE]"
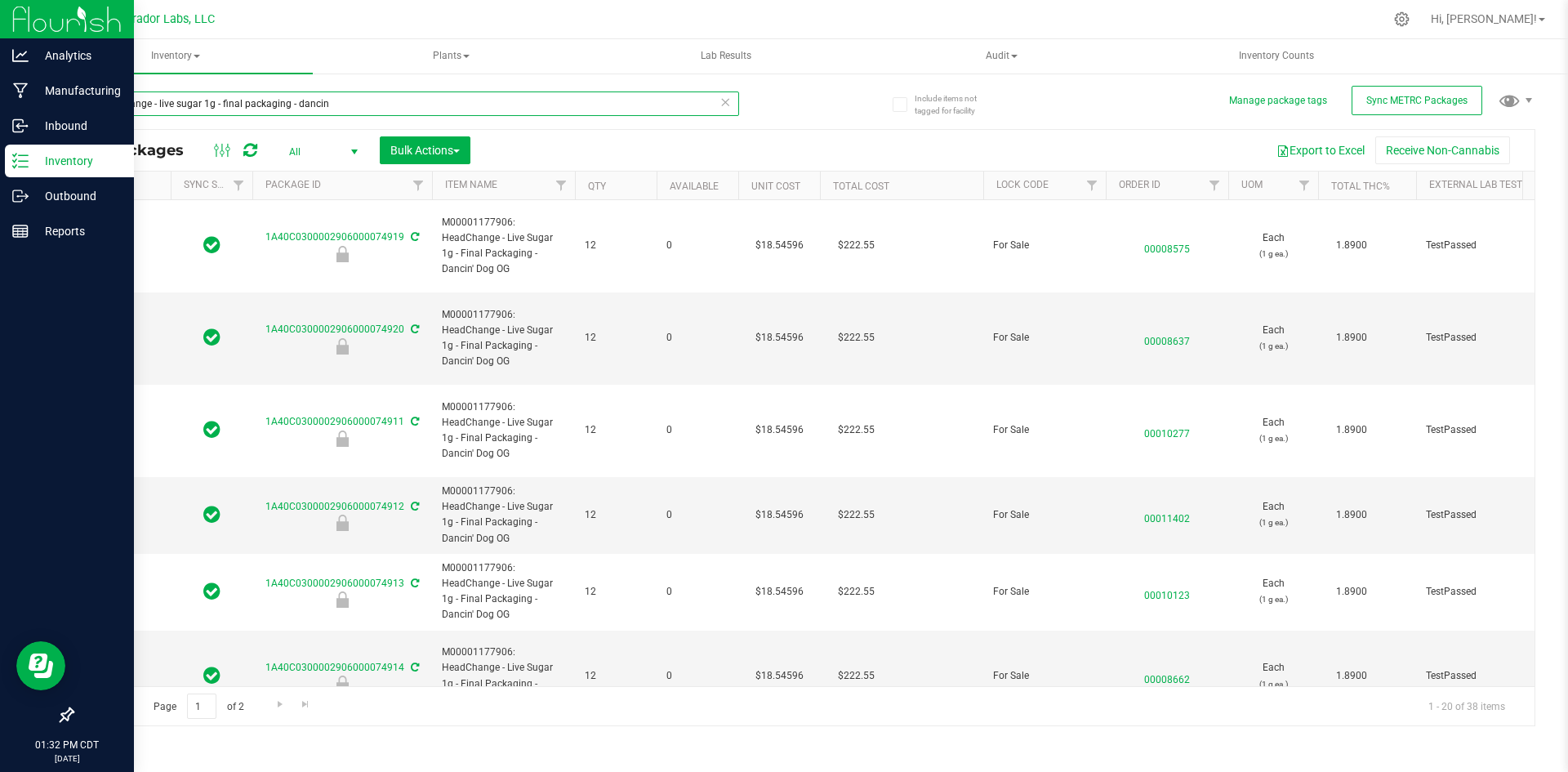
type input "[DATE]"
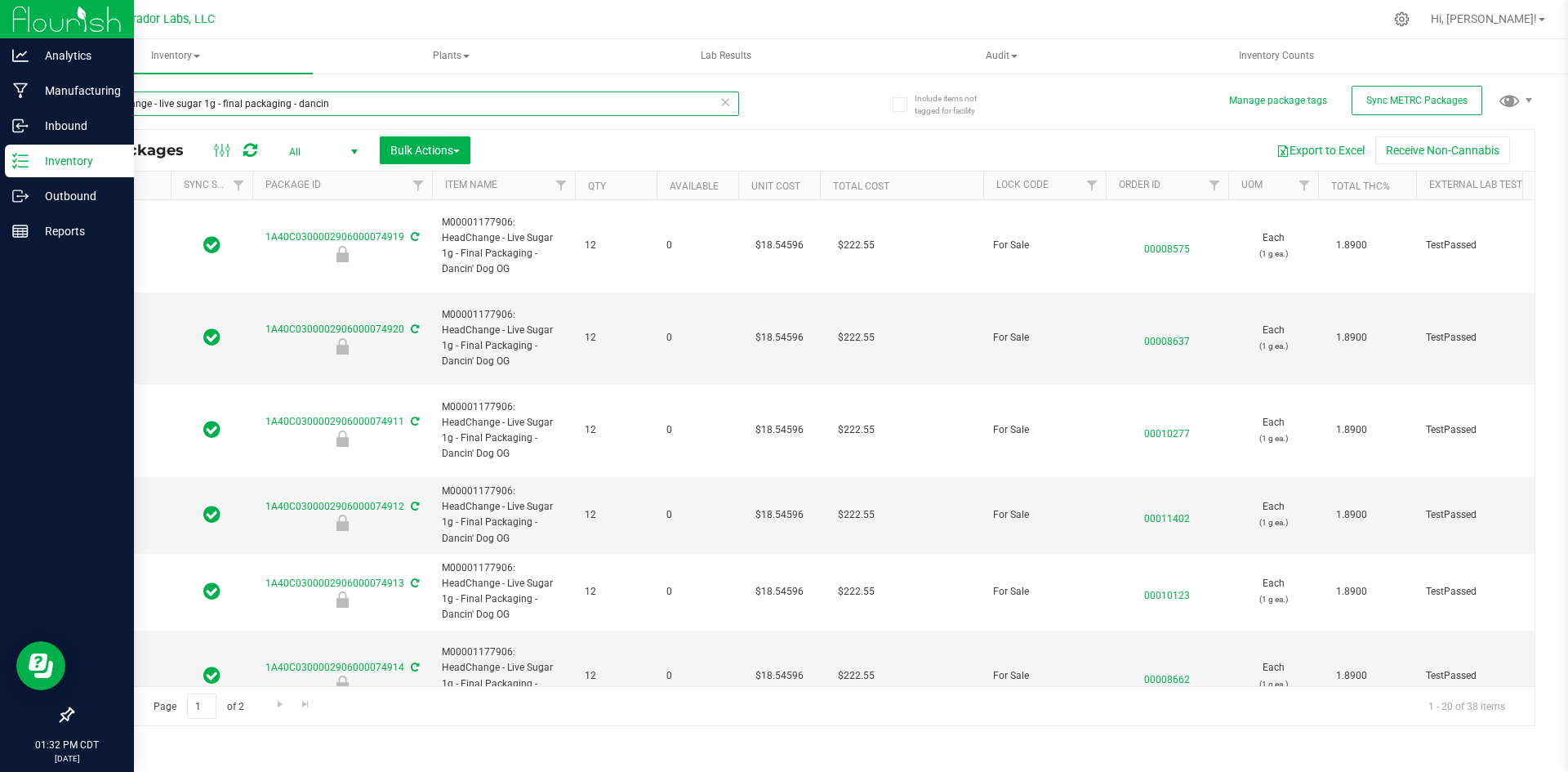
type input "[DATE]"
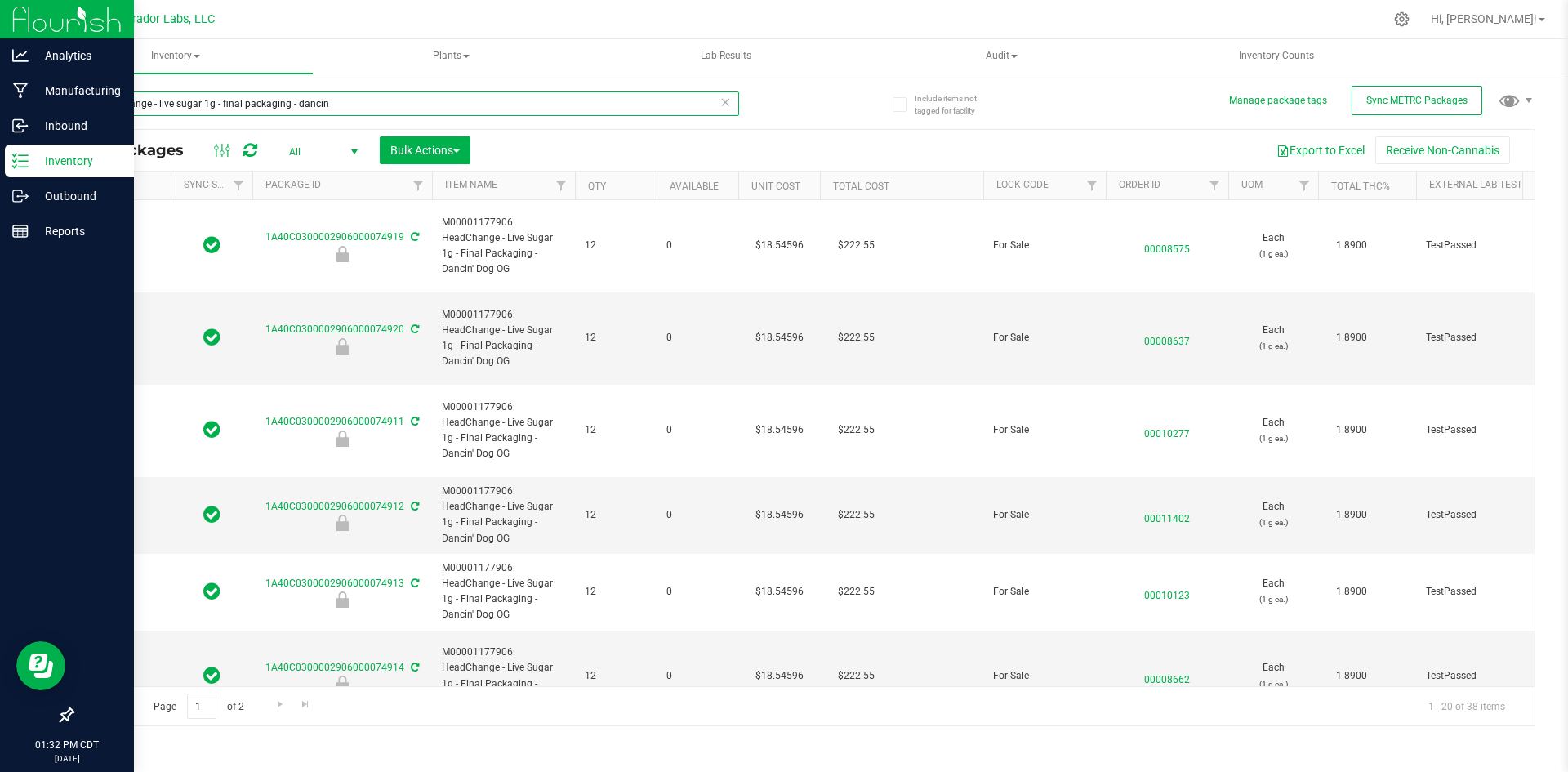
type input "[DATE]"
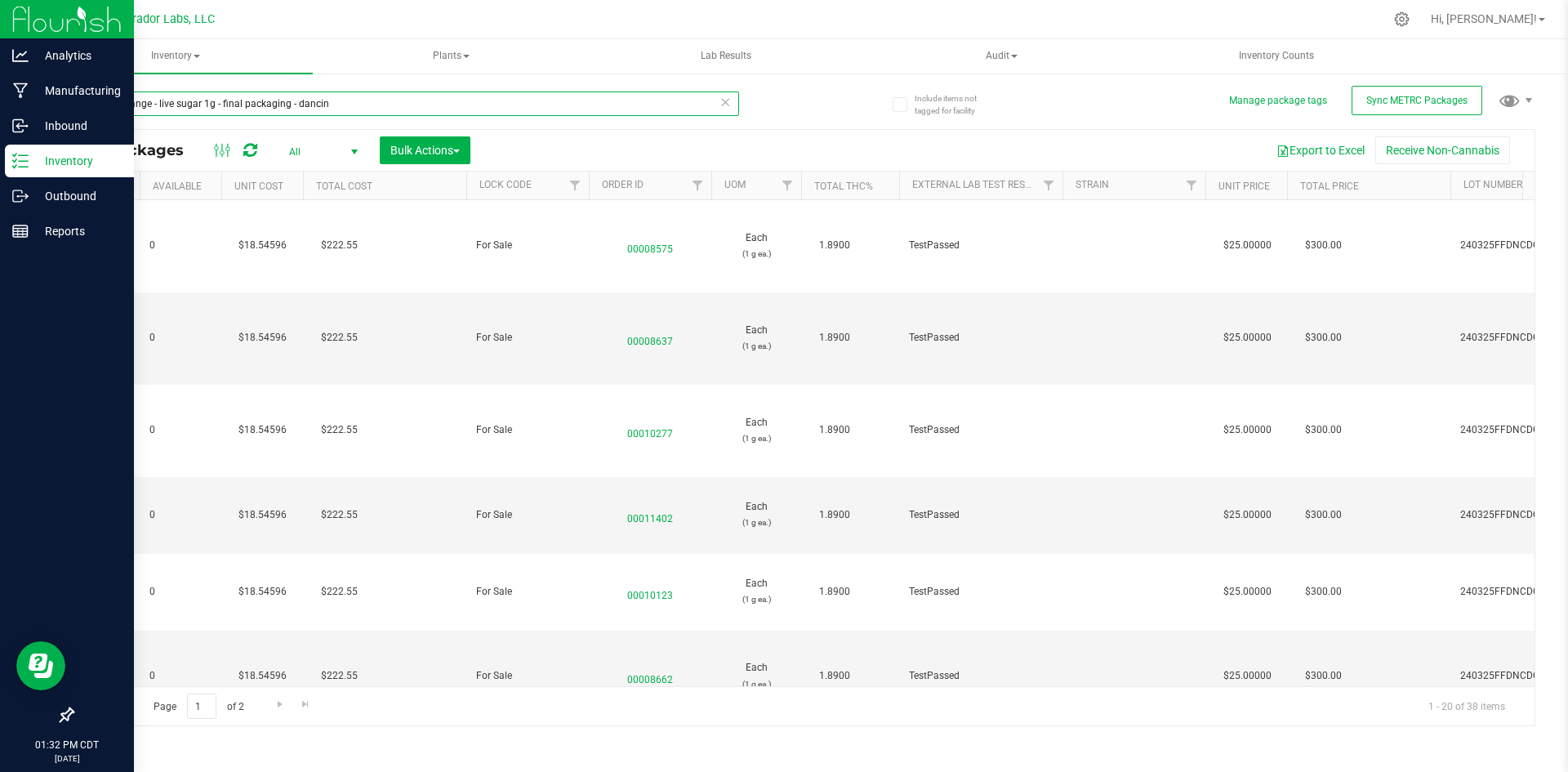
scroll to position [0, 575]
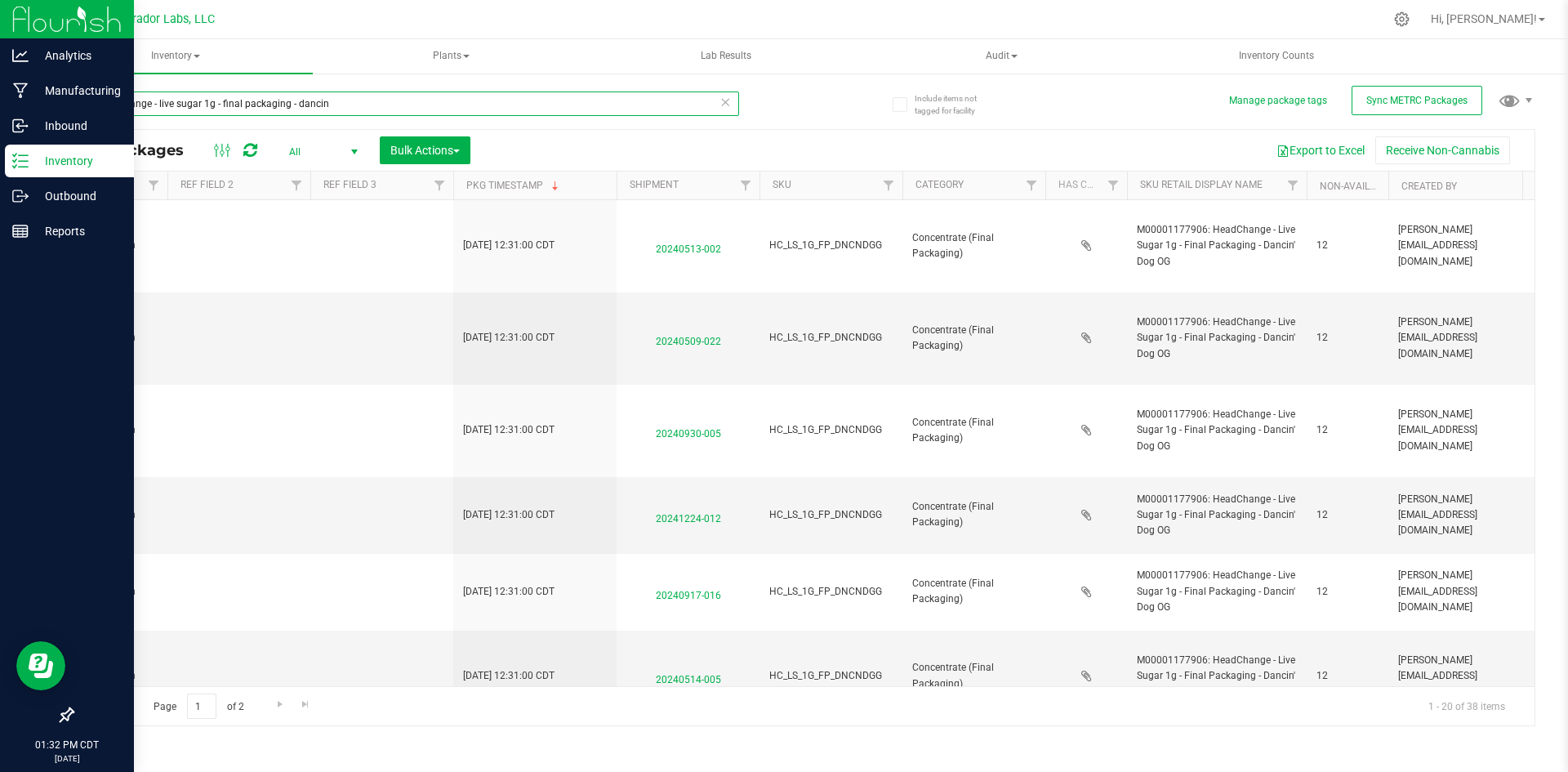
type input "headchange - live sugar 1g - final packaging - dancin"
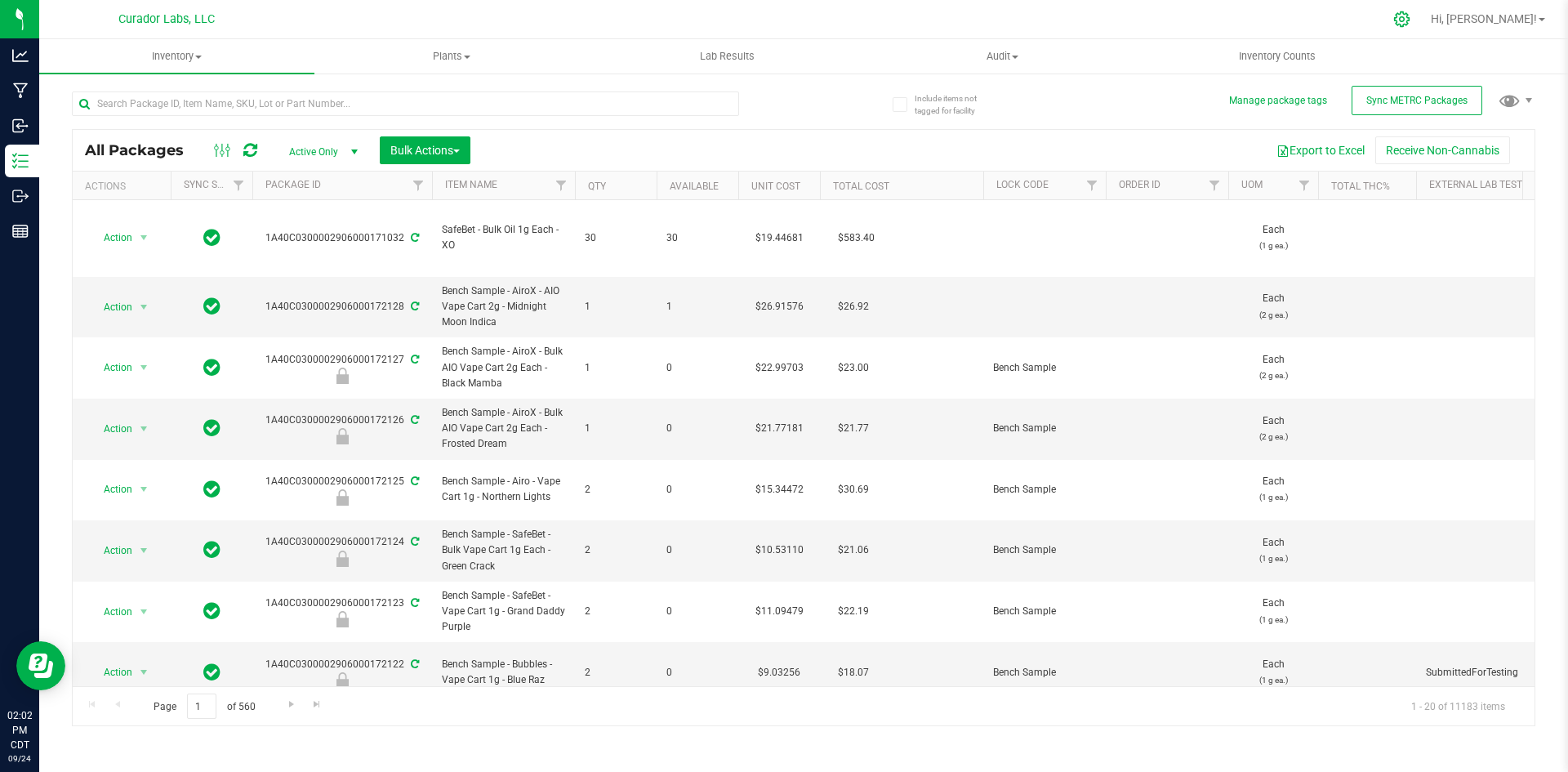
click at [1411, 19] on icon at bounding box center [1402, 19] width 17 height 17
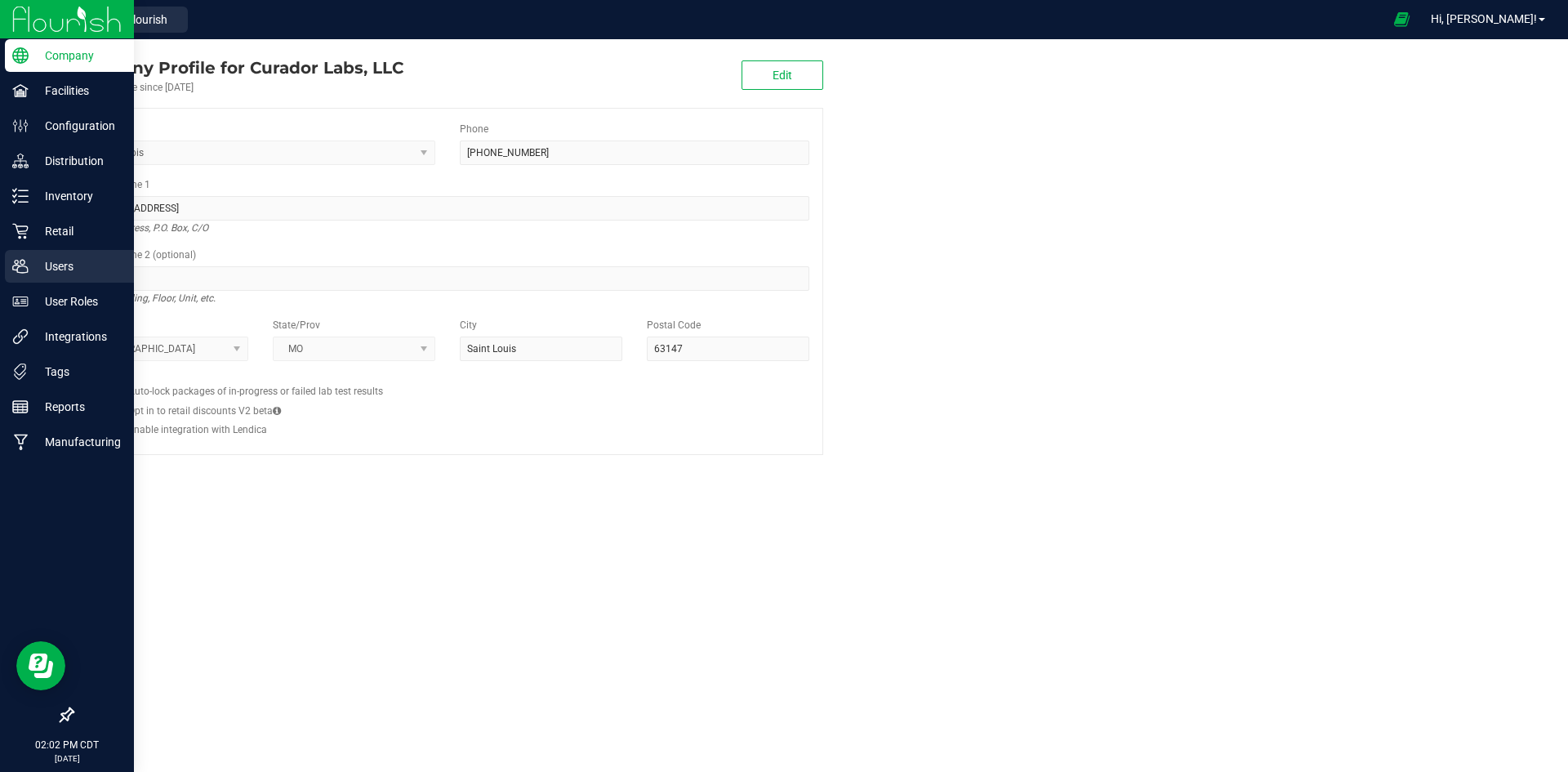
click at [55, 265] on p "Users" at bounding box center [78, 266] width 98 height 19
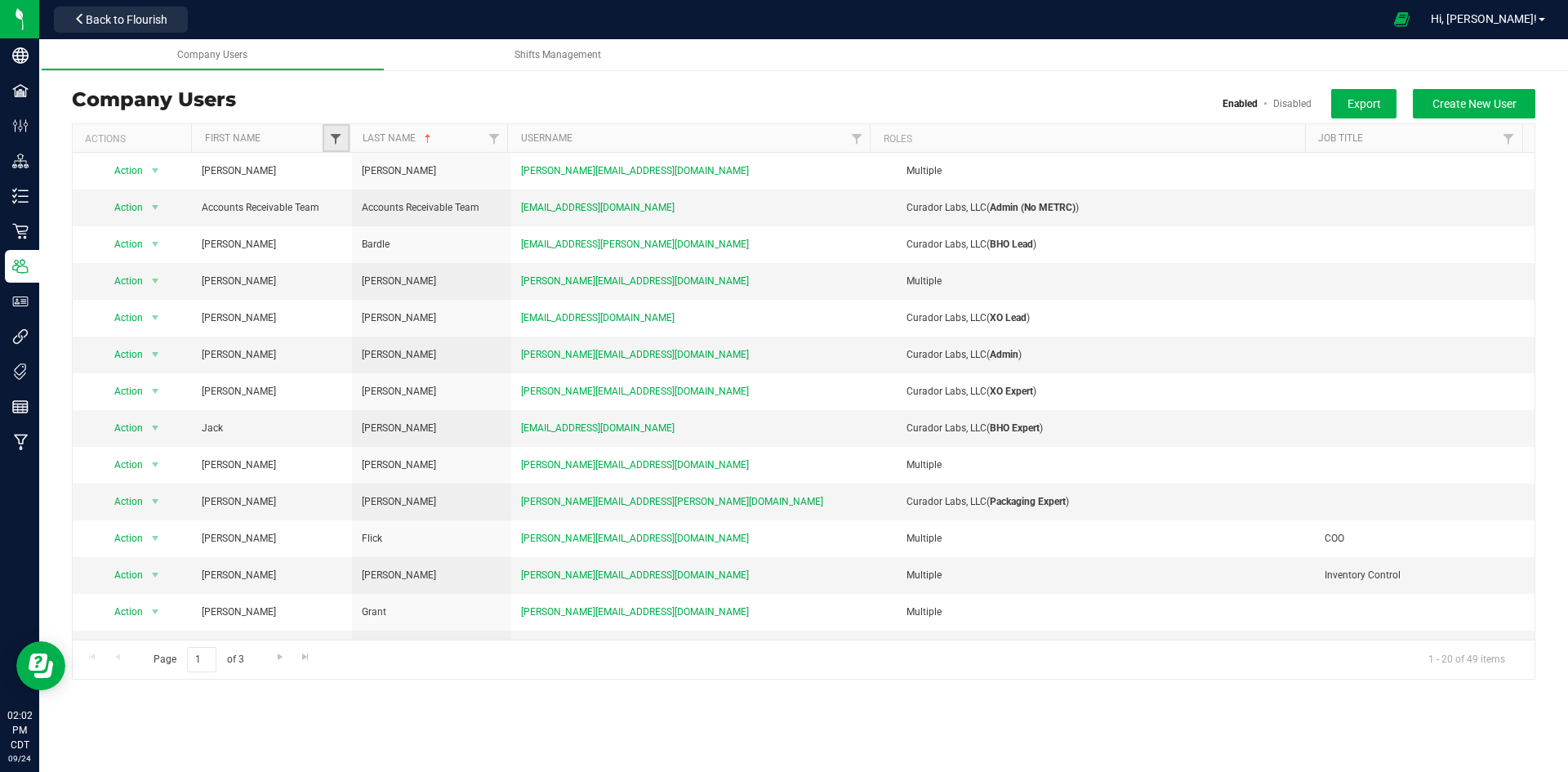
click at [334, 137] on span "Filter" at bounding box center [336, 139] width 14 height 14
type input "lo"
click at [344, 216] on input "Lonee" at bounding box center [344, 212] width 11 height 11
checkbox input "true"
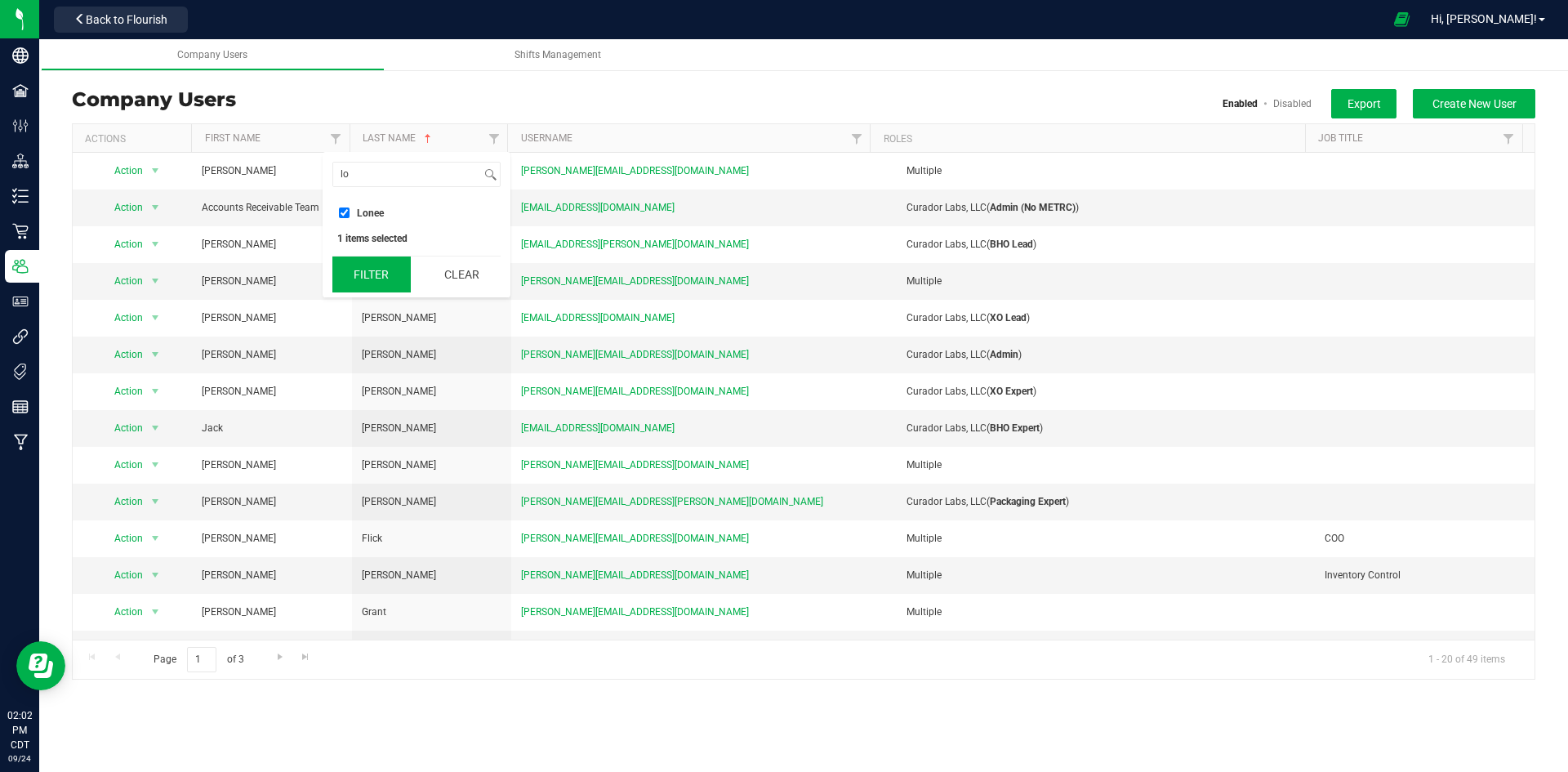
click at [370, 269] on button "Filter" at bounding box center [371, 274] width 78 height 36
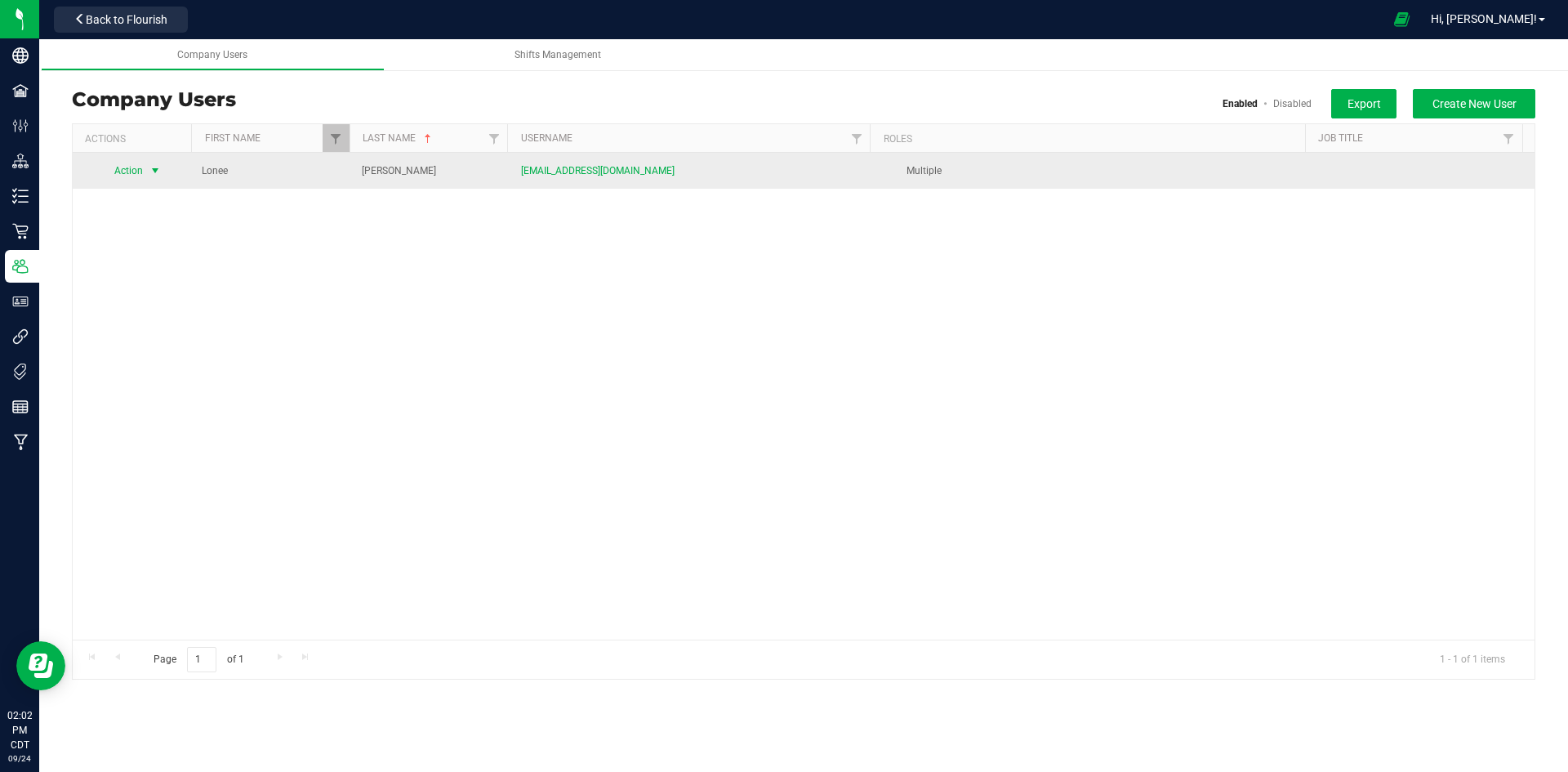
click at [158, 173] on span "select" at bounding box center [155, 171] width 14 height 14
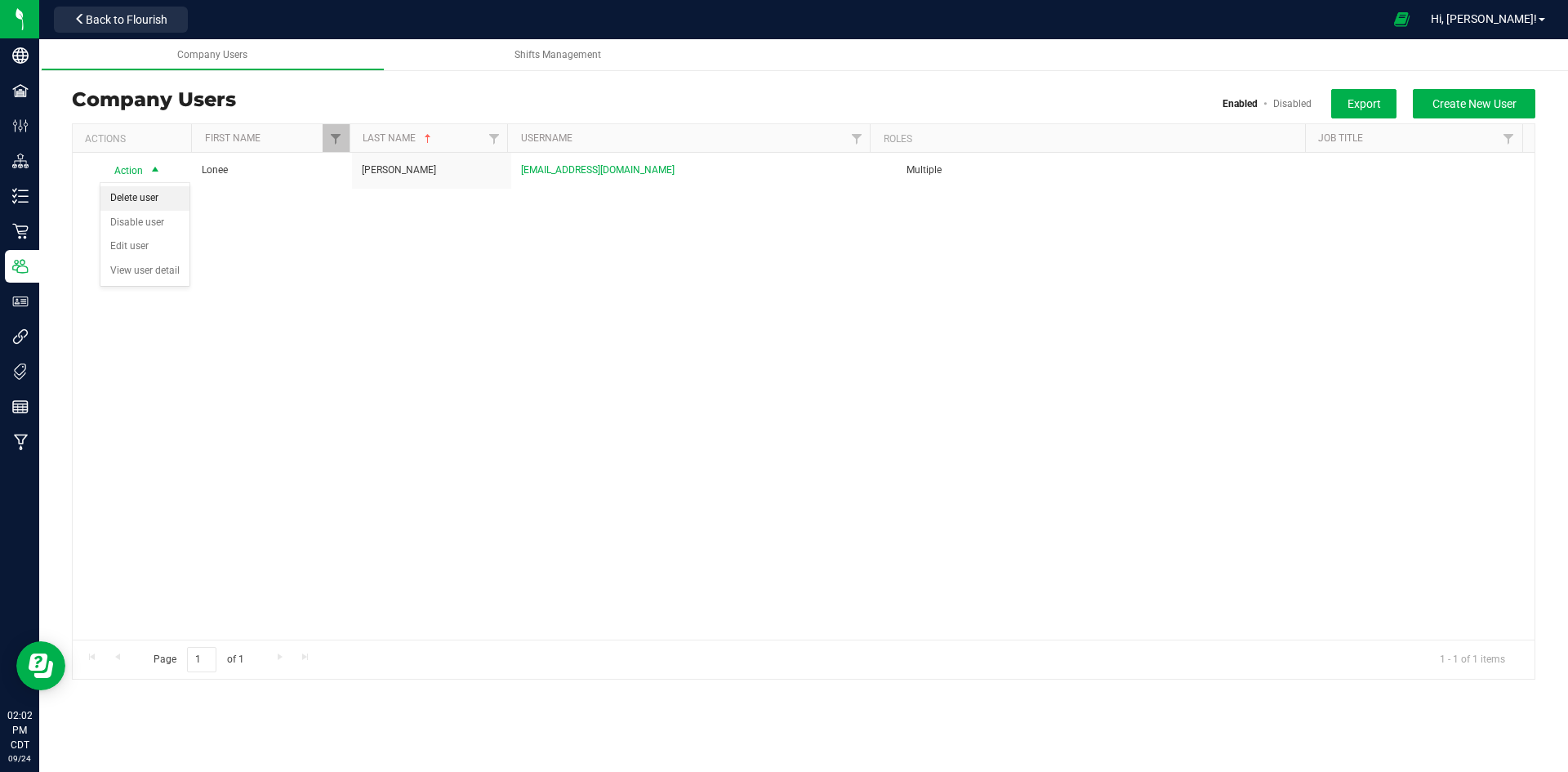
click at [148, 200] on li "Delete user" at bounding box center [145, 198] width 89 height 24
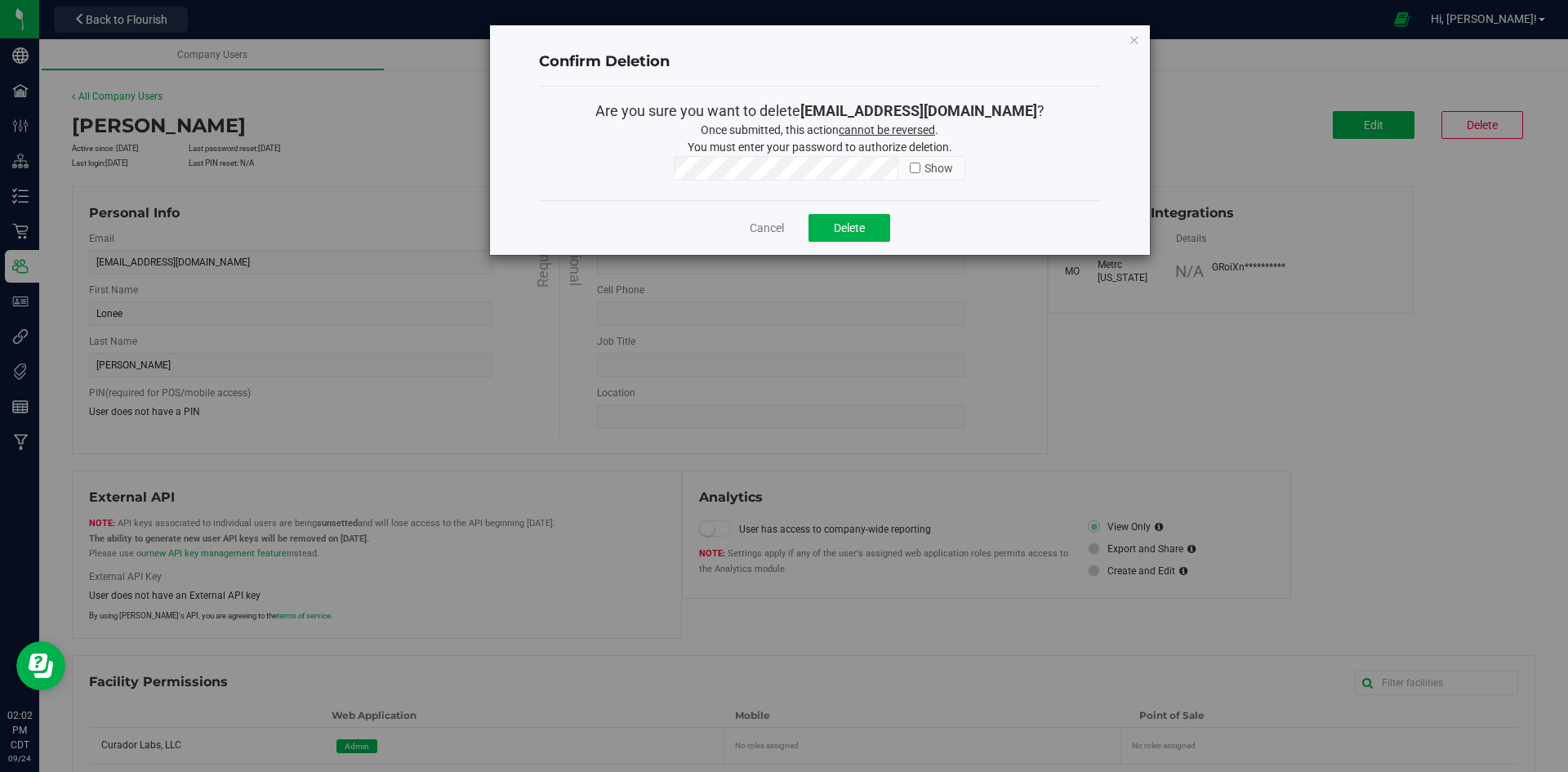
click at [617, 216] on div "Cancel Delete" at bounding box center [820, 227] width 562 height 55
click at [848, 235] on button "Delete" at bounding box center [849, 228] width 82 height 28
